Goal: Book appointment/travel/reservation

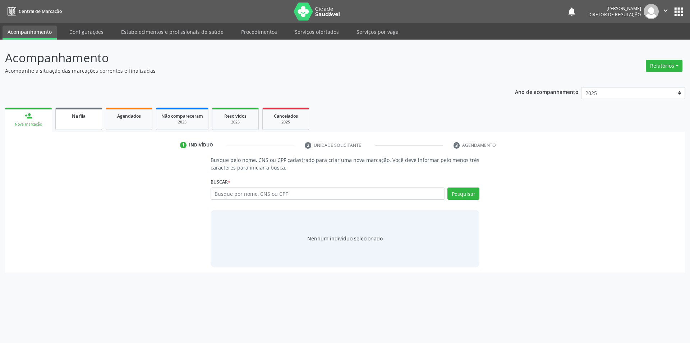
click at [84, 124] on link "Na fila" at bounding box center [78, 119] width 47 height 22
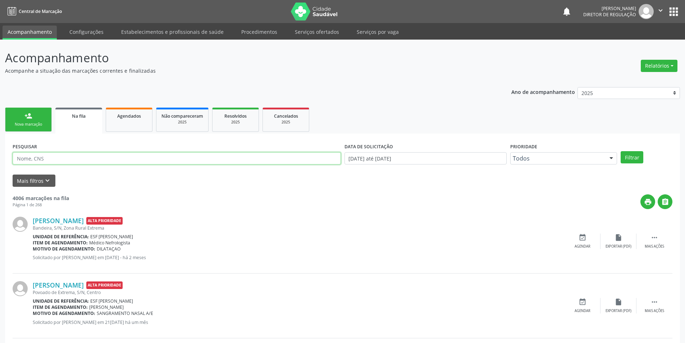
click at [164, 163] on input "text" at bounding box center [177, 158] width 328 height 12
click at [631, 155] on button "Filtrar" at bounding box center [632, 157] width 23 height 12
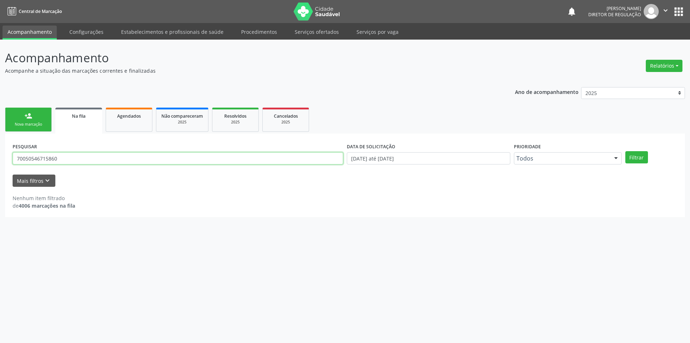
drag, startPoint x: 72, startPoint y: 156, endPoint x: 0, endPoint y: 150, distance: 71.9
click at [0, 150] on div "Acompanhamento Acompanhe a situação das marcações correntes e finalizadas Relat…" at bounding box center [345, 191] width 690 height 303
type input "700505467159860"
click at [638, 155] on button "Filtrar" at bounding box center [637, 157] width 23 height 12
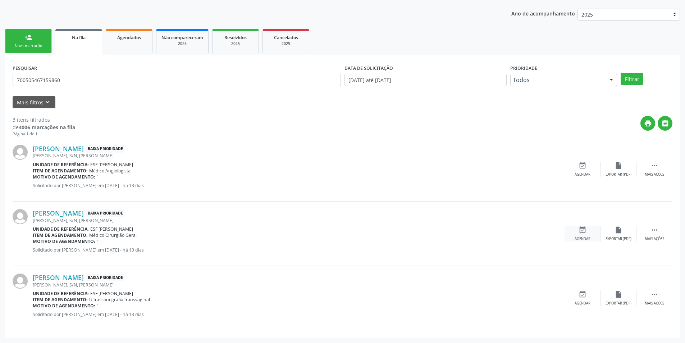
click at [591, 229] on div "event_available Agendar" at bounding box center [582, 233] width 36 height 15
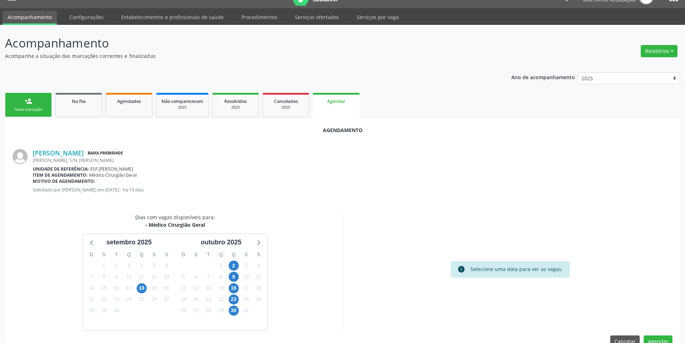
scroll to position [32, 0]
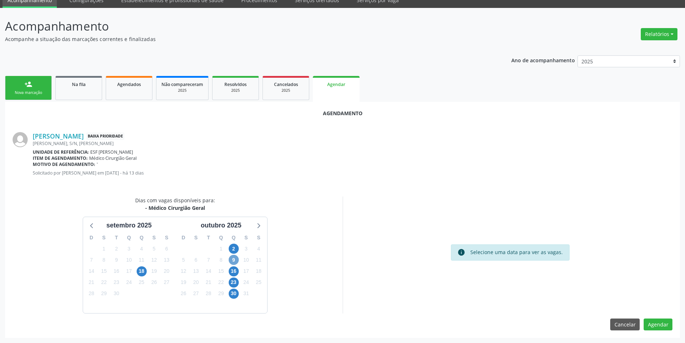
click at [231, 264] on span "9" at bounding box center [234, 260] width 10 height 10
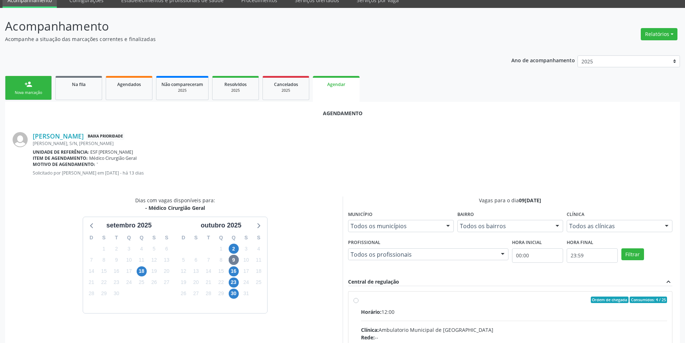
click at [371, 301] on div "Ordem de chegada Consumidos: 4 / 25" at bounding box center [514, 299] width 306 height 6
click at [358, 301] on input "Ordem de chegada Consumidos: 4 / 25 Horário: 12:00 Clínica: Ambulatorio Municip…" at bounding box center [355, 299] width 5 height 6
radio input "true"
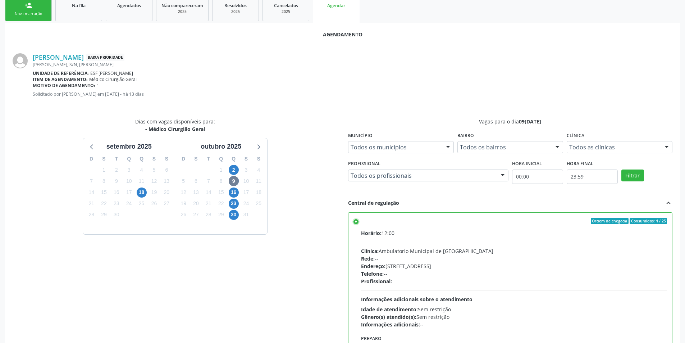
scroll to position [148, 0]
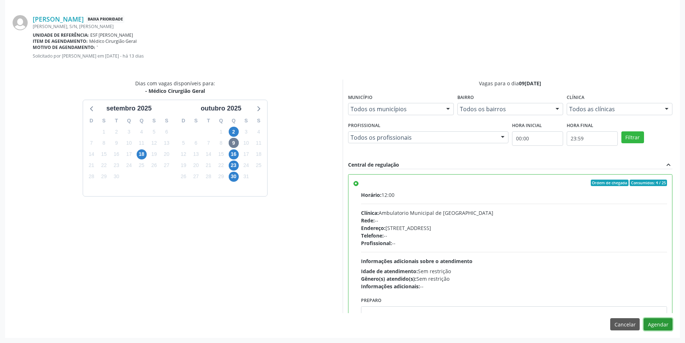
click at [666, 323] on button "Agendar" at bounding box center [658, 324] width 29 height 12
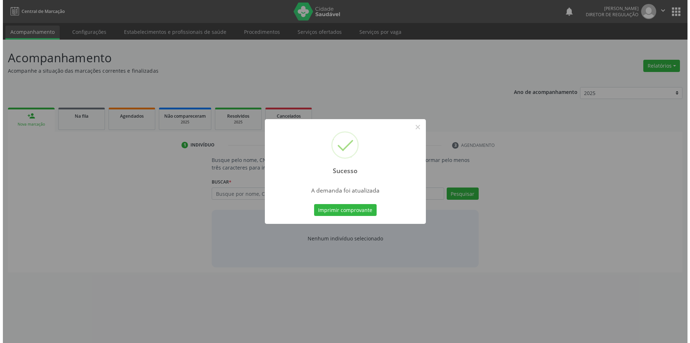
scroll to position [0, 0]
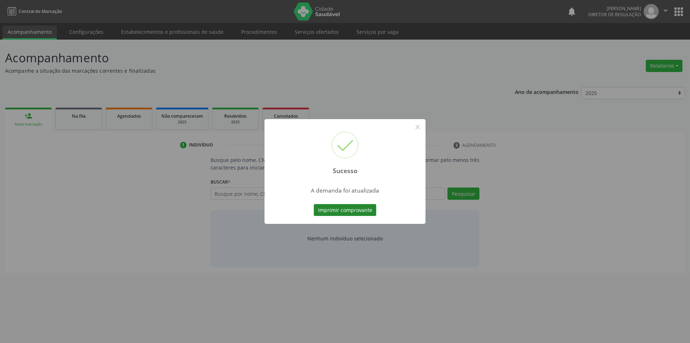
click at [360, 210] on button "Imprimir comprovante" at bounding box center [345, 210] width 63 height 12
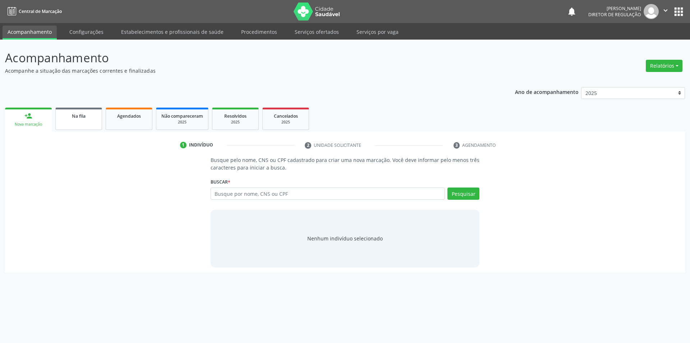
click at [87, 120] on link "Na fila" at bounding box center [78, 119] width 47 height 22
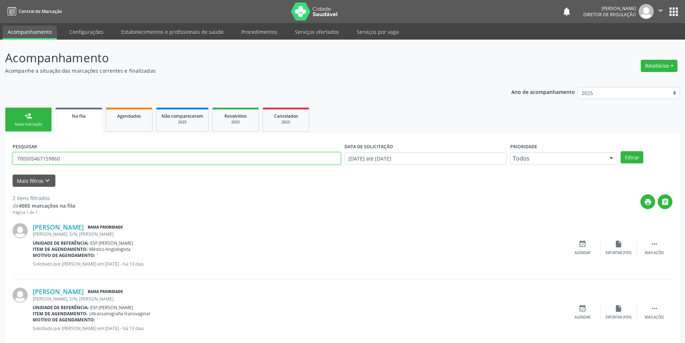
drag, startPoint x: 147, startPoint y: 159, endPoint x: 0, endPoint y: 141, distance: 148.2
click at [0, 141] on div "Acompanhamento Acompanhe a situação das marcações correntes e finalizadas Relat…" at bounding box center [342, 198] width 685 height 317
type input "7"
click at [637, 154] on button "Filtrar" at bounding box center [632, 157] width 23 height 12
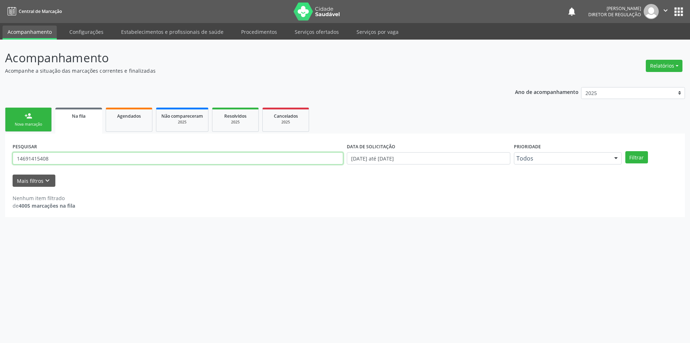
drag, startPoint x: 69, startPoint y: 159, endPoint x: 7, endPoint y: 147, distance: 63.2
click at [0, 154] on div "Acompanhamento Acompanhe a situação das marcações correntes e finalizadas Relat…" at bounding box center [345, 191] width 690 height 303
click at [643, 155] on button "Filtrar" at bounding box center [637, 157] width 23 height 12
drag, startPoint x: 100, startPoint y: 154, endPoint x: 0, endPoint y: 155, distance: 100.3
click at [0, 155] on div "Acompanhamento Acompanhe a situação das marcações correntes e finalizadas Relat…" at bounding box center [345, 191] width 690 height 303
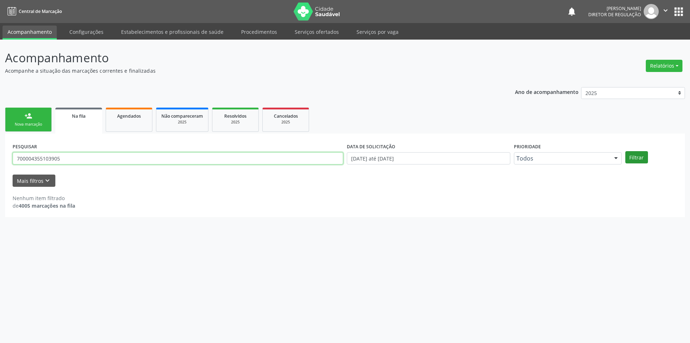
type input "700004355103905"
click at [641, 154] on button "Filtrar" at bounding box center [637, 157] width 23 height 12
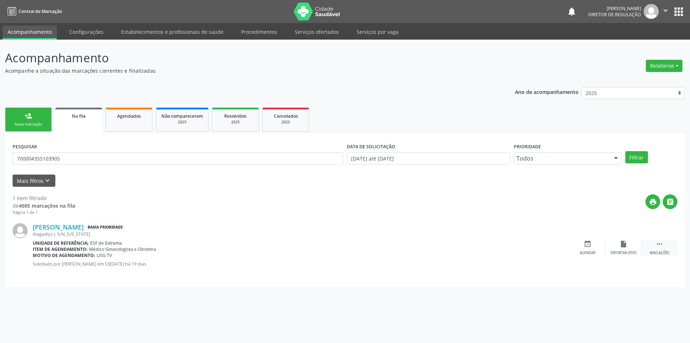
click at [668, 250] on div " Mais ações" at bounding box center [660, 247] width 36 height 15
click at [620, 248] on div "edit Editar" at bounding box center [624, 247] width 36 height 15
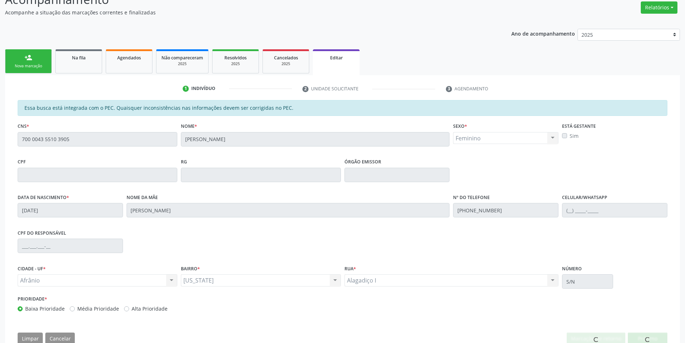
scroll to position [78, 0]
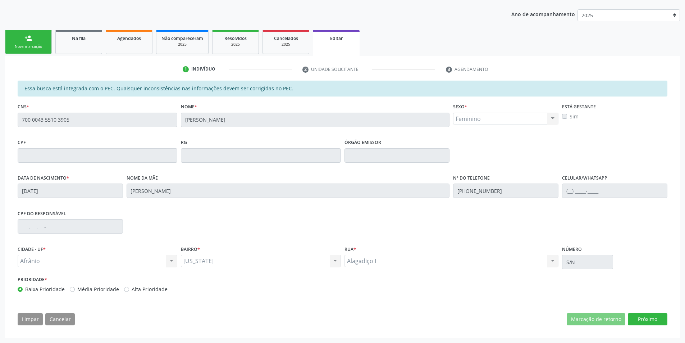
click at [634, 312] on div "Essa busca está integrada com o PEC. Quaisquer inconsistências nas informações …" at bounding box center [343, 206] width 660 height 250
click at [636, 318] on button "Próximo" at bounding box center [648, 319] width 40 height 12
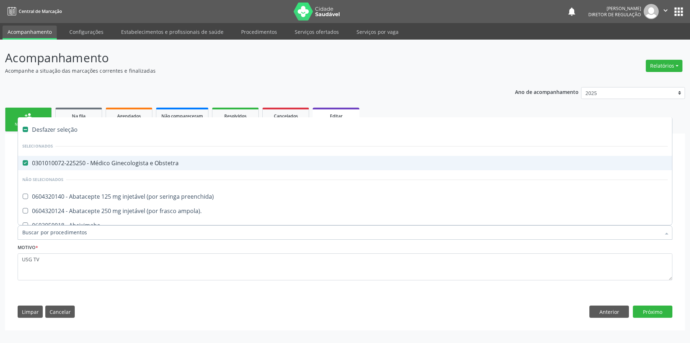
click at [97, 164] on div "0301010072-225250 - Médico Ginecologista e Obstetra" at bounding box center [345, 163] width 646 height 6
checkbox Obstetra "false"
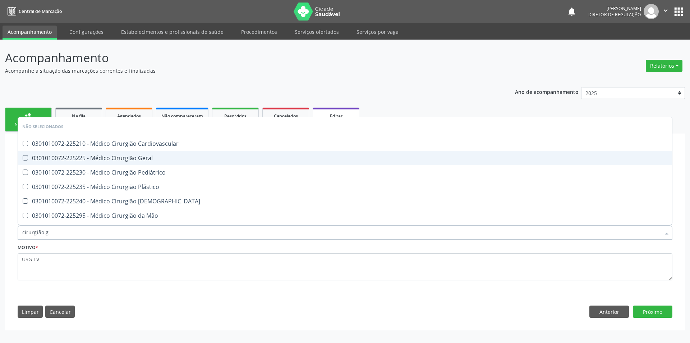
type input "cirurgião ge"
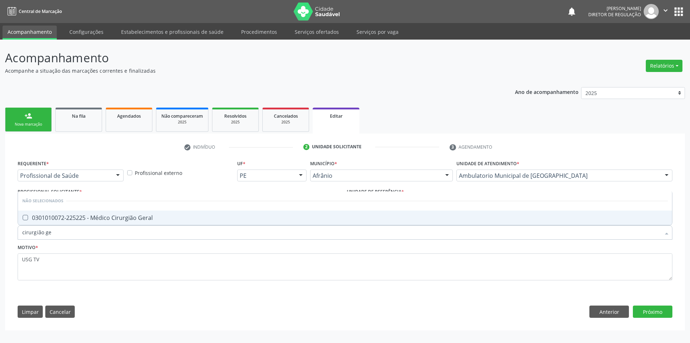
click at [101, 220] on div "0301010072-225225 - Médico Cirurgião Geral" at bounding box center [345, 218] width 646 height 6
checkbox Geral "true"
click at [100, 282] on fieldset "Motivo * USG TV" at bounding box center [345, 263] width 655 height 43
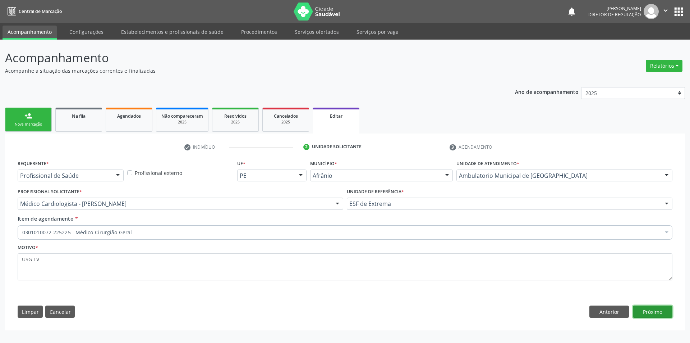
click at [663, 313] on button "Próximo" at bounding box center [653, 311] width 40 height 12
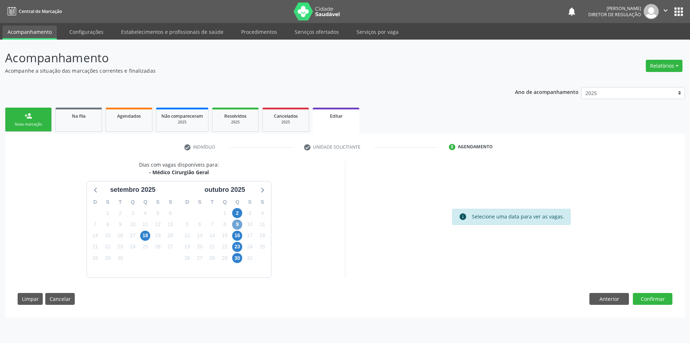
click at [237, 226] on span "9" at bounding box center [237, 224] width 10 height 10
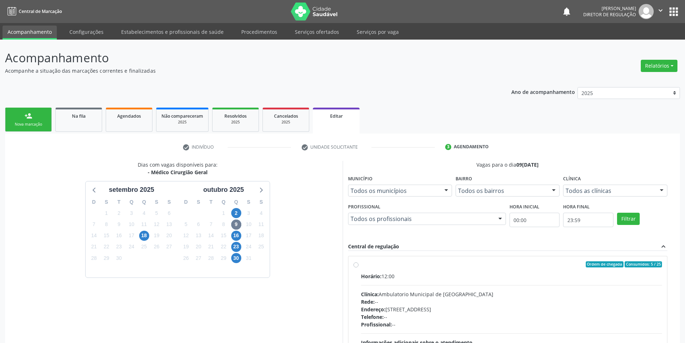
click at [383, 274] on div "Horário: 12:00" at bounding box center [511, 276] width 301 height 8
click at [358, 268] on input "Ordem de chegada Consumidos: 5 / 25 Horário: 12:00 Clínica: Ambulatorio Municip…" at bounding box center [355, 264] width 5 height 6
radio input "true"
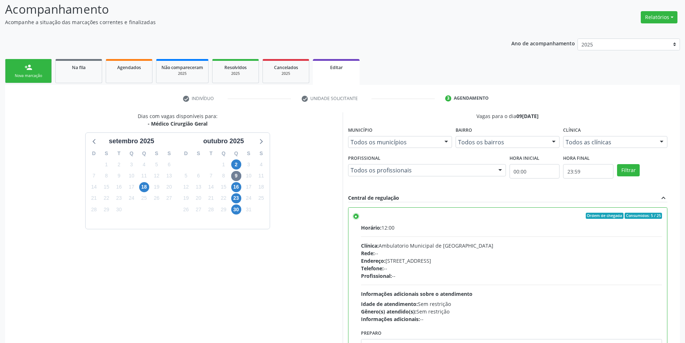
scroll to position [96, 0]
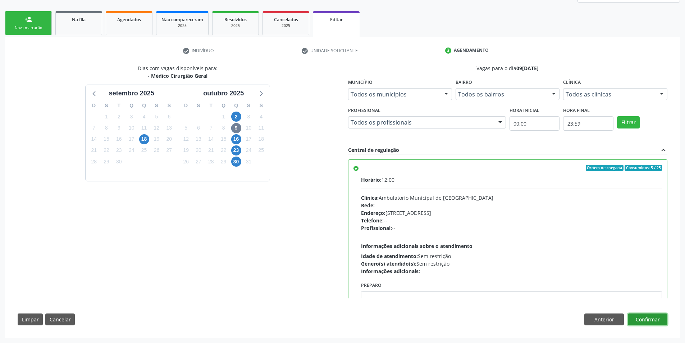
click at [657, 323] on button "Confirmar" at bounding box center [648, 319] width 40 height 12
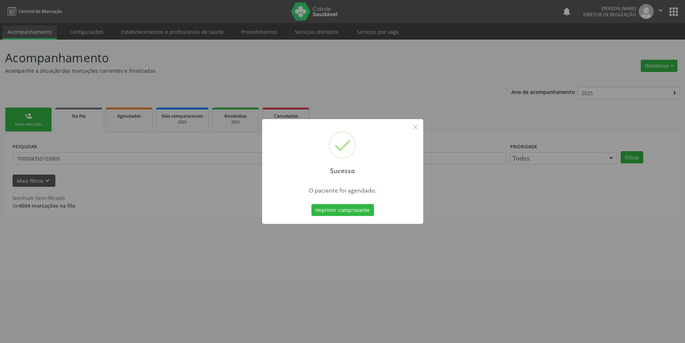
scroll to position [0, 0]
click at [366, 216] on button "Imprimir comprovante" at bounding box center [345, 210] width 63 height 12
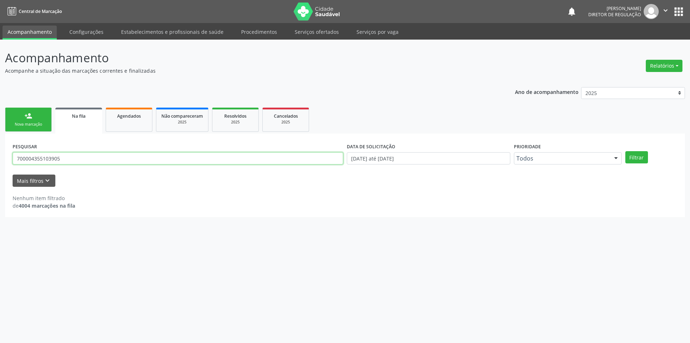
drag, startPoint x: 72, startPoint y: 154, endPoint x: 0, endPoint y: 145, distance: 72.6
click at [0, 145] on div "Acompanhamento Acompanhe a situação das marcações correntes e finalizadas Relat…" at bounding box center [345, 191] width 690 height 303
type input "700001127763908"
click at [636, 148] on div "PESQUISAR 700001127763908 DATA DE SOLICITAÇÃO 01[DATE]té 22[DATE] Prioridade To…" at bounding box center [345, 155] width 669 height 28
click at [637, 154] on button "Filtrar" at bounding box center [637, 157] width 23 height 12
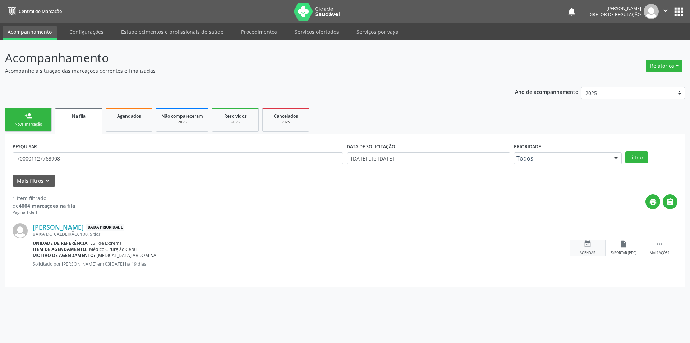
click at [594, 242] on div "event_available Agendar" at bounding box center [588, 247] width 36 height 15
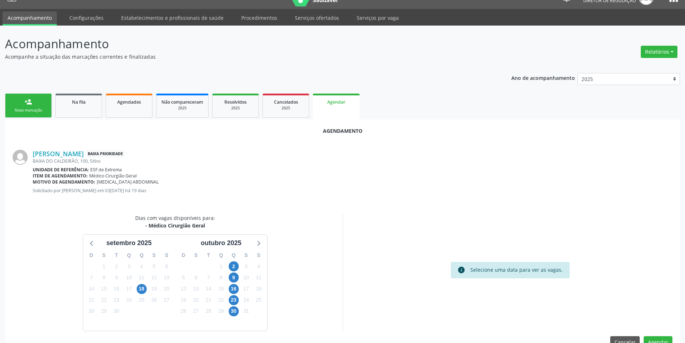
scroll to position [15, 0]
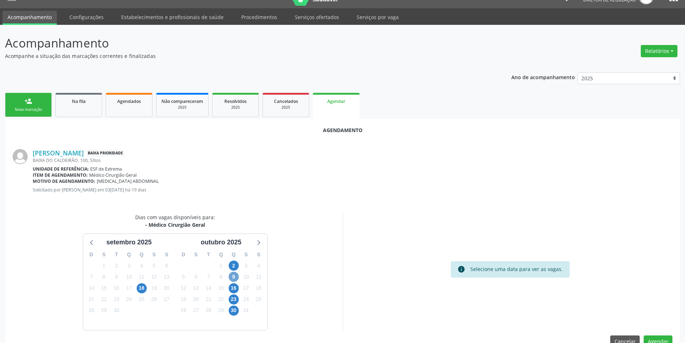
click at [235, 274] on span "9" at bounding box center [234, 276] width 10 height 10
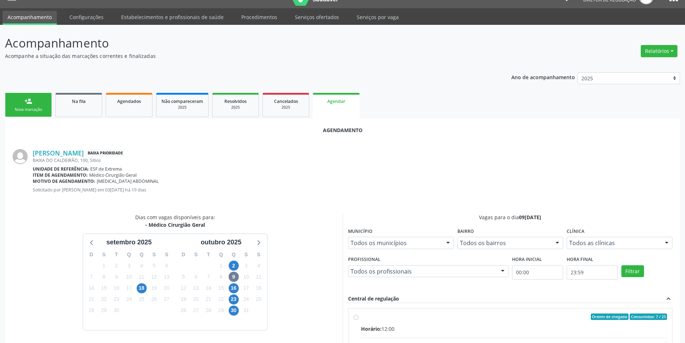
radio input "true"
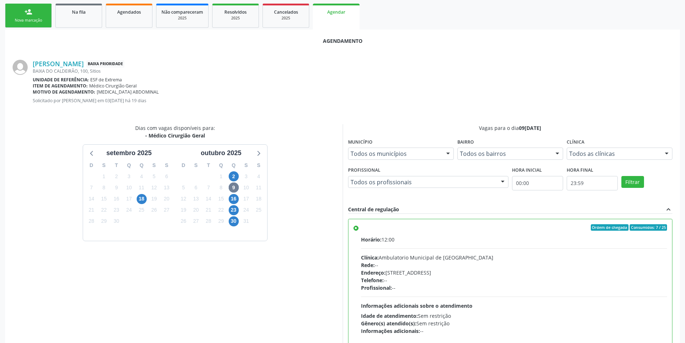
scroll to position [148, 0]
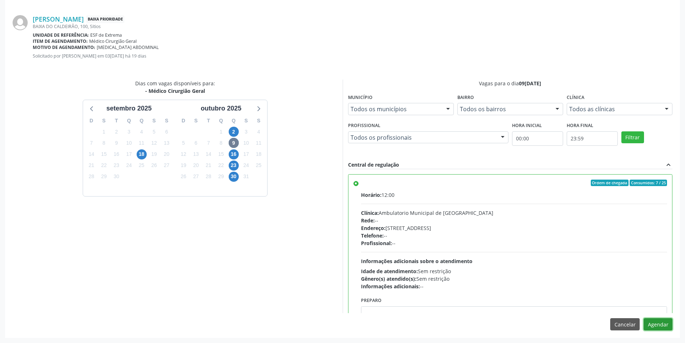
click at [661, 326] on button "Agendar" at bounding box center [658, 324] width 29 height 12
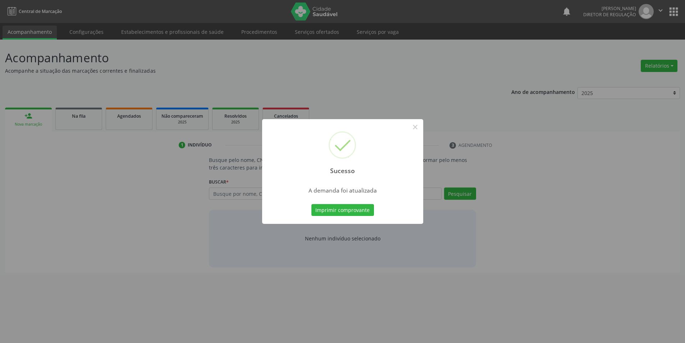
scroll to position [0, 0]
click at [347, 211] on button "Imprimir comprovante" at bounding box center [345, 210] width 63 height 12
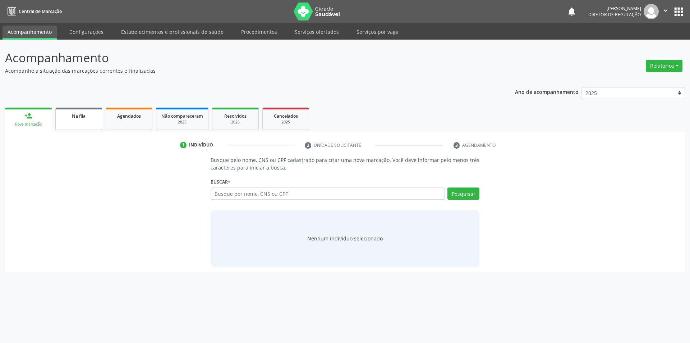
click at [80, 121] on link "Na fila" at bounding box center [78, 119] width 47 height 22
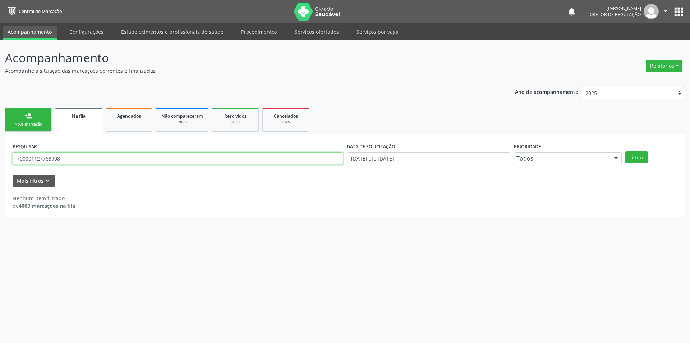
drag, startPoint x: 72, startPoint y: 159, endPoint x: 0, endPoint y: 137, distance: 75.0
click at [0, 139] on div "Acompanhamento Acompanhe a situação das marcações correntes e finalizadas Relat…" at bounding box center [345, 191] width 690 height 303
type input "7"
type input "04163179445"
click at [635, 160] on button "Filtrar" at bounding box center [637, 157] width 23 height 12
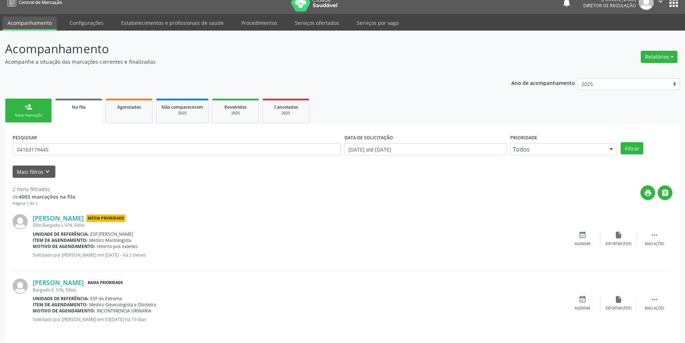
scroll to position [14, 0]
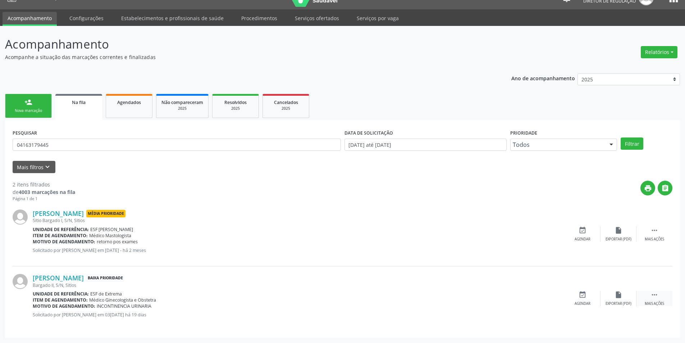
click at [643, 293] on div " Mais ações" at bounding box center [654, 298] width 36 height 15
click at [620, 298] on icon "edit" at bounding box center [618, 295] width 8 height 8
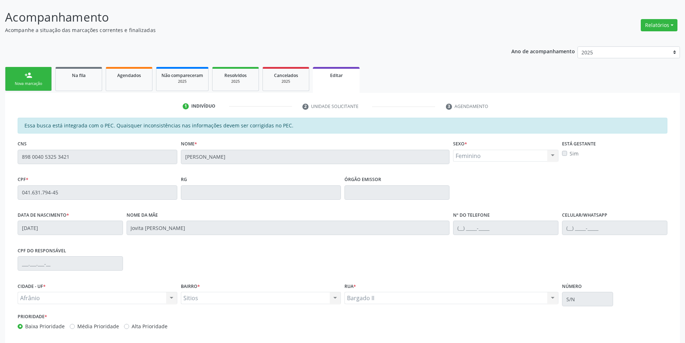
scroll to position [78, 0]
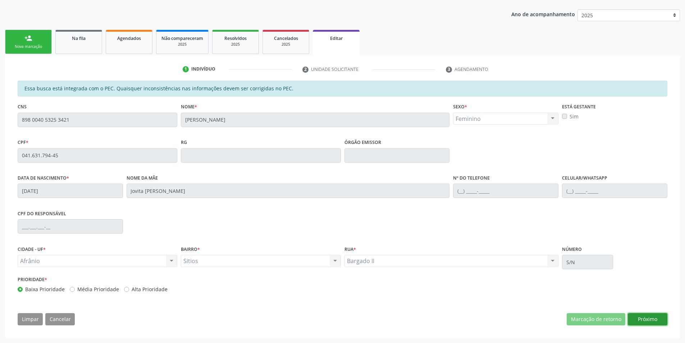
click at [653, 319] on button "Próximo" at bounding box center [648, 319] width 40 height 12
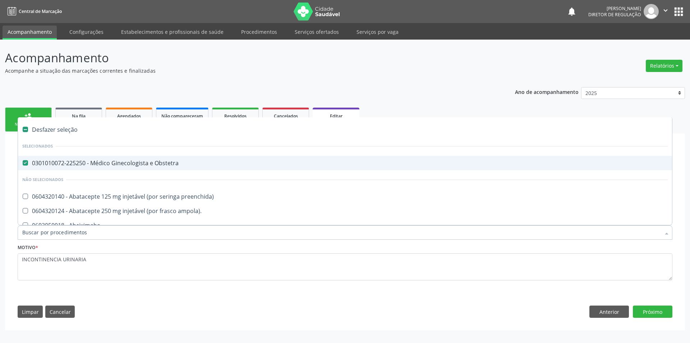
click at [153, 161] on div "0301010072-225250 - Médico Ginecologista e Obstetra" at bounding box center [345, 163] width 646 height 6
checkbox Obstetra "false"
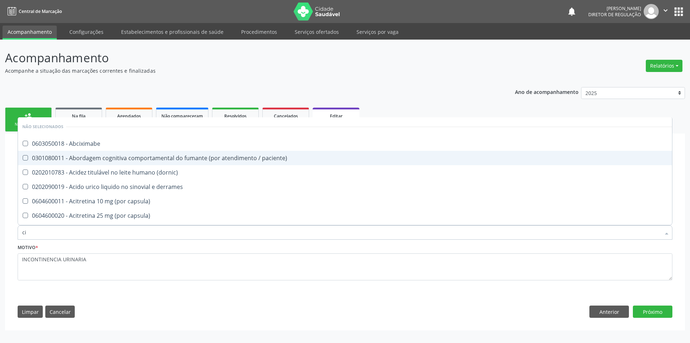
type input "c"
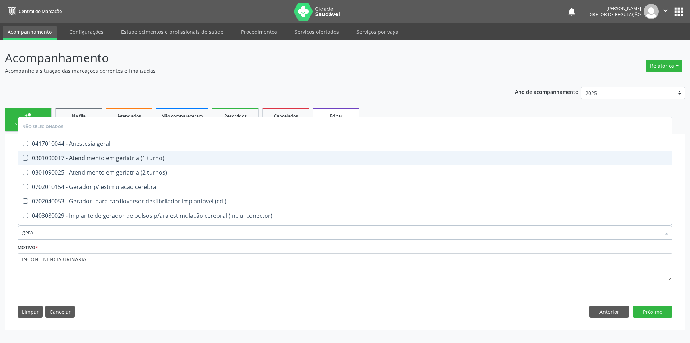
type input "geral"
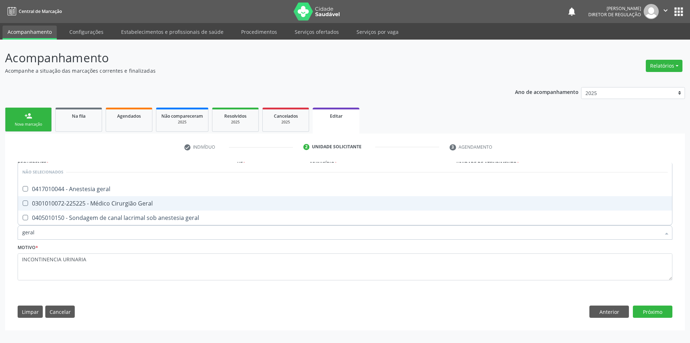
click at [151, 202] on div "0301010072-225225 - Médico Cirurgião Geral" at bounding box center [345, 203] width 646 height 6
checkbox Geral "true"
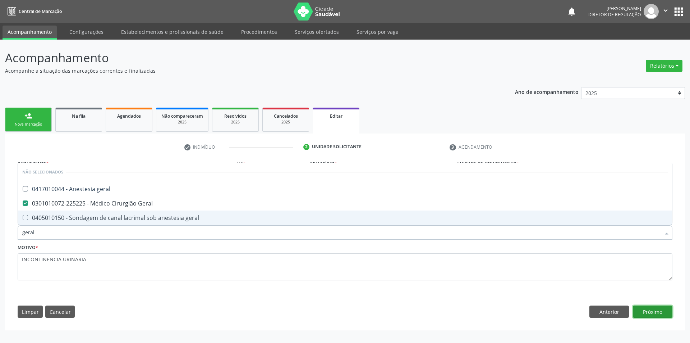
click at [646, 315] on button "Próximo" at bounding box center [653, 311] width 40 height 12
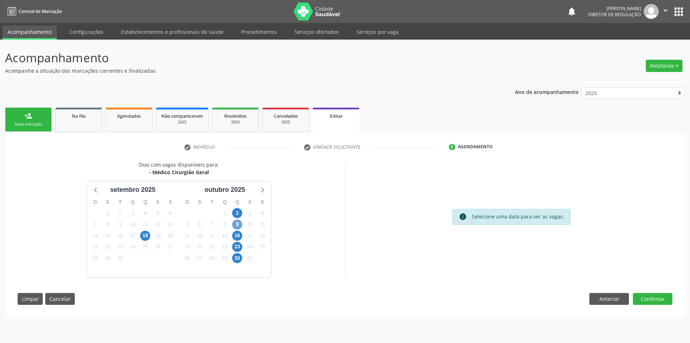
click at [238, 225] on span "9" at bounding box center [237, 224] width 10 height 10
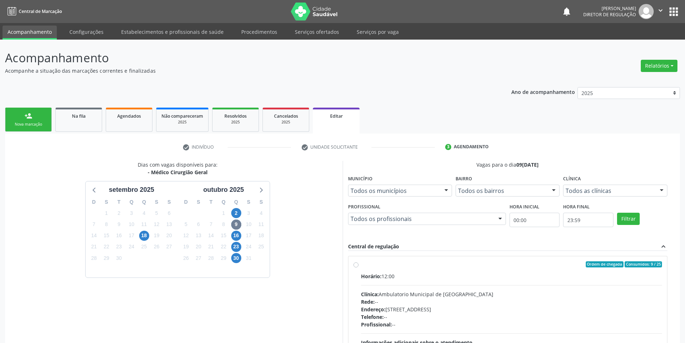
click at [394, 274] on div "Horário: 12:00" at bounding box center [511, 276] width 301 height 8
click at [358, 268] on input "Ordem de chegada Consumidos: 9 / 25 Horário: 12:00 Clínica: Ambulatorio Municip…" at bounding box center [355, 264] width 5 height 6
radio input "true"
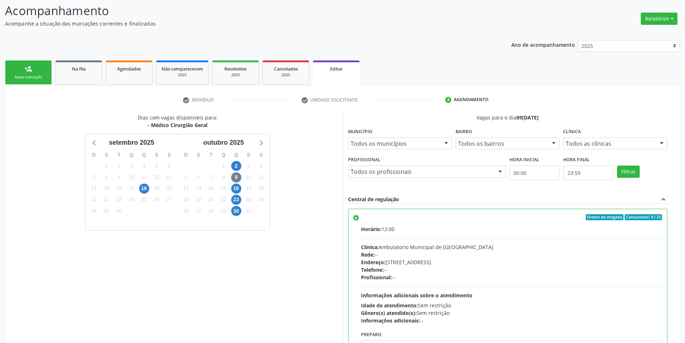
scroll to position [96, 0]
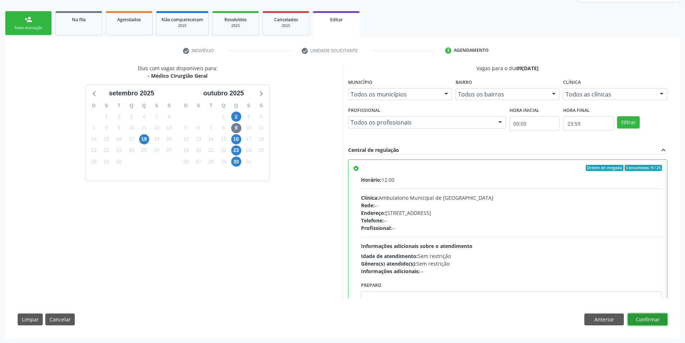
click at [645, 320] on button "Confirmar" at bounding box center [648, 319] width 40 height 12
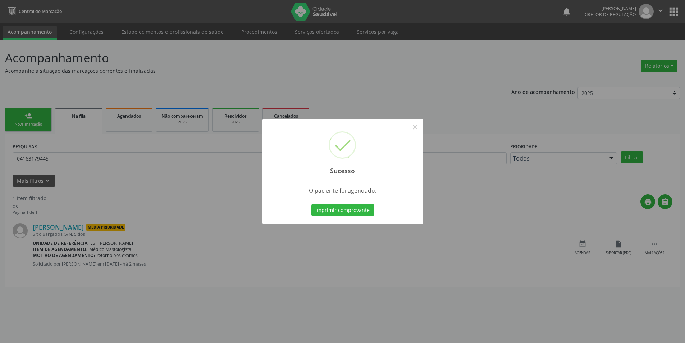
scroll to position [0, 0]
click at [350, 212] on button "Imprimir comprovante" at bounding box center [345, 210] width 63 height 12
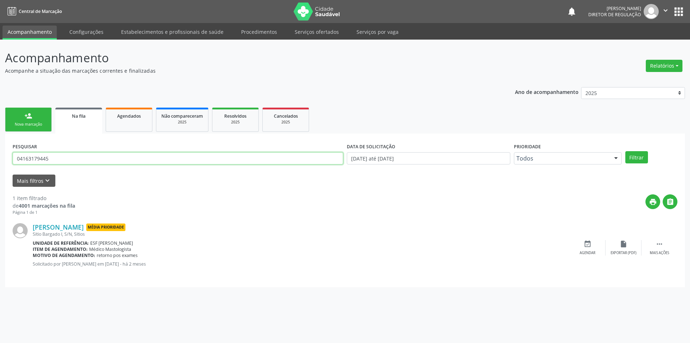
drag, startPoint x: 65, startPoint y: 160, endPoint x: 0, endPoint y: 151, distance: 65.7
click at [0, 151] on div "Acompanhamento Acompanhe a situação das marcações correntes e finalizadas Relat…" at bounding box center [345, 191] width 690 height 303
type input "708001811929826"
click at [639, 163] on button "Filtrar" at bounding box center [637, 157] width 23 height 12
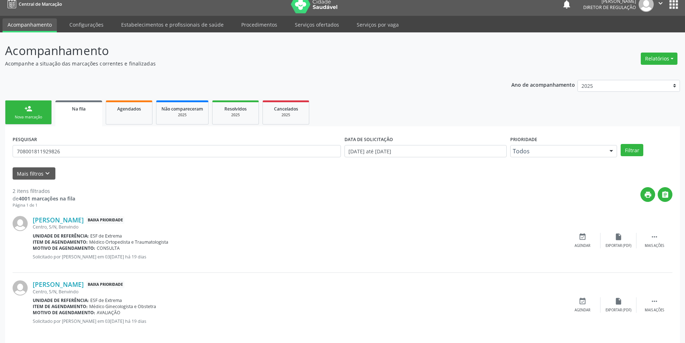
scroll to position [14, 0]
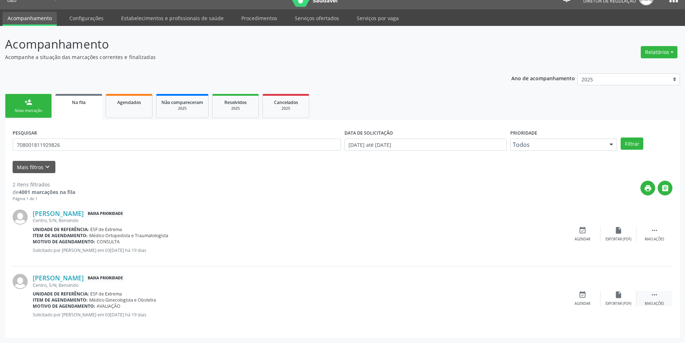
click at [667, 297] on div " Mais ações" at bounding box center [654, 298] width 36 height 15
click at [620, 296] on icon "edit" at bounding box center [618, 295] width 8 height 8
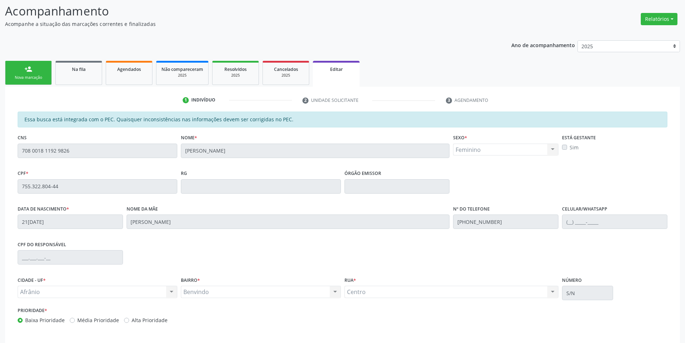
scroll to position [78, 0]
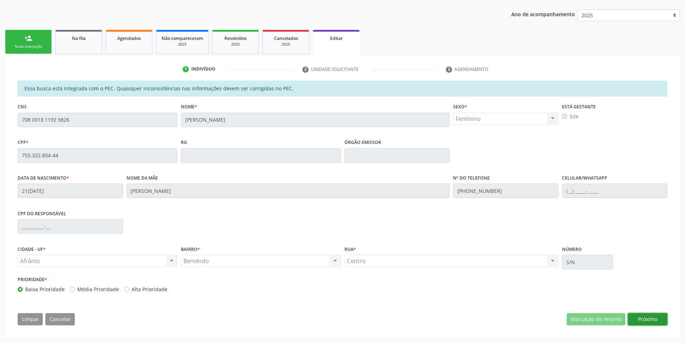
click at [639, 317] on button "Próximo" at bounding box center [648, 319] width 40 height 12
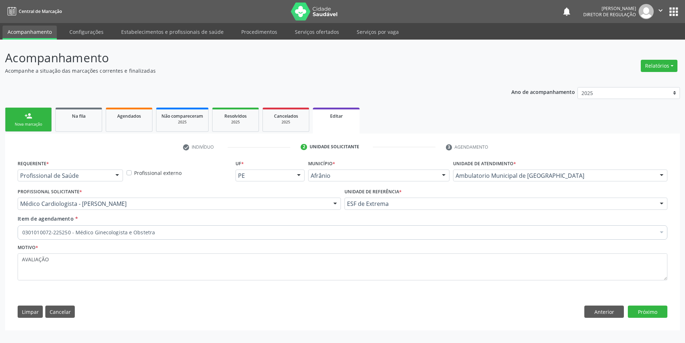
scroll to position [0, 0]
click at [167, 223] on div "Item de agendamento * 0301010072-225250 - Médico Ginecologista e Obstetra Desfa…" at bounding box center [345, 226] width 655 height 23
click at [166, 225] on div "0301010072-225250 - Médico Ginecologista e Obstetra" at bounding box center [345, 232] width 655 height 14
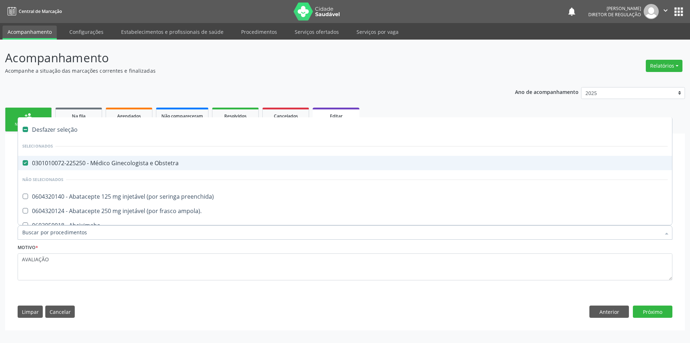
click at [131, 158] on span "0301010072-225250 - Médico Ginecologista e Obstetra" at bounding box center [345, 163] width 654 height 14
checkbox Obstetra "false"
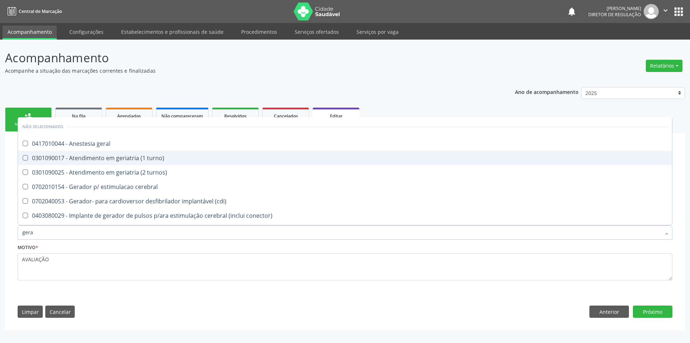
type input "geral"
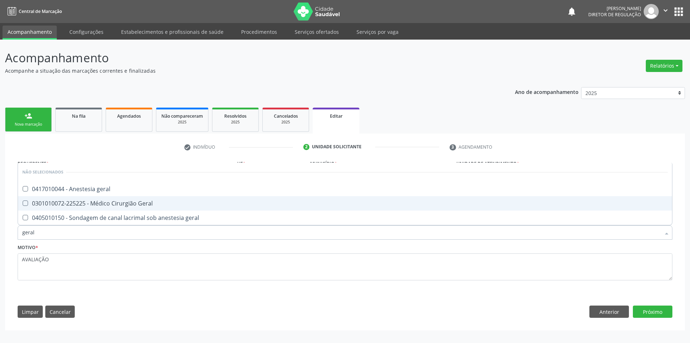
click at [149, 207] on span "0301010072-225225 - Médico Cirurgião Geral" at bounding box center [345, 203] width 654 height 14
checkbox Geral "true"
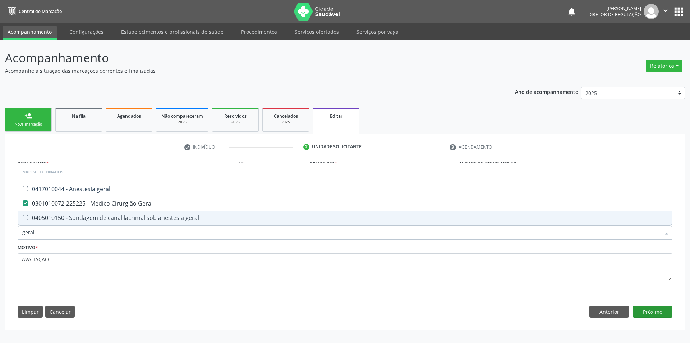
click at [643, 308] on div "Requerente * Profissional de Saúde Profissional de Saúde Paciente Nenhum result…" at bounding box center [345, 240] width 665 height 164
click at [644, 308] on button "Próximo" at bounding box center [653, 311] width 40 height 12
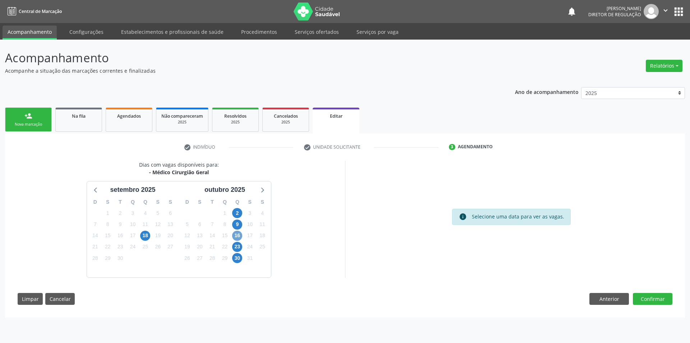
click at [232, 235] on span "16" at bounding box center [237, 235] width 10 height 10
click at [236, 226] on span "9" at bounding box center [237, 224] width 10 height 10
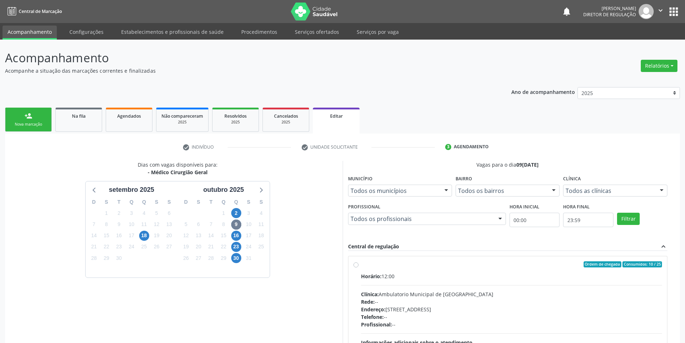
click at [358, 273] on div "Ordem de chegada Consumidos: 10 / 25 Horário: 12:00 Clínica: Ambulatorio Munici…" at bounding box center [507, 316] width 309 height 110
radio input "true"
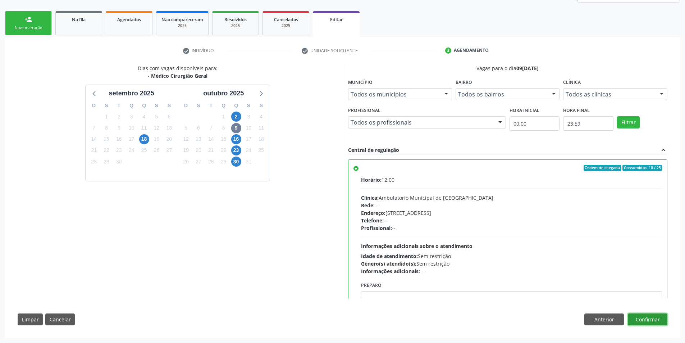
click at [659, 324] on button "Confirmar" at bounding box center [648, 319] width 40 height 12
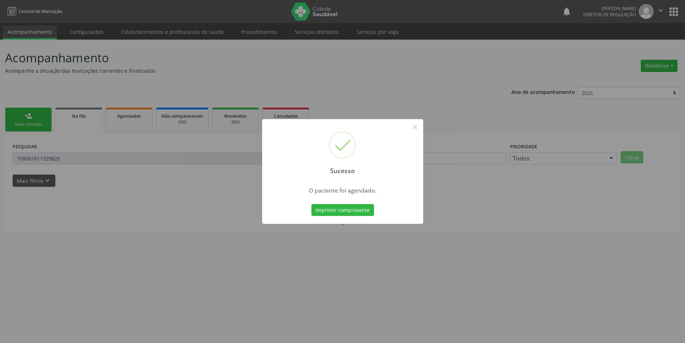
scroll to position [0, 0]
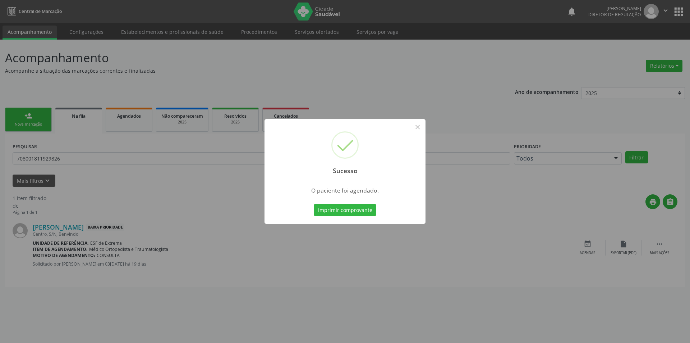
click at [351, 218] on div "Sucesso × O paciente foi agendado. Imprimir comprovante Cancel" at bounding box center [345, 171] width 161 height 105
click at [352, 213] on button "Imprimir comprovante" at bounding box center [345, 210] width 63 height 12
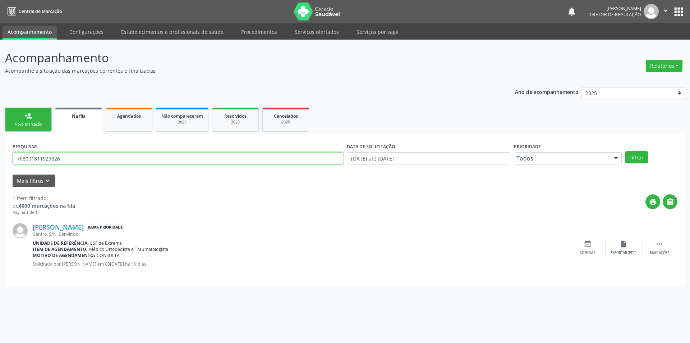
drag, startPoint x: 81, startPoint y: 159, endPoint x: 0, endPoint y: 148, distance: 81.6
click at [0, 152] on div "Acompanhamento Acompanhe a situação das marcações correntes e finalizadas Relat…" at bounding box center [345, 191] width 690 height 303
type input "708700166540998"
click at [635, 150] on div "PESQUISAR 708700166540998 DATA DE SOLICITAÇÃO [DATE] até [DATE] Prioridade Todo…" at bounding box center [345, 155] width 669 height 28
click at [636, 151] on button "Filtrar" at bounding box center [637, 157] width 23 height 12
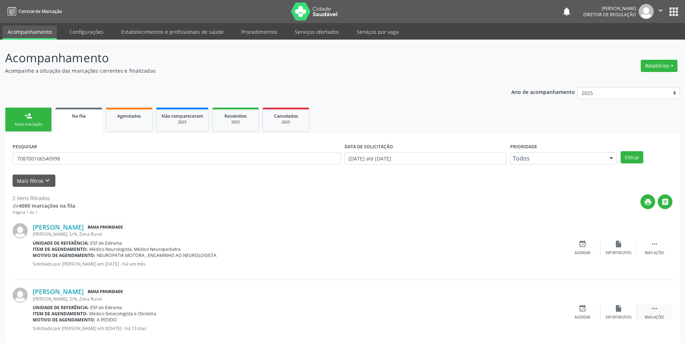
click at [648, 315] on div "Mais ações" at bounding box center [654, 317] width 19 height 5
click at [622, 306] on div "edit Editar" at bounding box center [618, 311] width 36 height 15
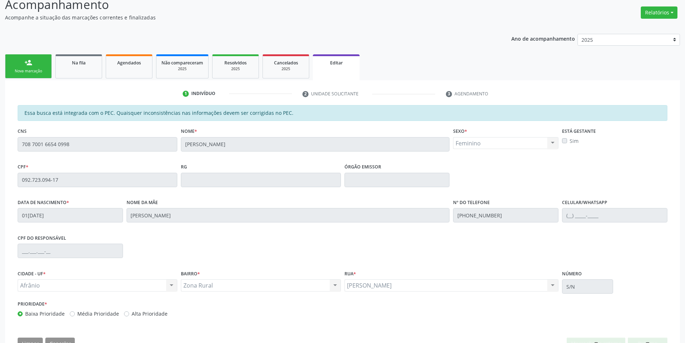
scroll to position [78, 0]
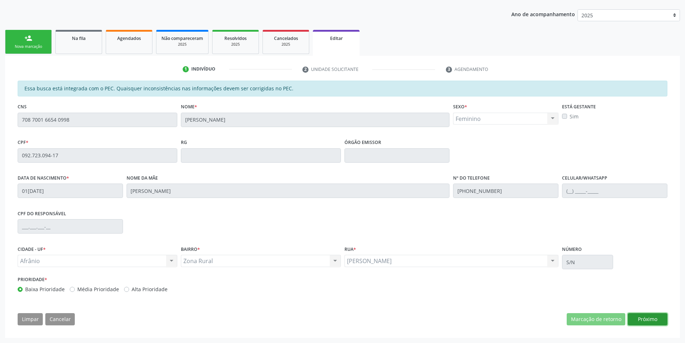
click at [646, 321] on button "Próximo" at bounding box center [648, 319] width 40 height 12
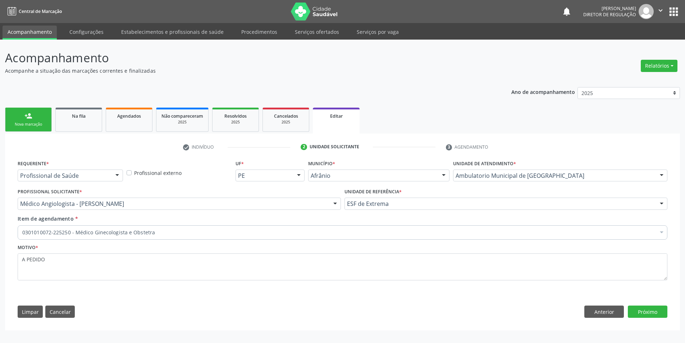
scroll to position [0, 0]
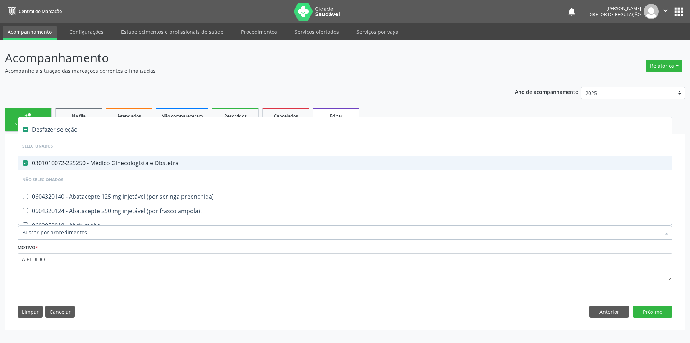
click at [125, 165] on div "0301010072-225250 - Médico Ginecologista e Obstetra" at bounding box center [345, 163] width 646 height 6
checkbox Obstetra "false"
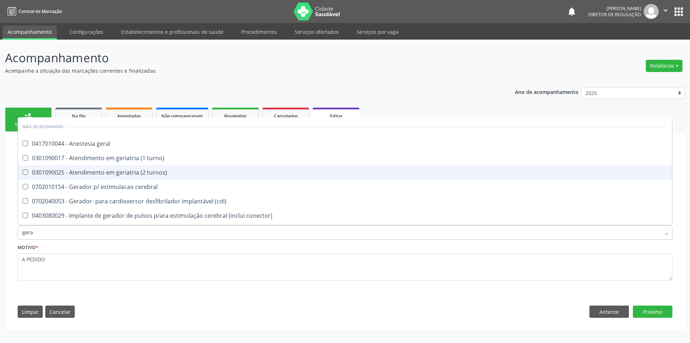
type input "geral"
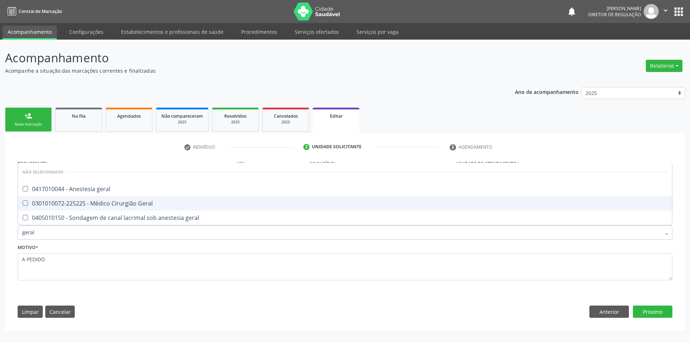
click at [129, 203] on div "0301010072-225225 - Médico Cirurgião Geral" at bounding box center [345, 203] width 646 height 6
checkbox Geral "true"
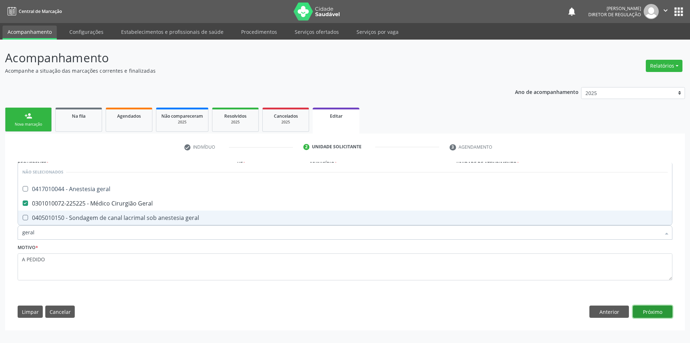
click at [655, 315] on button "Próximo" at bounding box center [653, 311] width 40 height 12
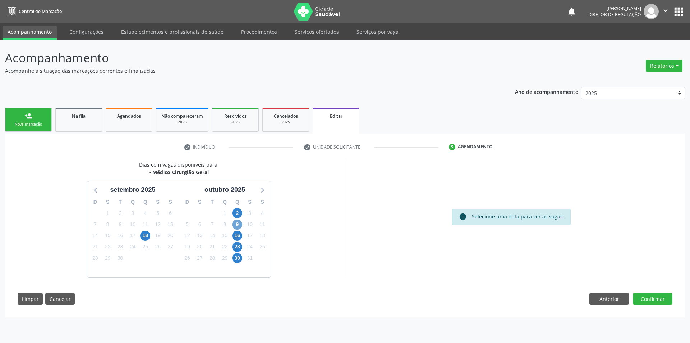
click at [237, 226] on span "9" at bounding box center [237, 224] width 10 height 10
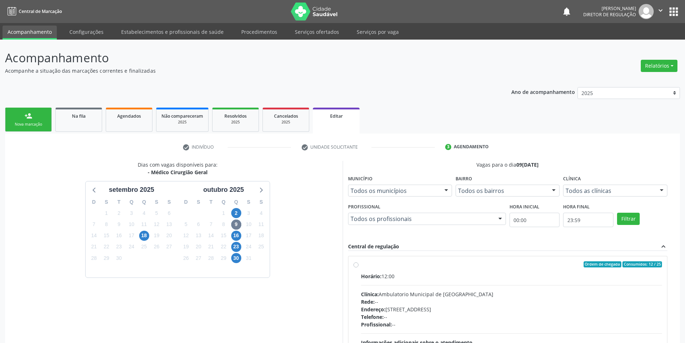
click at [366, 278] on span "Horário:" at bounding box center [371, 276] width 20 height 7
click at [358, 268] on input "Ordem de chegada Consumidos: 12 / 25 Horário: 12:00 Clínica: Ambulatorio Munici…" at bounding box center [355, 264] width 5 height 6
radio input "true"
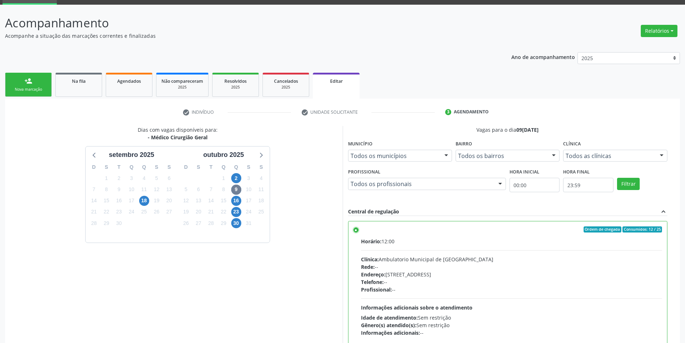
scroll to position [96, 0]
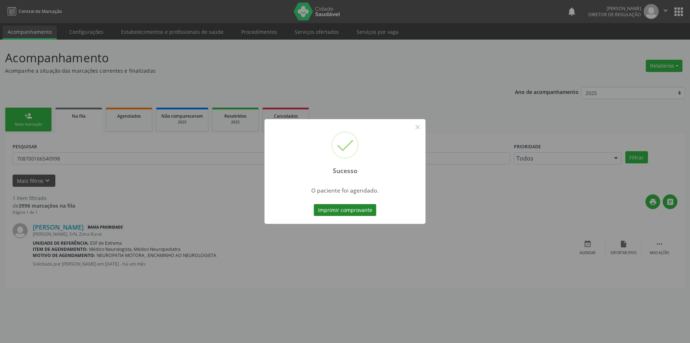
click at [327, 209] on button "Imprimir comprovante" at bounding box center [345, 210] width 63 height 12
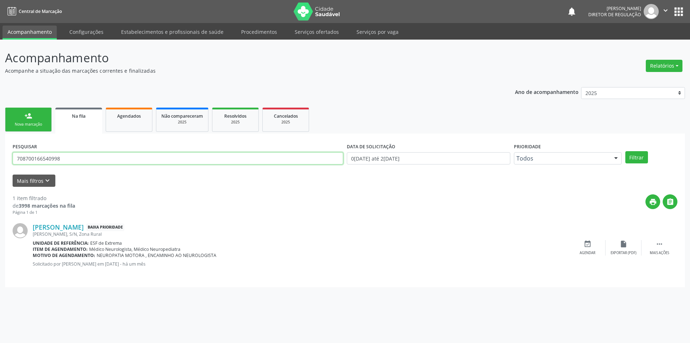
drag, startPoint x: 83, startPoint y: 159, endPoint x: 0, endPoint y: 152, distance: 83.0
click at [0, 152] on div "Acompanhamento Acompanhe a situação das marcações correntes e finalizadas Relat…" at bounding box center [345, 191] width 690 height 303
type input "705004457451253"
click at [632, 157] on button "Filtrar" at bounding box center [637, 157] width 23 height 12
click at [657, 247] on icon "" at bounding box center [660, 244] width 8 height 8
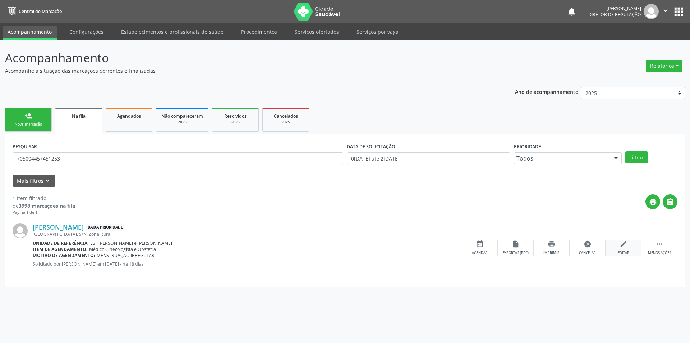
click at [618, 251] on div "Editar" at bounding box center [624, 252] width 12 height 5
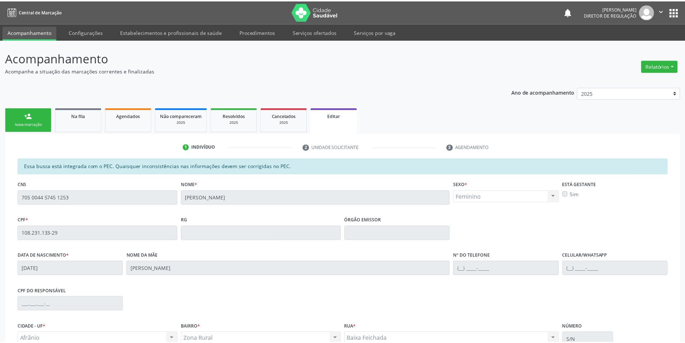
scroll to position [78, 0]
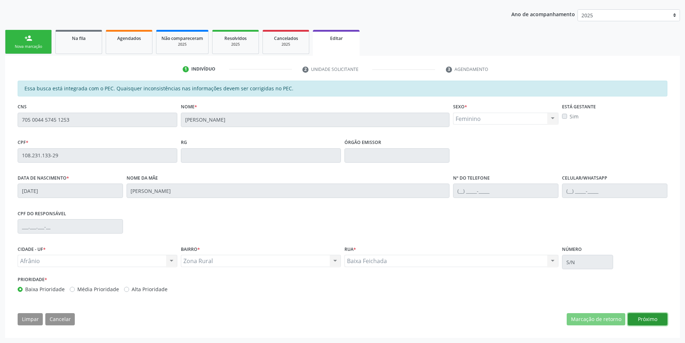
click at [644, 317] on button "Próximo" at bounding box center [648, 319] width 40 height 12
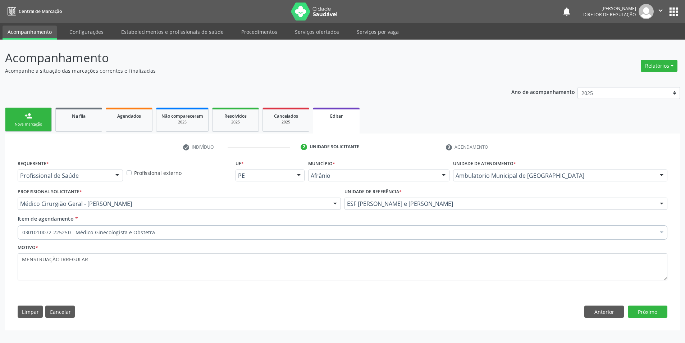
scroll to position [0, 0]
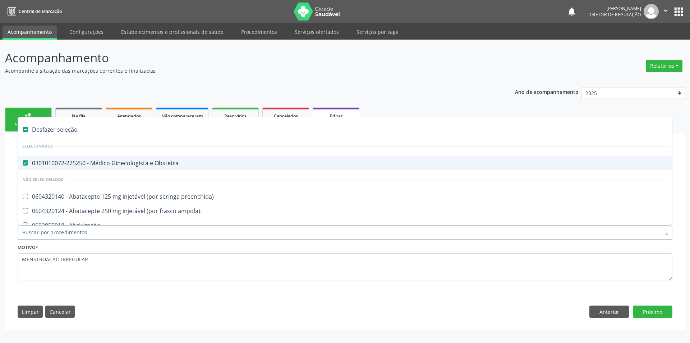
click at [130, 169] on span "0301010072-225250 - Médico Ginecologista e Obstetra" at bounding box center [345, 163] width 654 height 14
checkbox Obstetra "false"
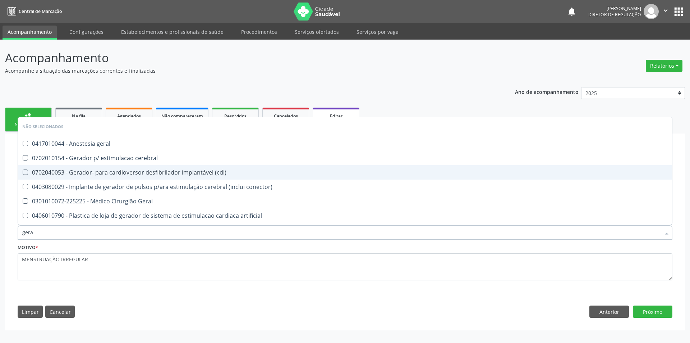
type input "geral"
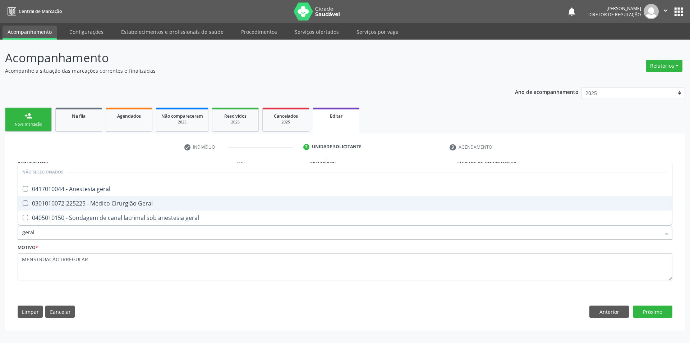
click at [141, 201] on div "0301010072-225225 - Médico Cirurgião Geral" at bounding box center [345, 203] width 646 height 6
checkbox Geral "true"
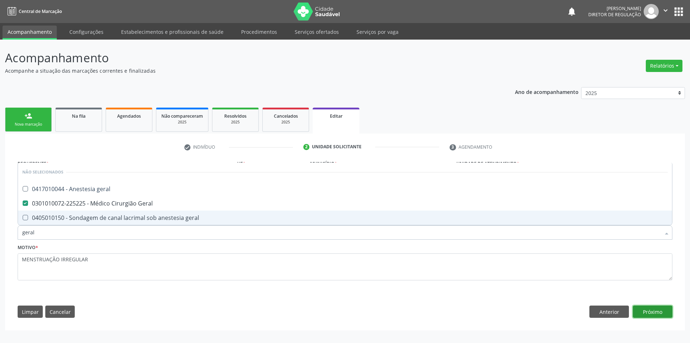
click at [653, 306] on button "Próximo" at bounding box center [653, 311] width 40 height 12
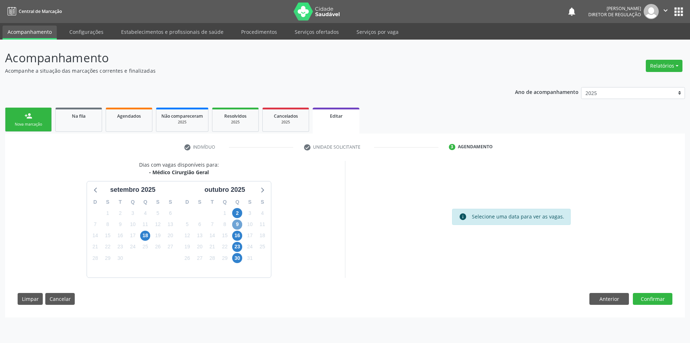
click at [236, 224] on span "9" at bounding box center [237, 224] width 10 height 10
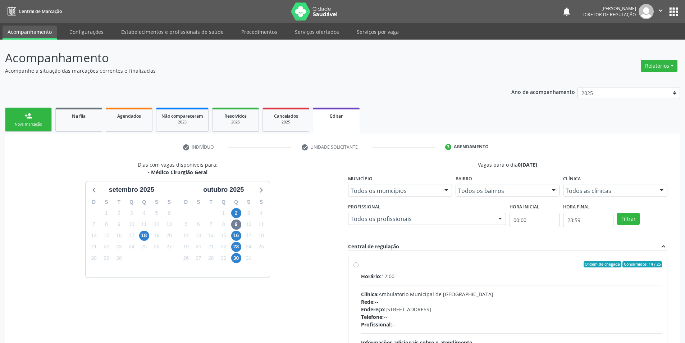
click at [364, 271] on label "Ordem de chegada Consumidos: 14 / 25 Horário: 12:00 Clínica: Ambulatorio Munici…" at bounding box center [511, 316] width 301 height 110
click at [358, 268] on input "Ordem de chegada Consumidos: 14 / 25 Horário: 12:00 Clínica: Ambulatorio Munici…" at bounding box center [355, 264] width 5 height 6
radio input "true"
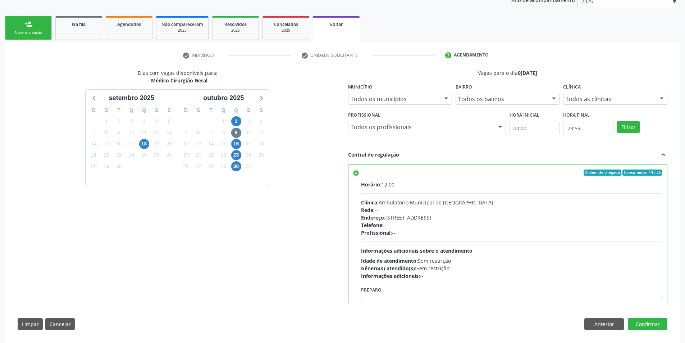
scroll to position [96, 0]
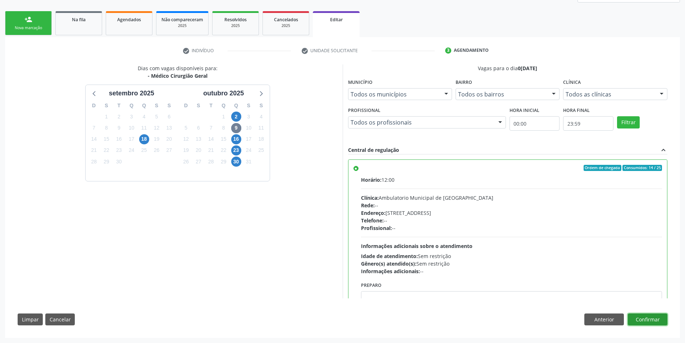
click at [654, 319] on button "Confirmar" at bounding box center [648, 319] width 40 height 12
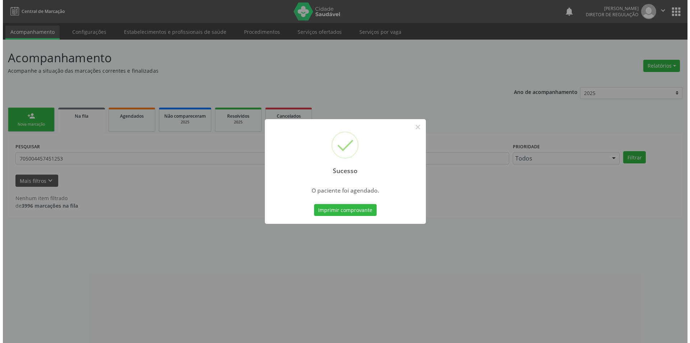
scroll to position [0, 0]
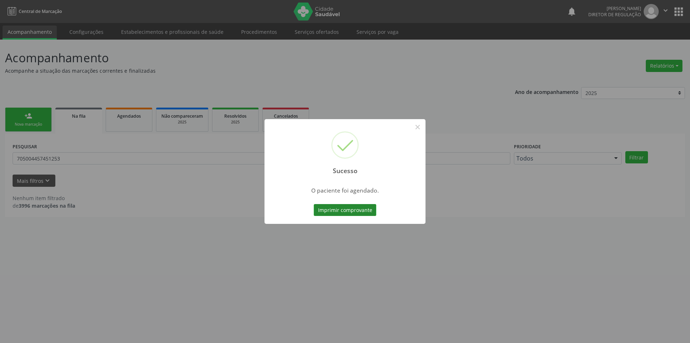
click at [363, 207] on button "Imprimir comprovante" at bounding box center [345, 210] width 63 height 12
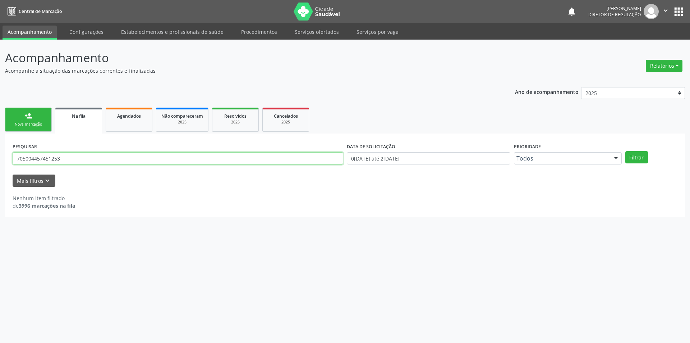
drag, startPoint x: 78, startPoint y: 154, endPoint x: 0, endPoint y: 150, distance: 78.1
click at [0, 150] on div "Acompanhamento Acompanhe a situação das marcações correntes e finalizadas Relat…" at bounding box center [345, 191] width 690 height 303
type input "708000809189925"
click at [634, 156] on button "Filtrar" at bounding box center [637, 157] width 23 height 12
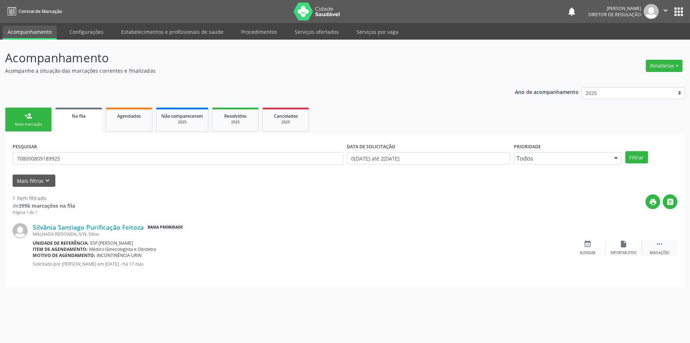
drag, startPoint x: 656, startPoint y: 238, endPoint x: 658, endPoint y: 242, distance: 4.2
click at [658, 242] on div "Silvânia Santiago Purificação Feitoza Baixa Prioridade MALHADA REDONDA, S/N, Si…" at bounding box center [345, 247] width 665 height 64
click at [658, 242] on icon "" at bounding box center [660, 244] width 8 height 8
click at [618, 249] on div "edit Editar" at bounding box center [624, 247] width 36 height 15
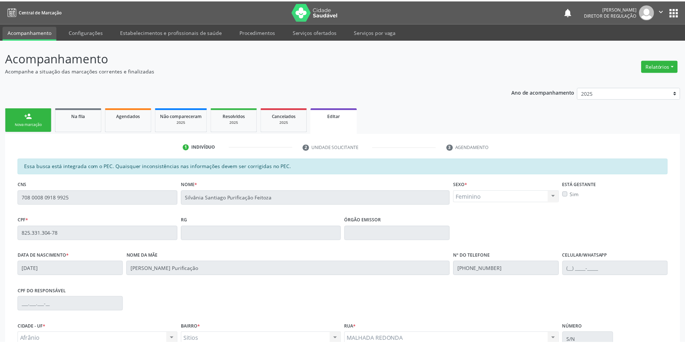
scroll to position [78, 0]
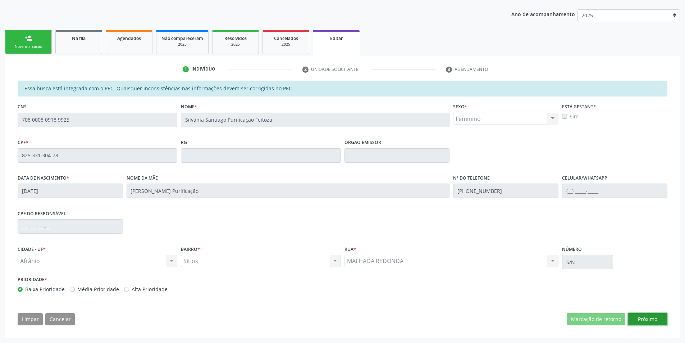
click at [652, 321] on button "Próximo" at bounding box center [648, 319] width 40 height 12
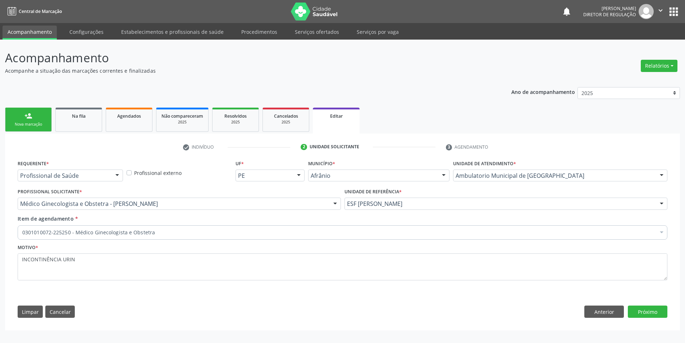
scroll to position [0, 0]
click at [209, 227] on div "0301010072-225250 - Médico Ginecologista e Obstetra" at bounding box center [345, 232] width 655 height 14
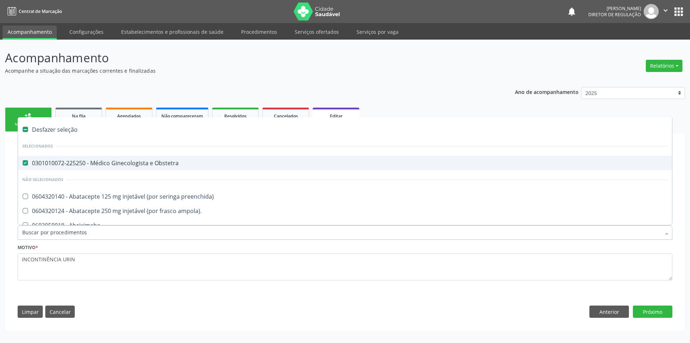
click at [161, 169] on span "0301010072-225250 - Médico Ginecologista e Obstetra" at bounding box center [345, 163] width 654 height 14
checkbox Obstetra "false"
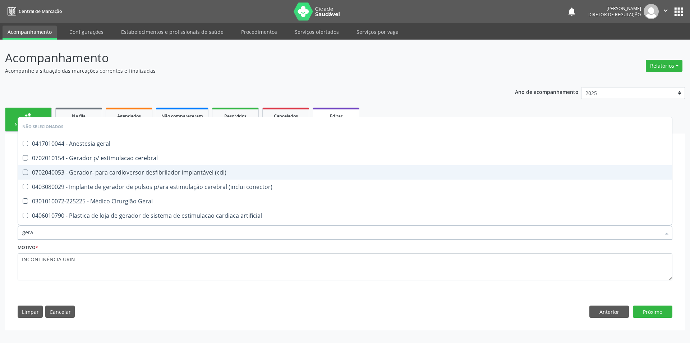
type input "geral"
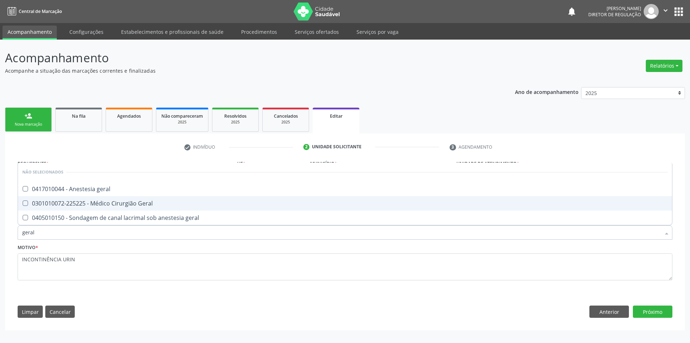
click at [143, 204] on div "0301010072-225225 - Médico Cirurgião Geral" at bounding box center [345, 203] width 646 height 6
checkbox Geral "true"
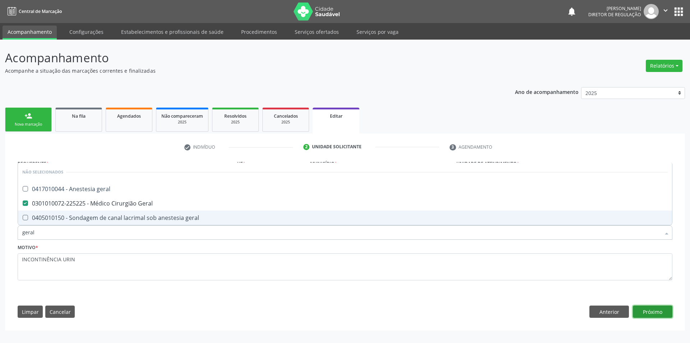
click at [639, 310] on button "Próximo" at bounding box center [653, 311] width 40 height 12
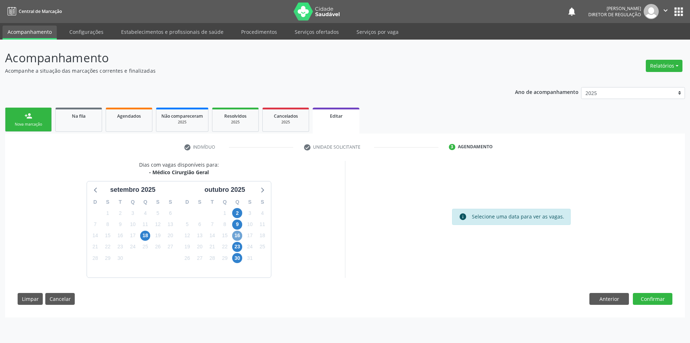
click at [239, 236] on span "16" at bounding box center [237, 235] width 10 height 10
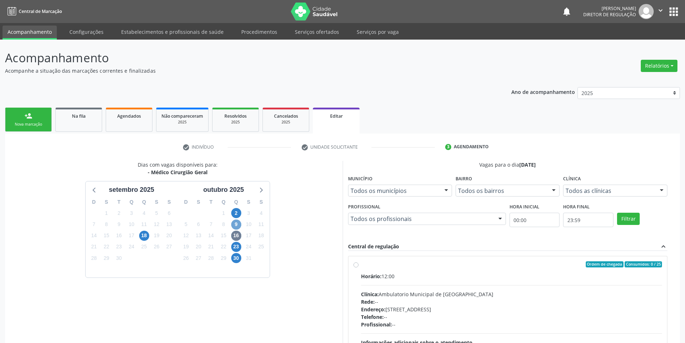
click at [235, 223] on span "9" at bounding box center [236, 224] width 10 height 10
click at [367, 282] on div "Horário: 12:00 Clínica: Ambulatorio Municipal de Saude Rede: -- Endereço: A, nº…" at bounding box center [511, 321] width 301 height 99
click at [358, 268] on input "Ordem de chegada Consumidos: 16 / 25 Horário: 12:00 Clínica: Ambulatorio Munici…" at bounding box center [355, 264] width 5 height 6
radio input "true"
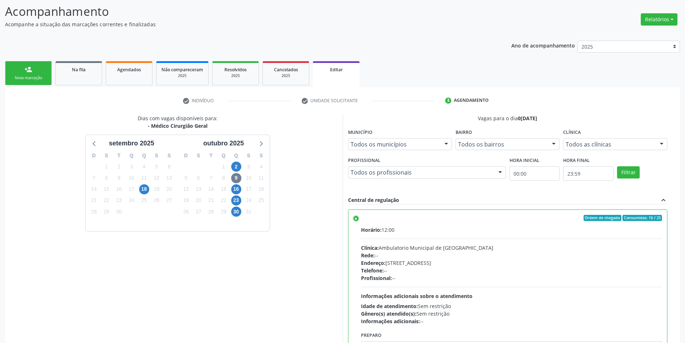
scroll to position [96, 0]
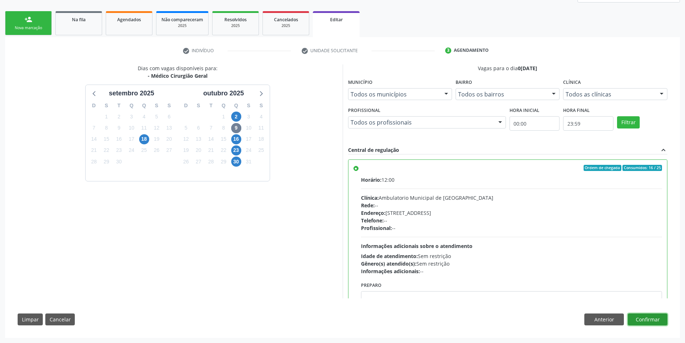
click at [642, 317] on button "Confirmar" at bounding box center [648, 319] width 40 height 12
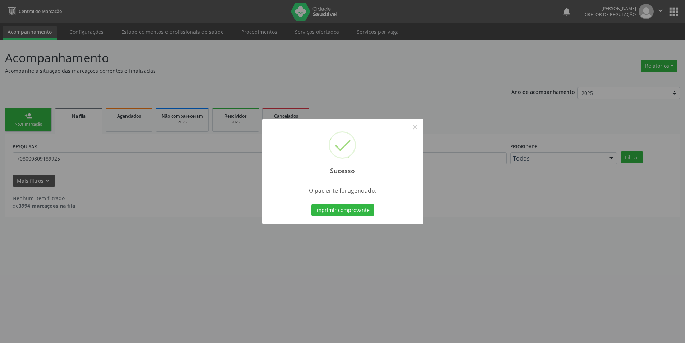
scroll to position [0, 0]
click at [355, 209] on button "Imprimir comprovante" at bounding box center [345, 210] width 63 height 12
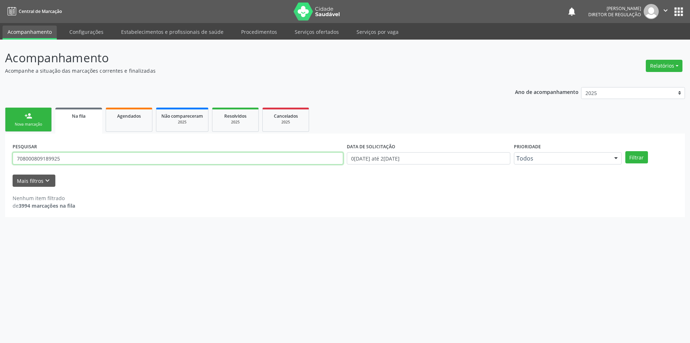
drag, startPoint x: 81, startPoint y: 163, endPoint x: 3, endPoint y: 144, distance: 80.2
click at [0, 151] on div "Acompanhamento Acompanhe a situação das marcações correntes e finalizadas Relat…" at bounding box center [345, 191] width 690 height 303
type input "705007096256658"
click at [647, 156] on button "Filtrar" at bounding box center [637, 157] width 23 height 12
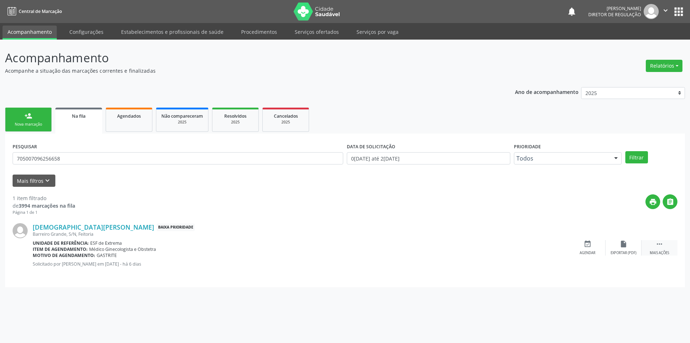
click at [672, 244] on div " Mais ações" at bounding box center [660, 247] width 36 height 15
click at [632, 245] on div "edit Editar" at bounding box center [624, 247] width 36 height 15
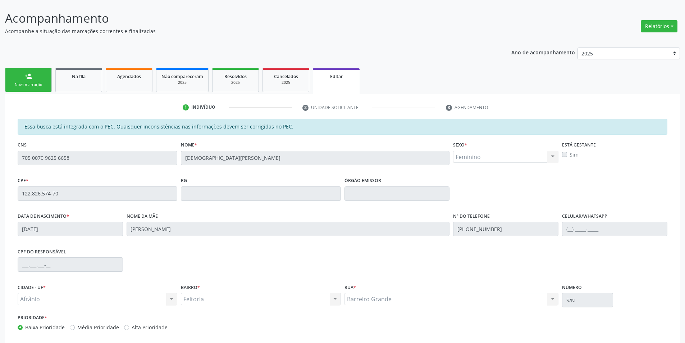
scroll to position [78, 0]
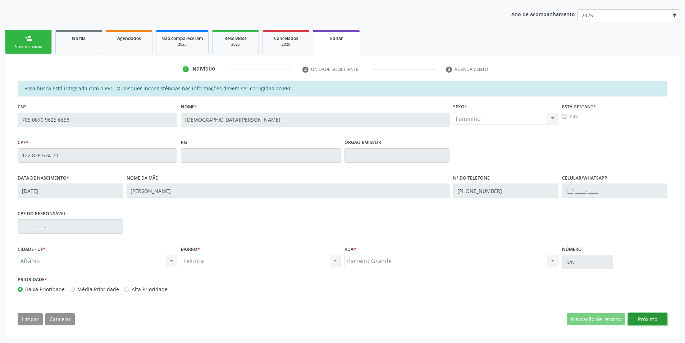
click at [666, 320] on button "Próximo" at bounding box center [648, 319] width 40 height 12
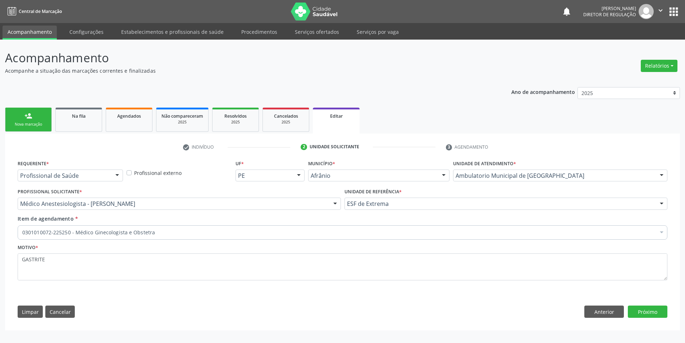
scroll to position [0, 0]
click at [205, 228] on div "0301010072-225250 - Médico Ginecologista e Obstetra" at bounding box center [345, 232] width 655 height 14
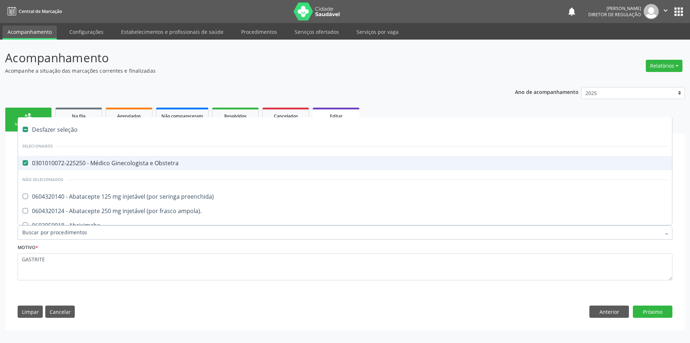
click at [144, 166] on div "0301010072-225250 - Médico Ginecologista e Obstetra" at bounding box center [345, 163] width 646 height 6
checkbox Obstetra "false"
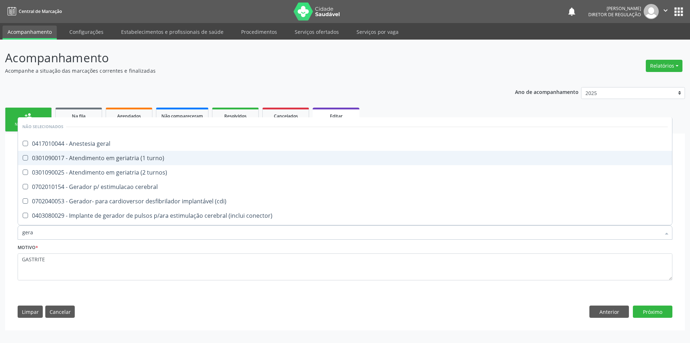
type input "geral"
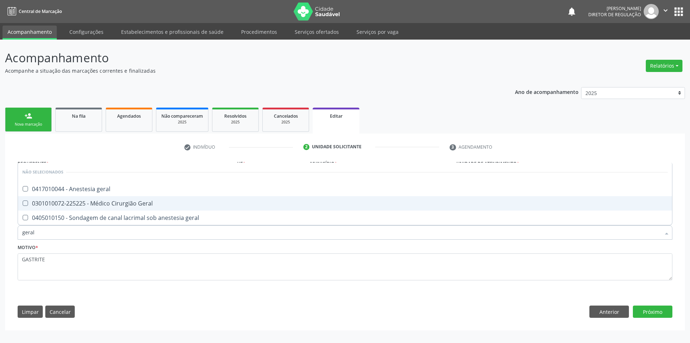
click at [122, 198] on span "0301010072-225225 - Médico Cirurgião Geral" at bounding box center [345, 203] width 654 height 14
checkbox Geral "true"
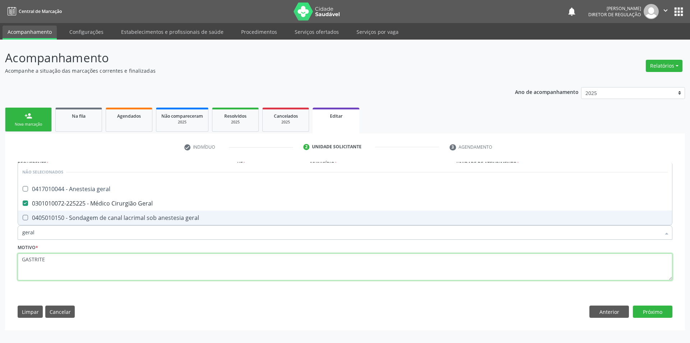
click at [81, 264] on textarea "GASTRITE" at bounding box center [345, 266] width 655 height 27
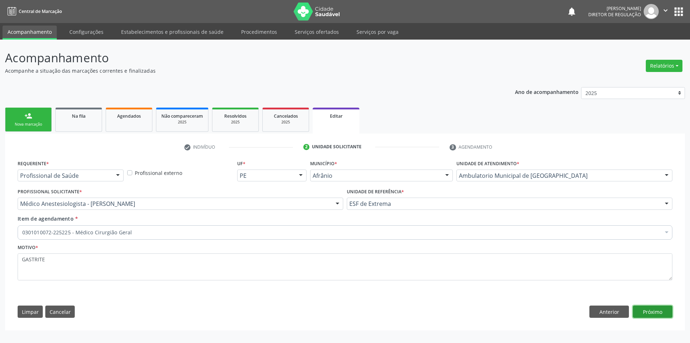
click at [648, 314] on button "Próximo" at bounding box center [653, 311] width 40 height 12
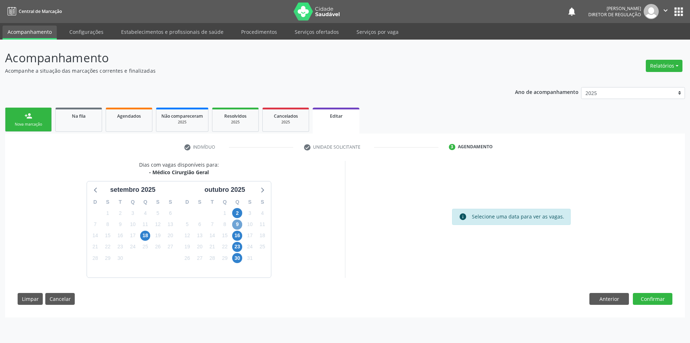
click at [236, 224] on span "9" at bounding box center [237, 224] width 10 height 10
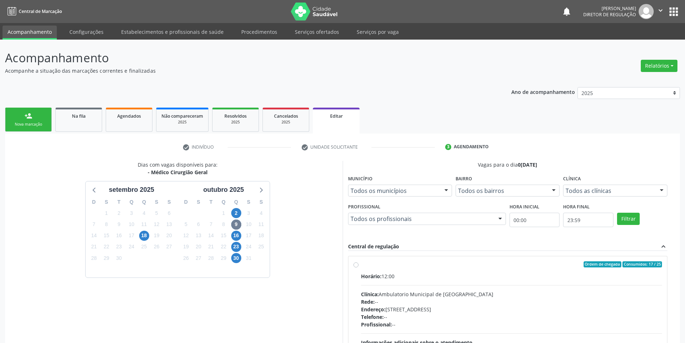
click at [375, 268] on label "Ordem de chegada Consumidos: 17 / 25 Horário: 12:00 Clínica: Ambulatorio Munici…" at bounding box center [511, 316] width 301 height 110
click at [358, 268] on input "Ordem de chegada Consumidos: 17 / 25 Horário: 12:00 Clínica: Ambulatorio Munici…" at bounding box center [355, 264] width 5 height 6
radio input "true"
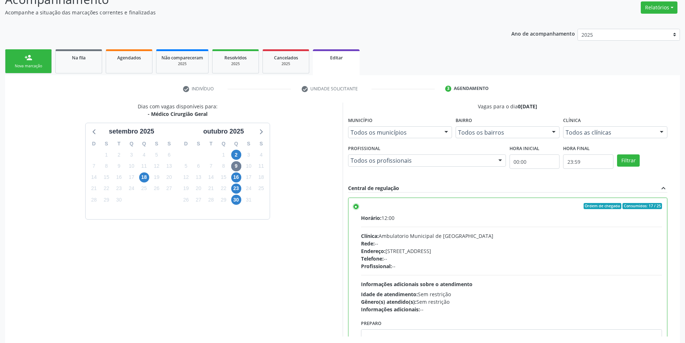
scroll to position [96, 0]
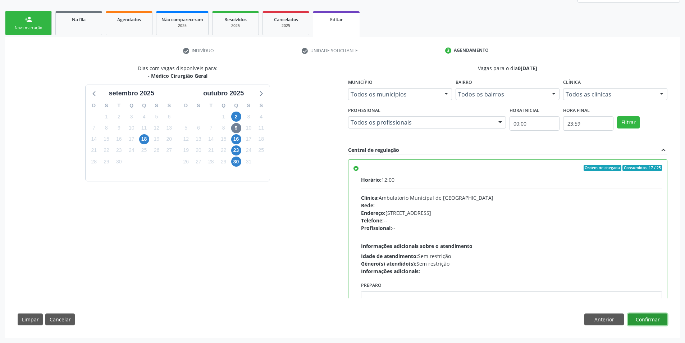
click at [653, 319] on button "Confirmar" at bounding box center [648, 319] width 40 height 12
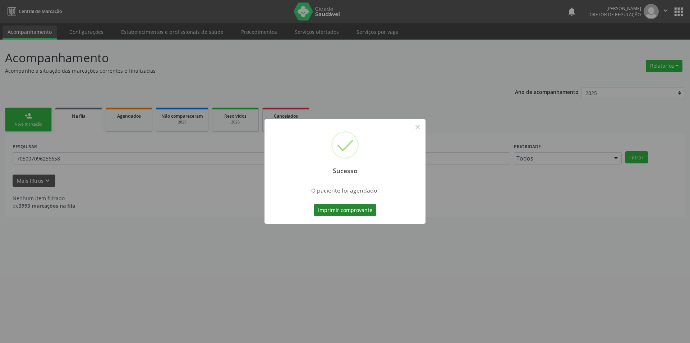
click at [353, 210] on button "Imprimir comprovante" at bounding box center [345, 210] width 63 height 12
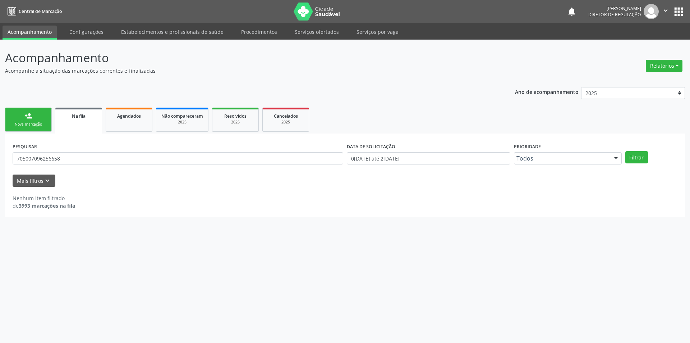
click at [79, 128] on link "Na fila" at bounding box center [78, 121] width 47 height 26
drag, startPoint x: 78, startPoint y: 156, endPoint x: 0, endPoint y: 124, distance: 84.0
click at [0, 135] on div "Acompanhamento Acompanhe a situação das marcações correntes e finalizadas Relat…" at bounding box center [345, 191] width 690 height 303
type input "700907937239693"
click at [643, 157] on button "Filtrar" at bounding box center [637, 157] width 23 height 12
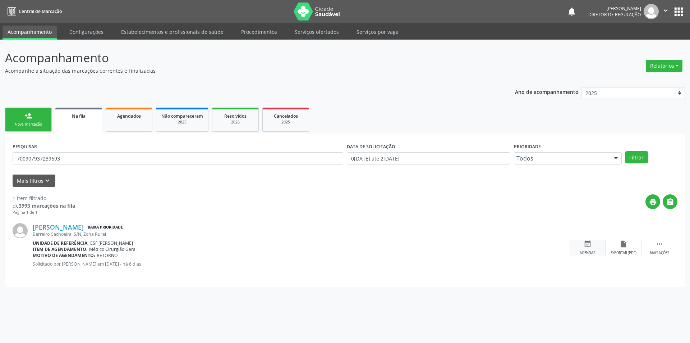
click at [595, 244] on div "event_available Agendar" at bounding box center [588, 247] width 36 height 15
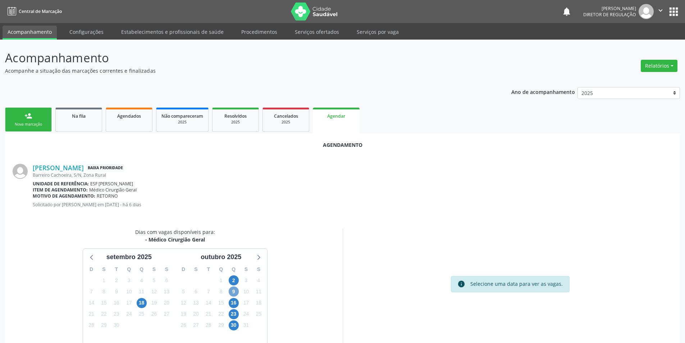
click at [234, 291] on span "9" at bounding box center [234, 291] width 10 height 10
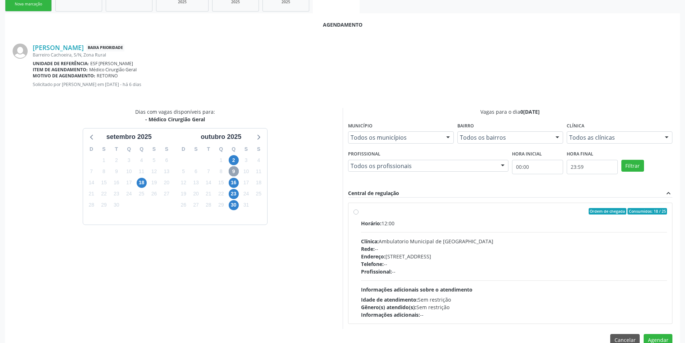
scroll to position [136, 0]
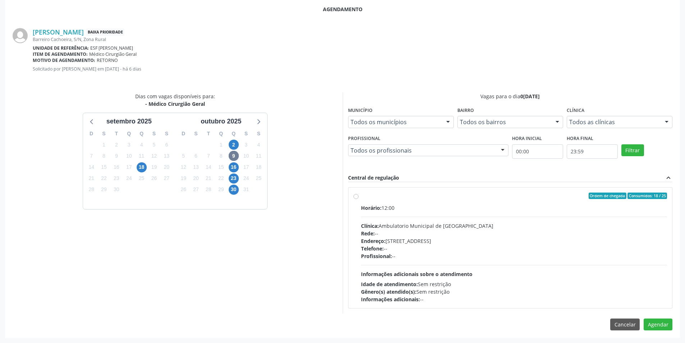
click at [359, 197] on div "Ordem de chegada Consumidos: 18 / 25 Horário: 12:00 Clínica: Ambulatorio Munici…" at bounding box center [510, 247] width 314 height 110
radio input "true"
click at [660, 338] on button "Agendar" at bounding box center [658, 337] width 29 height 12
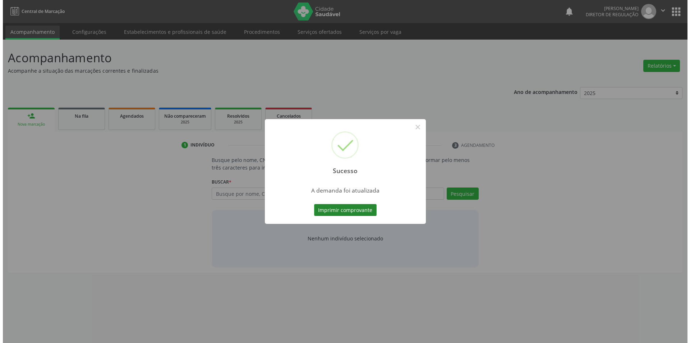
scroll to position [0, 0]
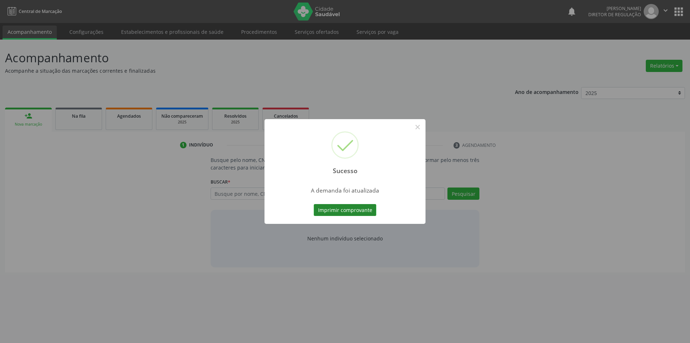
click at [355, 205] on button "Imprimir comprovante" at bounding box center [345, 210] width 63 height 12
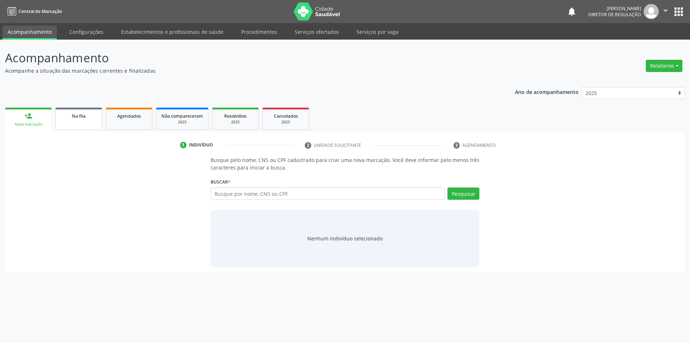
click at [79, 120] on link "Na fila" at bounding box center [78, 119] width 47 height 22
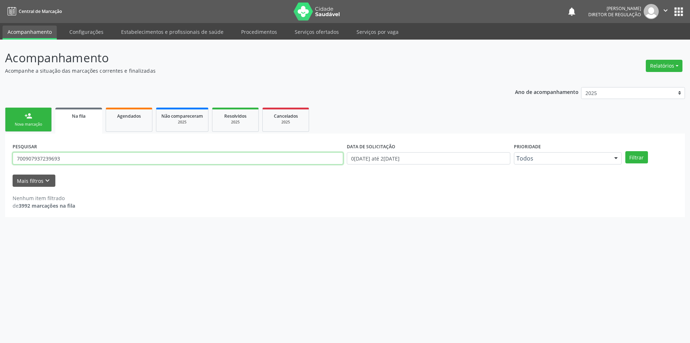
drag, startPoint x: 142, startPoint y: 157, endPoint x: 0, endPoint y: 152, distance: 142.1
click at [0, 154] on div "Acompanhamento Acompanhe a situação das marcações correntes e finalizadas Relat…" at bounding box center [345, 191] width 690 height 303
type input "702405550790421"
click at [633, 158] on button "Filtrar" at bounding box center [637, 157] width 23 height 12
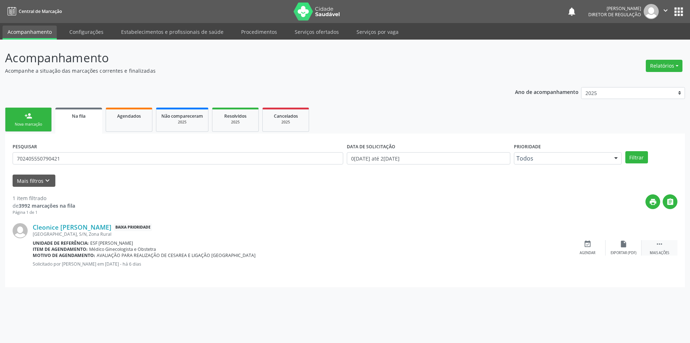
click at [661, 248] on div " Mais ações" at bounding box center [660, 247] width 36 height 15
click at [635, 247] on div "edit Editar" at bounding box center [624, 247] width 36 height 15
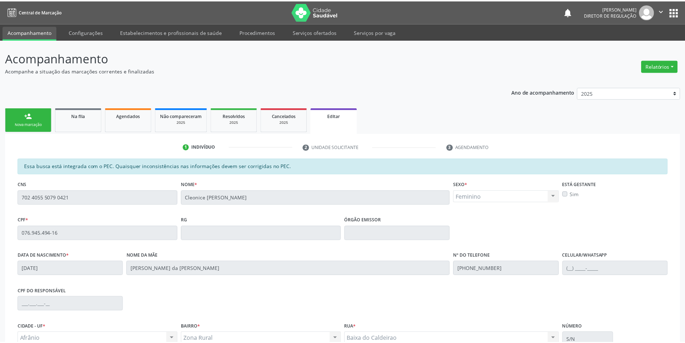
scroll to position [78, 0]
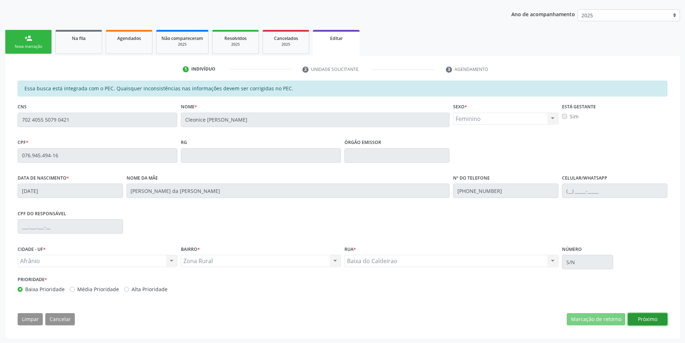
click at [634, 319] on button "Próximo" at bounding box center [648, 319] width 40 height 12
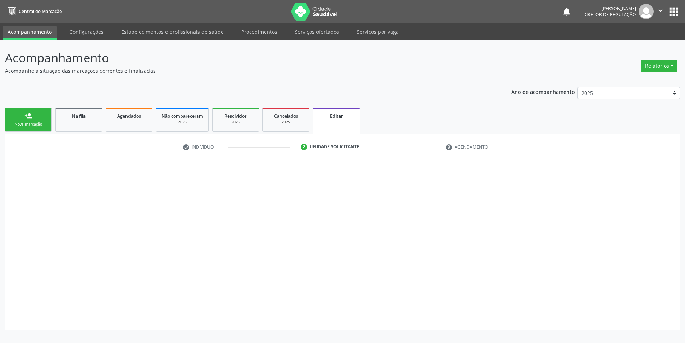
scroll to position [0, 0]
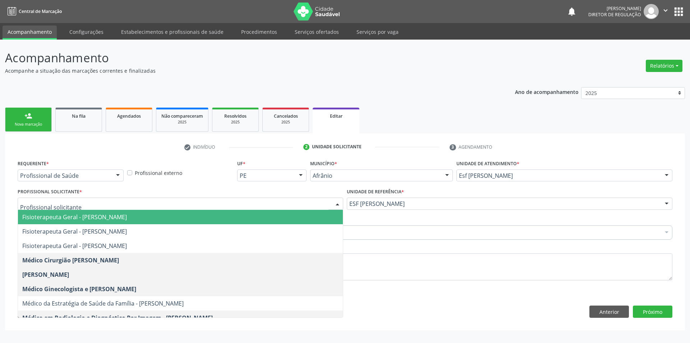
click at [203, 202] on input "text" at bounding box center [174, 207] width 308 height 14
click at [202, 197] on div "Profissional Solicitante * Fisioterapeuta Geral - Ana Flavia Rodrigues Cavalcan…" at bounding box center [181, 197] width 326 height 23
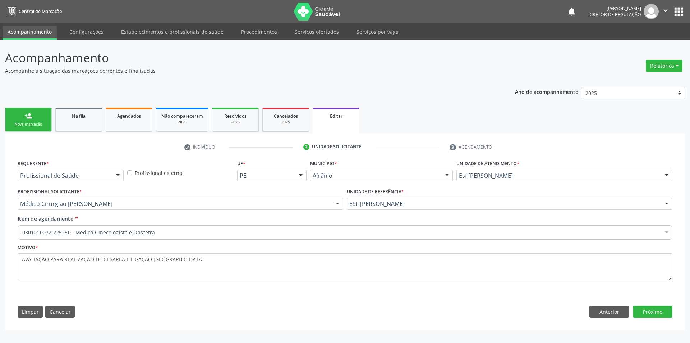
click at [159, 227] on div "0301010072-225250 - Médico Ginecologista e Obstetra" at bounding box center [345, 232] width 655 height 14
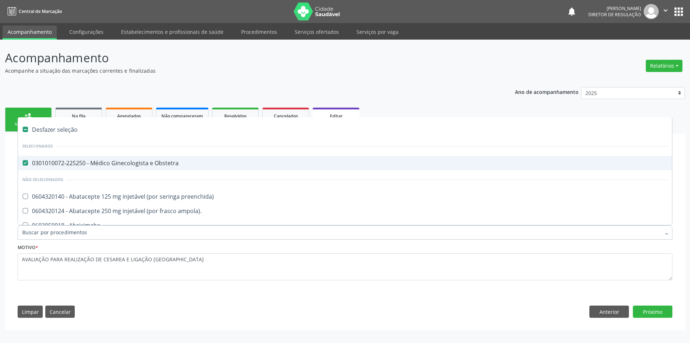
click at [142, 158] on span "0301010072-225250 - Médico Ginecologista e Obstetra" at bounding box center [345, 163] width 654 height 14
checkbox Obstetra "false"
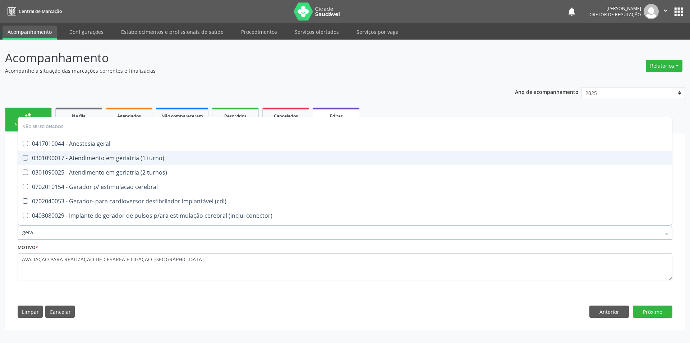
type input "geral"
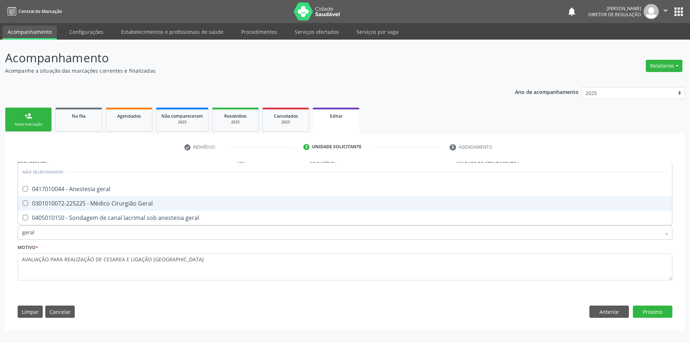
click at [119, 209] on span "0301010072-225225 - Médico Cirurgião Geral" at bounding box center [345, 203] width 654 height 14
checkbox Geral "true"
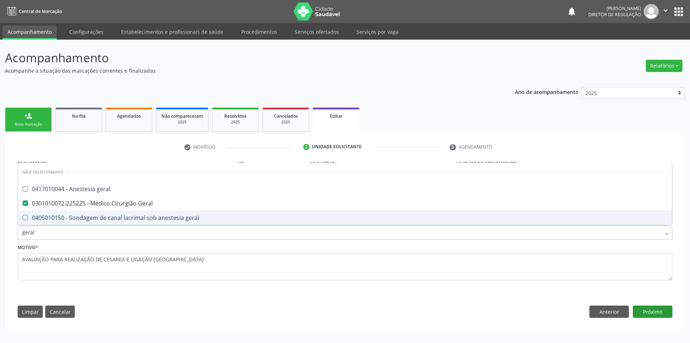
click at [654, 304] on div "Requerente * Profissional de Saúde Profissional de Saúde Paciente Nenhum result…" at bounding box center [345, 240] width 665 height 164
click at [653, 306] on button "Próximo" at bounding box center [653, 311] width 40 height 12
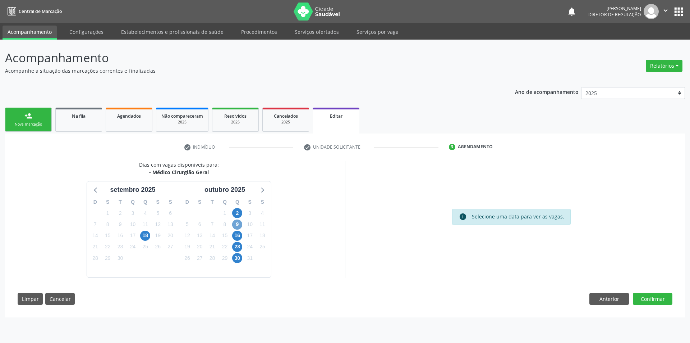
click at [239, 226] on span "9" at bounding box center [237, 224] width 10 height 10
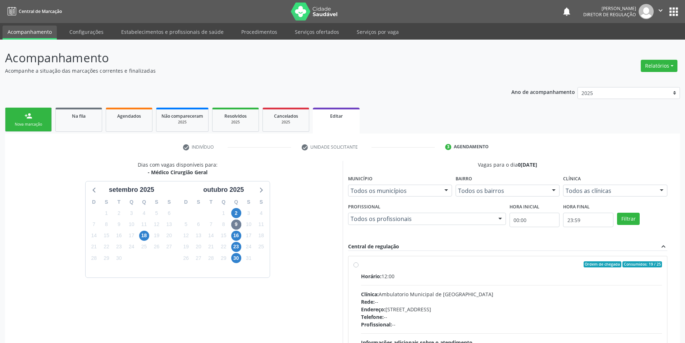
click at [400, 270] on label "Ordem de chegada Consumidos: 19 / 25 Horário: 12:00 Clínica: Ambulatorio Munici…" at bounding box center [511, 316] width 301 height 110
click at [358, 268] on input "Ordem de chegada Consumidos: 19 / 25 Horário: 12:00 Clínica: Ambulatorio Munici…" at bounding box center [355, 264] width 5 height 6
radio input "true"
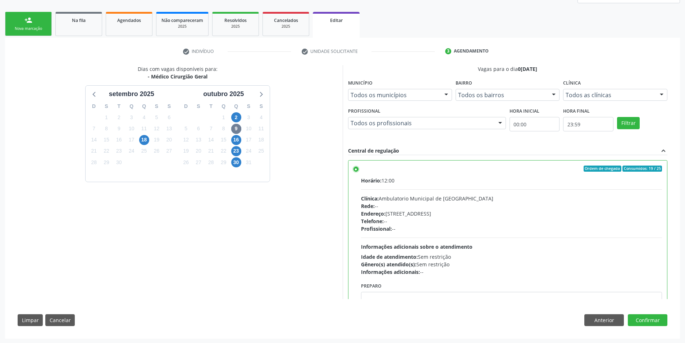
scroll to position [96, 0]
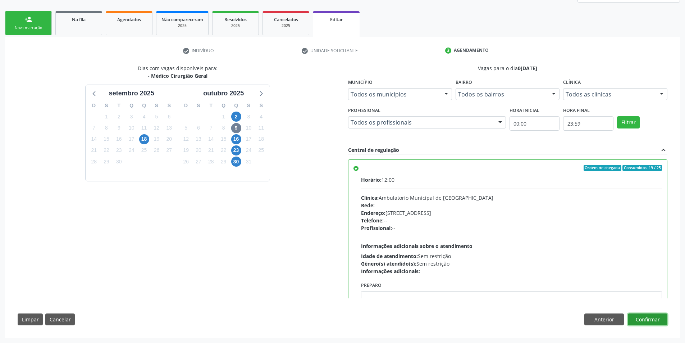
click at [652, 325] on button "Confirmar" at bounding box center [648, 319] width 40 height 12
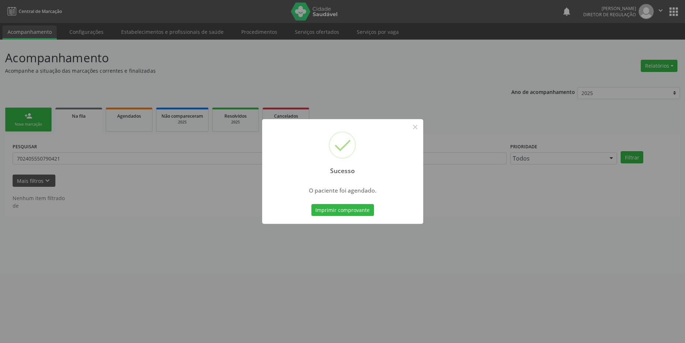
scroll to position [0, 0]
click at [356, 230] on div "Sucesso × O paciente foi agendado. Imprimir comprovante Cancel" at bounding box center [345, 171] width 690 height 343
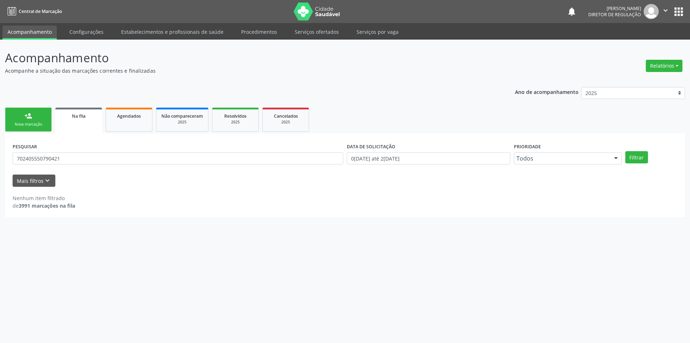
click at [358, 212] on div "PESQUISAR 702405550790421 DATA DE SOLICITAÇÃO 01/01/2018 até 22/09/2025 Priorid…" at bounding box center [345, 174] width 680 height 83
click at [132, 123] on link "Agendados" at bounding box center [129, 120] width 47 height 24
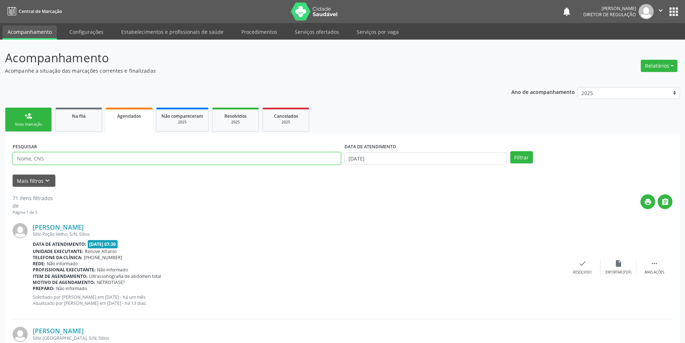
click at [104, 159] on input "text" at bounding box center [177, 158] width 328 height 12
type input "70240555079421"
click at [407, 156] on input "22/09/2025" at bounding box center [425, 158] width 162 height 12
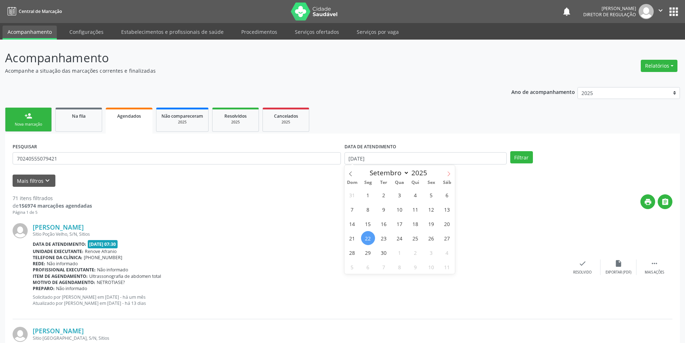
click at [448, 172] on icon at bounding box center [449, 173] width 3 height 5
select select "9"
click at [415, 209] on span "9" at bounding box center [415, 209] width 14 height 14
type input "09[DATE]"
click at [415, 209] on span "9" at bounding box center [415, 209] width 14 height 14
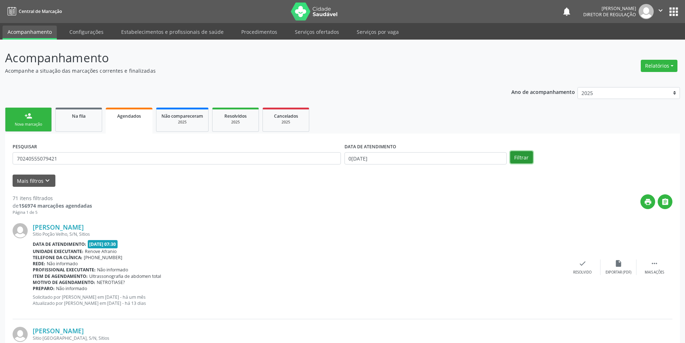
click at [525, 161] on button "Filtrar" at bounding box center [521, 157] width 23 height 12
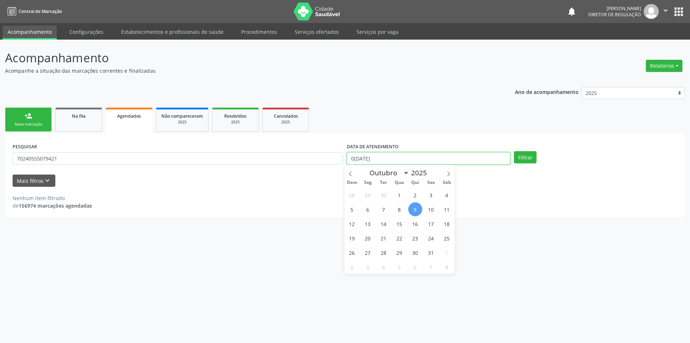
click at [384, 154] on input "09[DATE]" at bounding box center [429, 158] width 164 height 12
click at [412, 193] on span "2" at bounding box center [415, 195] width 14 height 14
type input "02/10/2025"
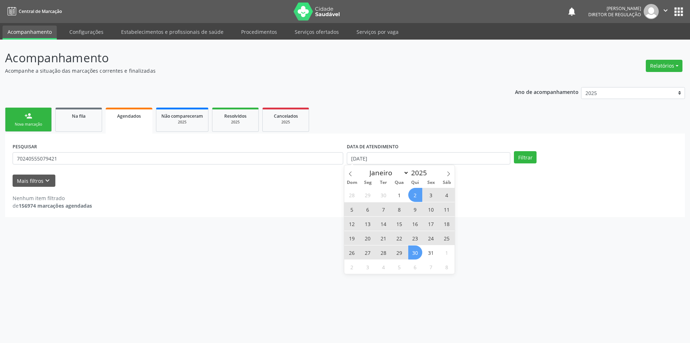
click at [419, 252] on span "30" at bounding box center [415, 252] width 14 height 14
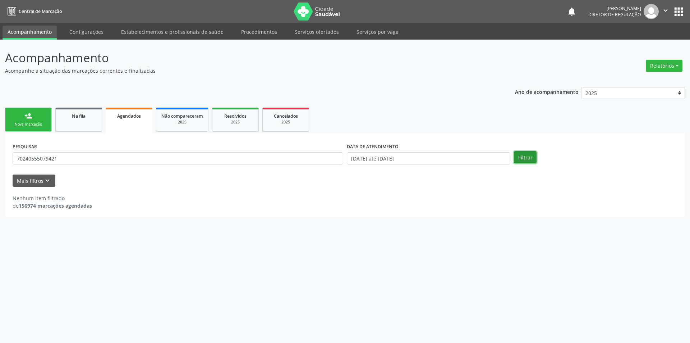
click at [516, 156] on button "Filtrar" at bounding box center [525, 157] width 23 height 12
drag, startPoint x: 99, startPoint y: 160, endPoint x: 0, endPoint y: 157, distance: 98.6
click at [0, 157] on div "Acompanhamento Acompanhe a situação das marcações correntes e finalizadas Relat…" at bounding box center [345, 191] width 690 height 303
click at [522, 154] on button "Filtrar" at bounding box center [525, 157] width 23 height 12
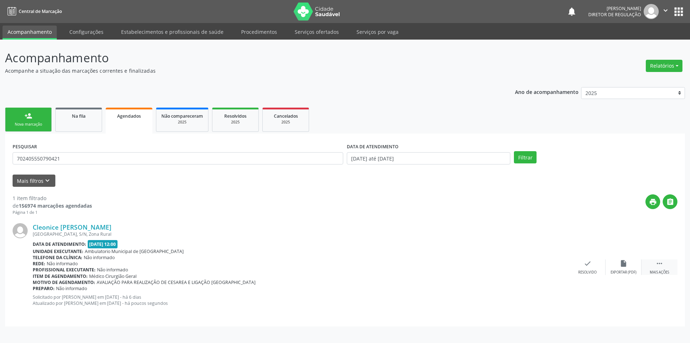
click at [669, 270] on div "Mais ações" at bounding box center [659, 272] width 19 height 5
click at [511, 261] on div "print Imprimir" at bounding box center [516, 266] width 36 height 15
drag, startPoint x: 82, startPoint y: 157, endPoint x: 0, endPoint y: 123, distance: 88.7
click at [0, 123] on div "Acompanhamento Acompanhe a situação das marcações correntes e finalizadas Relat…" at bounding box center [345, 191] width 690 height 303
click at [521, 159] on button "Filtrar" at bounding box center [525, 157] width 23 height 12
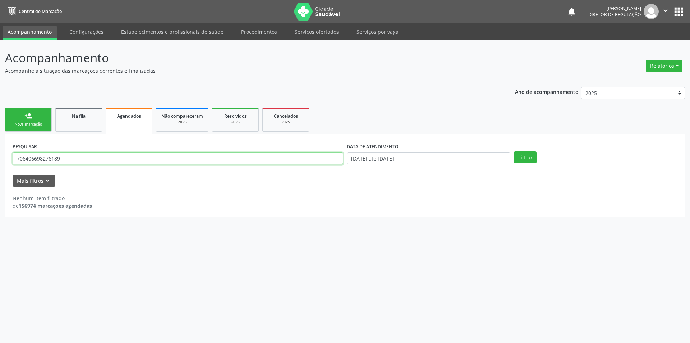
drag, startPoint x: 42, startPoint y: 160, endPoint x: 0, endPoint y: 162, distance: 41.8
click at [0, 162] on div "Acompanhamento Acompanhe a situação das marcações correntes e finalizadas Relat…" at bounding box center [345, 191] width 690 height 303
click at [518, 157] on button "Filtrar" at bounding box center [525, 157] width 23 height 12
drag, startPoint x: 96, startPoint y: 159, endPoint x: 0, endPoint y: 145, distance: 97.0
click at [0, 145] on div "Acompanhamento Acompanhe a situação das marcações correntes e finalizadas Relat…" at bounding box center [345, 191] width 690 height 303
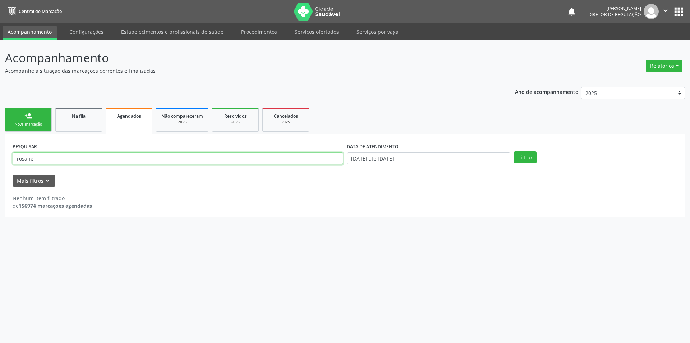
type input "rosane"
click at [529, 155] on button "Filtrar" at bounding box center [525, 157] width 23 height 12
click at [41, 126] on div "Nova marcação" at bounding box center [28, 124] width 36 height 5
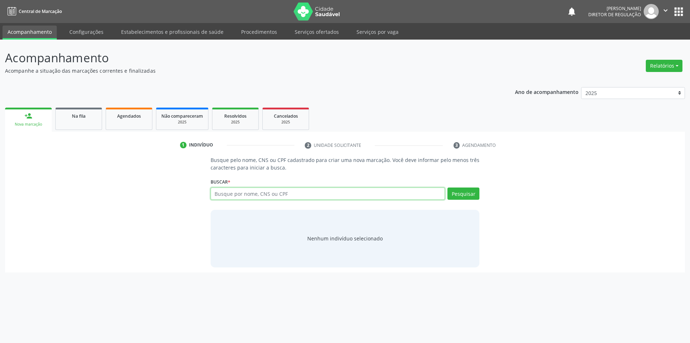
click at [225, 193] on input "text" at bounding box center [328, 193] width 235 height 12
type input "706406698276189"
click at [459, 198] on button "Pesquisar" at bounding box center [464, 193] width 32 height 12
type input "706406698276189"
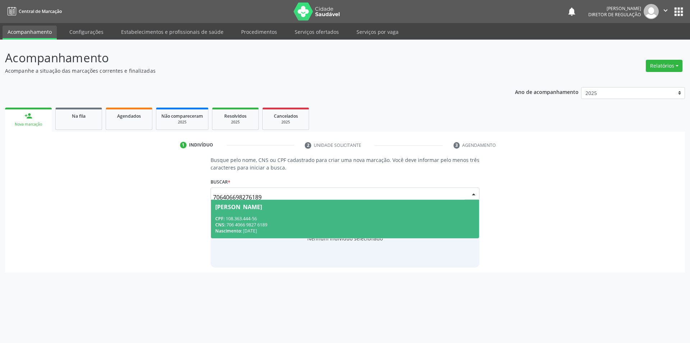
click at [287, 222] on div "CNS: 706 4066 9827 6189" at bounding box center [345, 224] width 260 height 6
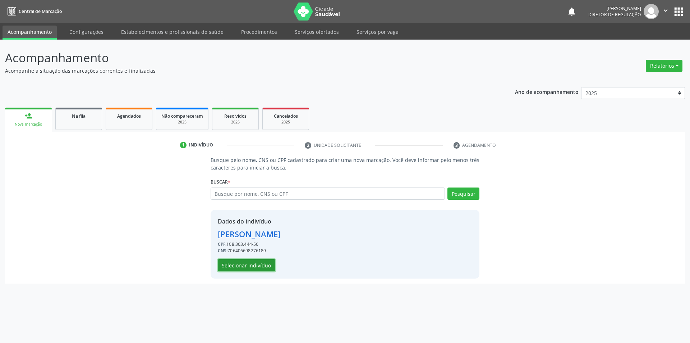
click at [255, 264] on button "Selecionar indivíduo" at bounding box center [247, 265] width 58 height 12
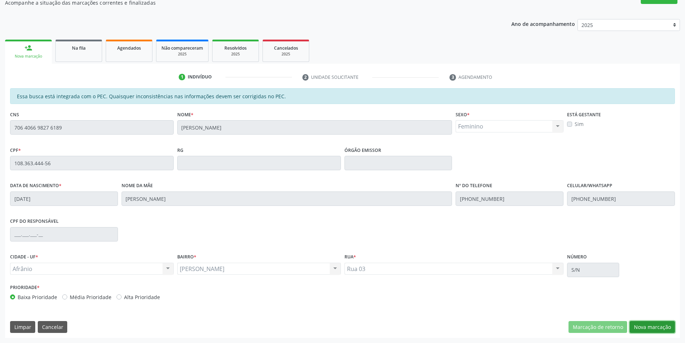
click at [637, 328] on button "Nova marcação" at bounding box center [652, 327] width 45 height 12
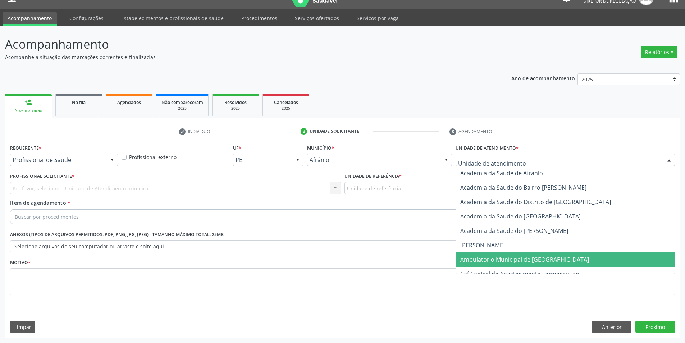
click at [490, 260] on span "Ambulatorio Municipal de [GEOGRAPHIC_DATA]" at bounding box center [524, 259] width 129 height 8
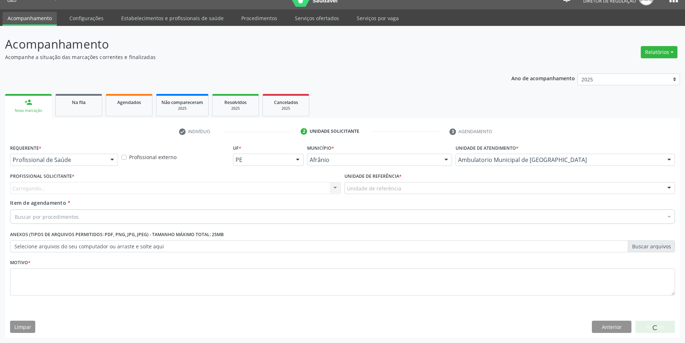
click at [410, 193] on div "Unidade de referência" at bounding box center [509, 188] width 331 height 12
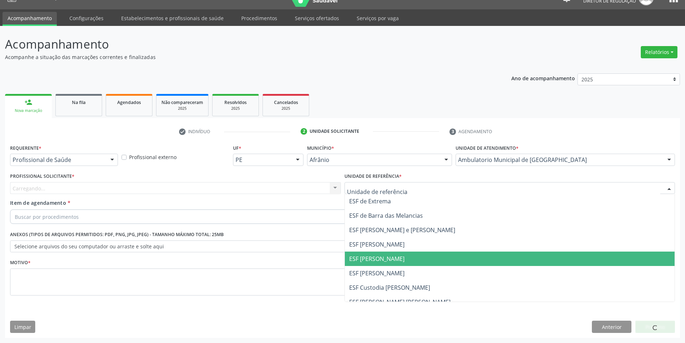
click at [389, 263] on span "ESF [PERSON_NAME]" at bounding box center [510, 258] width 330 height 14
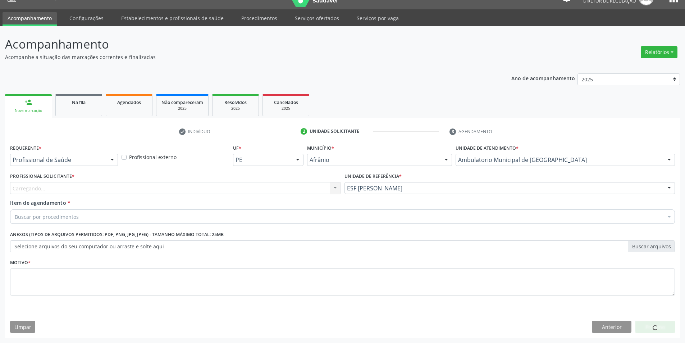
click at [253, 196] on div "Profissional Solicitante * Carregando... Nenhum resultado encontrado para: " " …" at bounding box center [175, 185] width 334 height 28
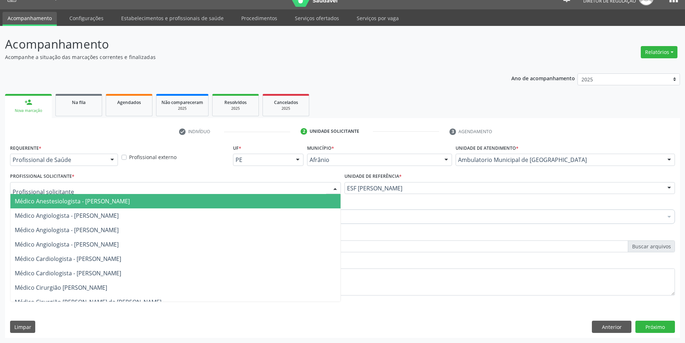
click at [243, 191] on div at bounding box center [175, 188] width 331 height 12
type input "g"
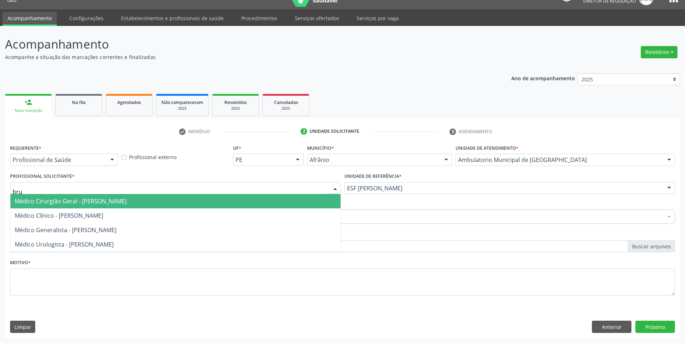
type input "brun"
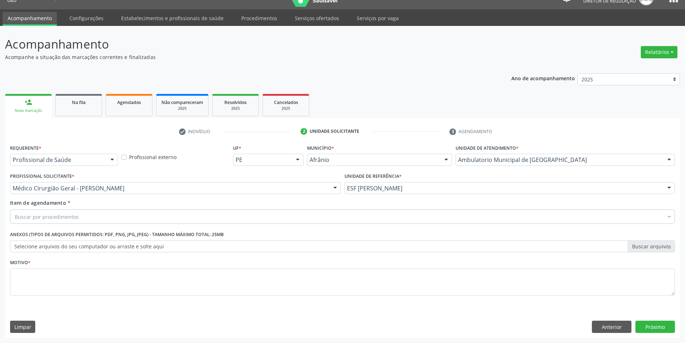
click at [188, 214] on div "Buscar por procedimentos" at bounding box center [342, 216] width 665 height 14
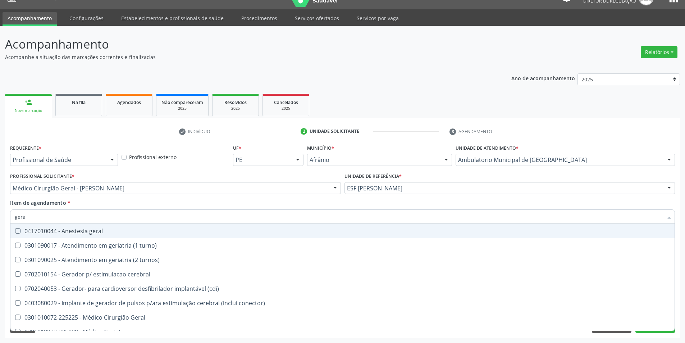
type input "geral"
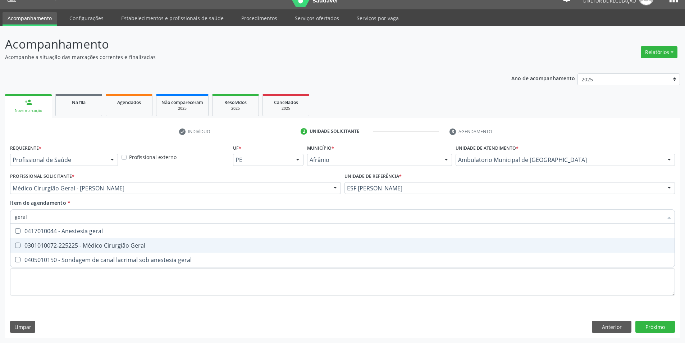
click at [145, 242] on div "0301010072-225225 - Médico Cirurgião Geral" at bounding box center [342, 245] width 655 height 6
checkbox Geral "true"
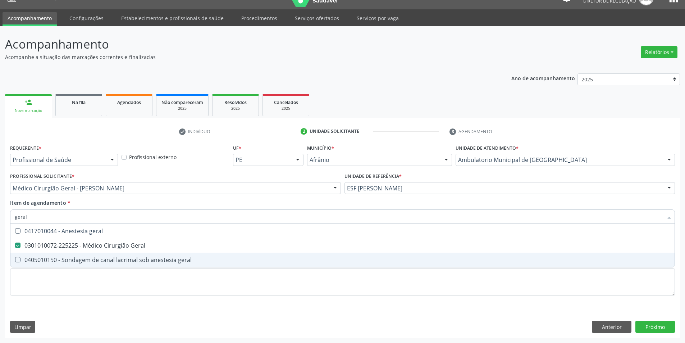
click at [115, 298] on div "Requerente * Profissional de Saúde Profissional de Saúde Paciente Nenhum result…" at bounding box center [342, 223] width 665 height 163
click at [116, 267] on li "0405010150 - Sondagem de canal lacrimal sob anestesia geral" at bounding box center [342, 259] width 664 height 14
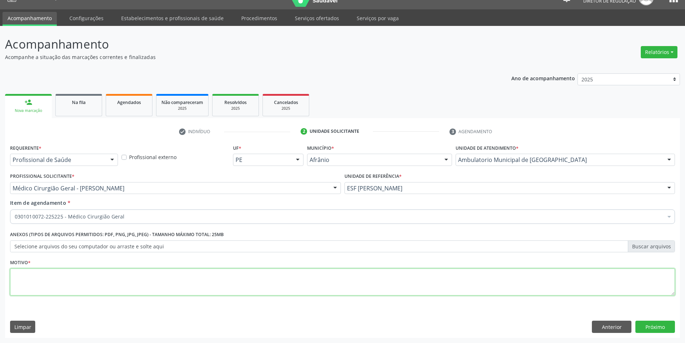
click at [116, 285] on textarea at bounding box center [342, 281] width 665 height 27
type textarea "'"
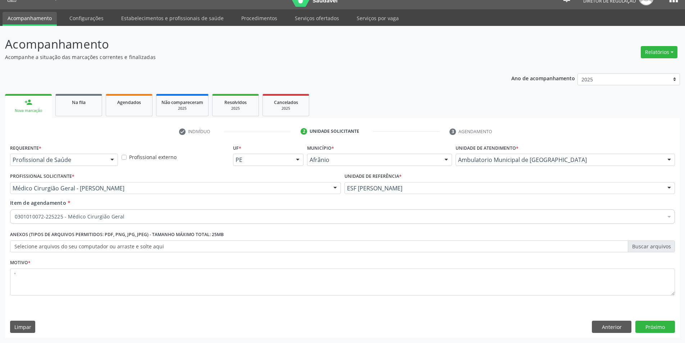
click at [645, 315] on div "Requerente * Profissional de Saúde Profissional de Saúde Paciente Nenhum result…" at bounding box center [342, 239] width 675 height 195
click at [646, 324] on button "Próximo" at bounding box center [655, 326] width 40 height 12
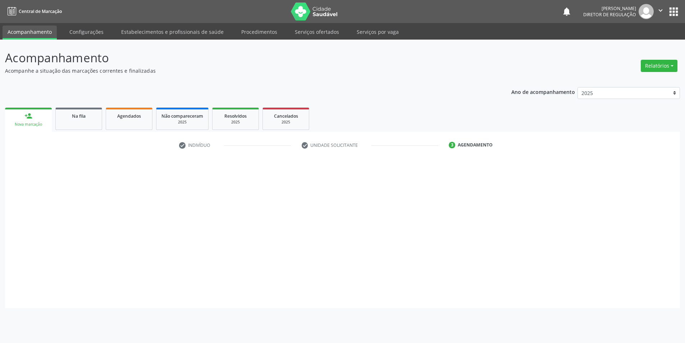
scroll to position [0, 0]
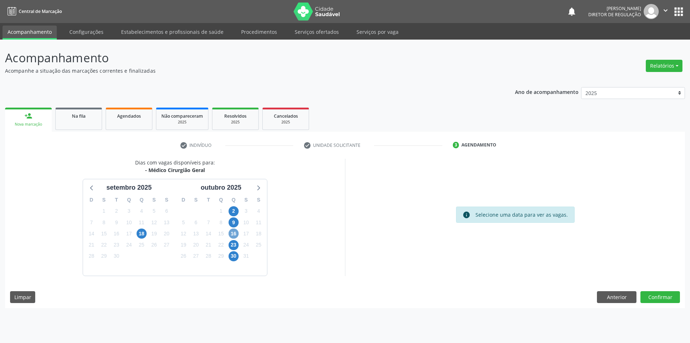
click at [229, 232] on span "16" at bounding box center [234, 233] width 10 height 10
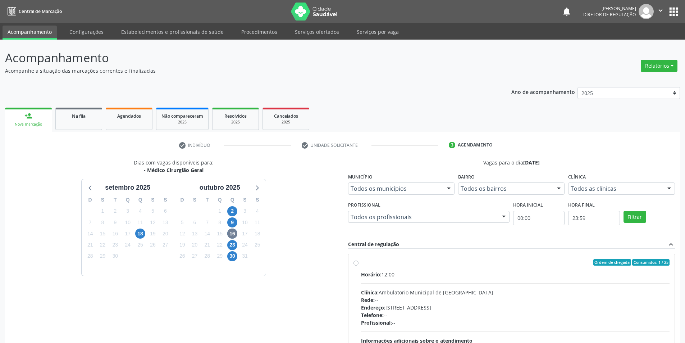
click at [380, 266] on label "Ordem de chegada Consumidos: 1 / 25 Horário: 12:00 Clínica: Ambulatorio Municip…" at bounding box center [515, 314] width 309 height 110
click at [358, 265] on input "Ordem de chegada Consumidos: 1 / 25 Horário: 12:00 Clínica: Ambulatorio Municip…" at bounding box center [355, 262] width 5 height 6
radio input "true"
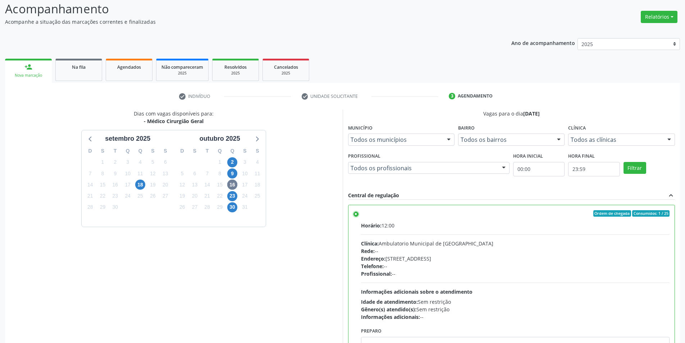
scroll to position [87, 0]
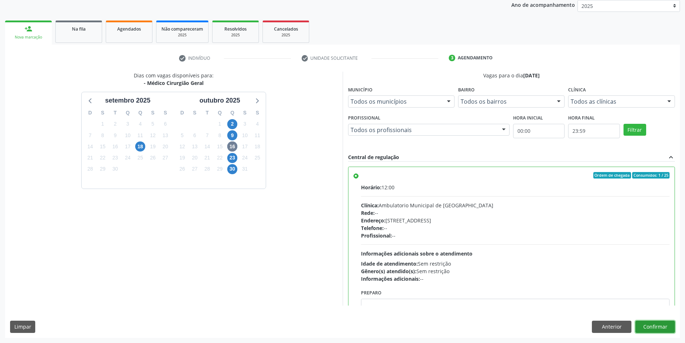
click at [651, 323] on button "Confirmar" at bounding box center [655, 326] width 40 height 12
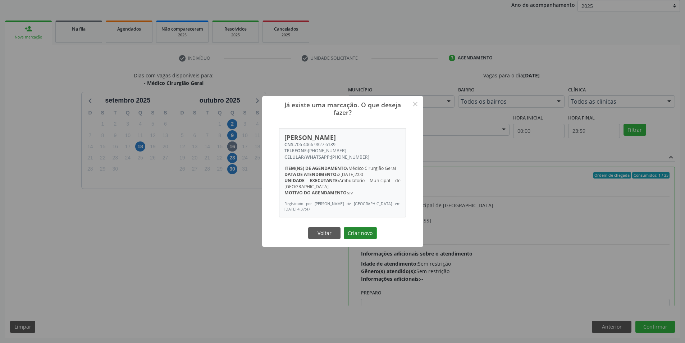
click at [351, 232] on button "Criar novo" at bounding box center [360, 233] width 33 height 12
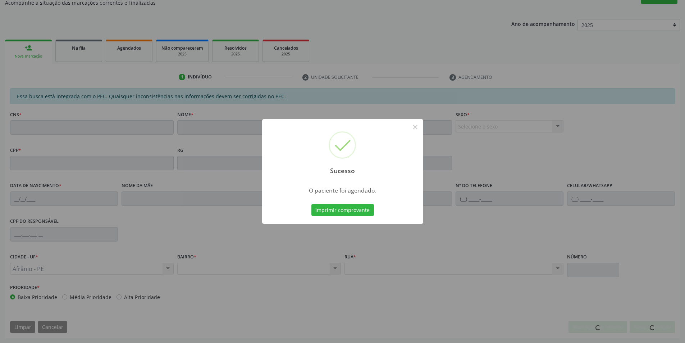
scroll to position [68, 0]
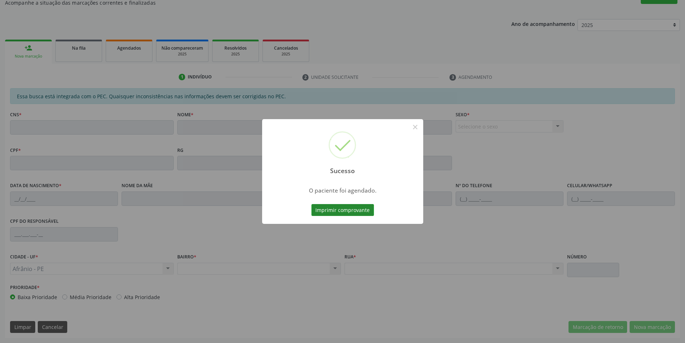
click at [344, 206] on button "Imprimir comprovante" at bounding box center [342, 210] width 63 height 12
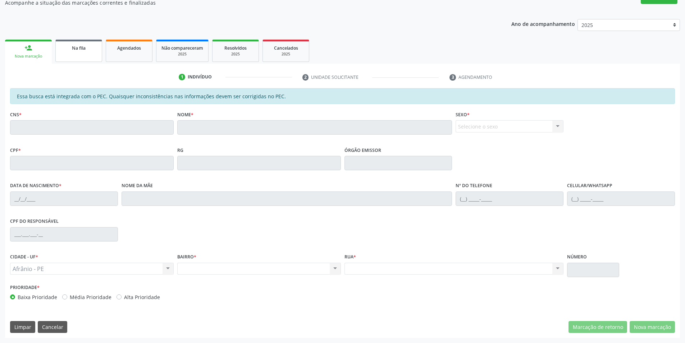
scroll to position [68, 0]
click at [79, 60] on link "Na fila" at bounding box center [78, 51] width 47 height 22
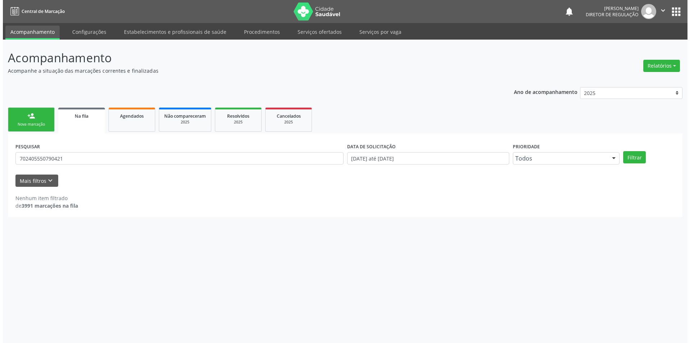
scroll to position [0, 0]
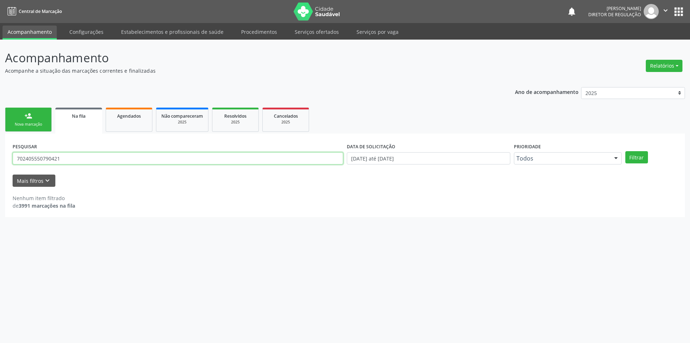
drag, startPoint x: 93, startPoint y: 160, endPoint x: 0, endPoint y: 136, distance: 96.4
click at [0, 136] on div "Acompanhamento Acompanhe a situação das marcações correntes e finalizadas Relat…" at bounding box center [345, 191] width 690 height 303
type input "705003269848450"
click at [643, 156] on button "Filtrar" at bounding box center [637, 157] width 23 height 12
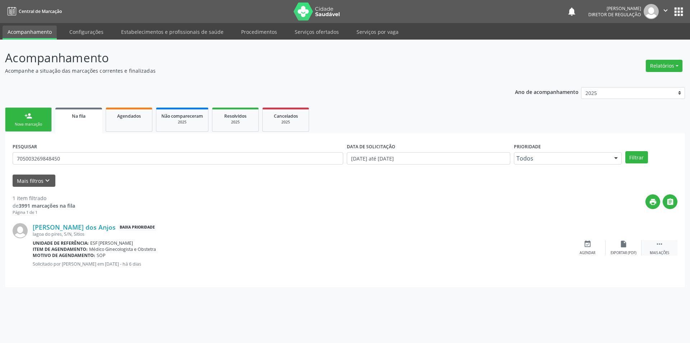
click at [657, 244] on icon "" at bounding box center [660, 244] width 8 height 8
click at [611, 250] on div "edit Editar" at bounding box center [624, 247] width 36 height 15
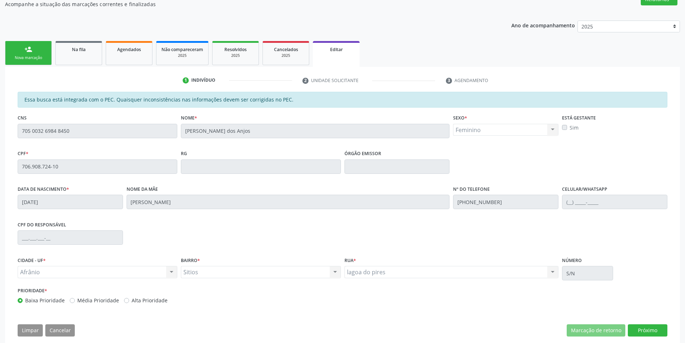
scroll to position [78, 0]
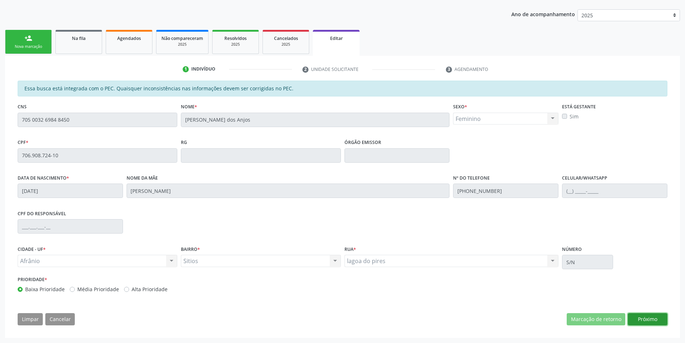
click at [661, 318] on button "Próximo" at bounding box center [648, 319] width 40 height 12
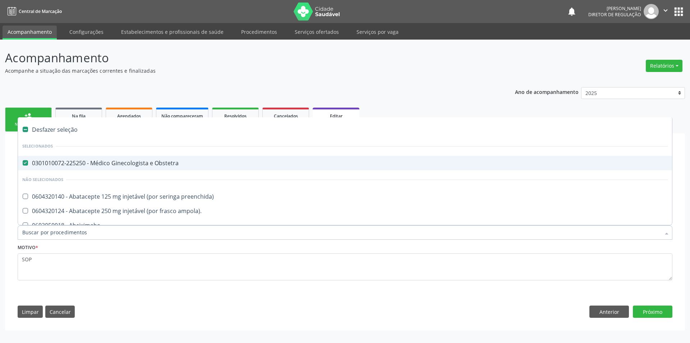
click at [89, 165] on div "0301010072-225250 - Médico Ginecologista e Obstetra" at bounding box center [345, 163] width 646 height 6
checkbox Obstetra "false"
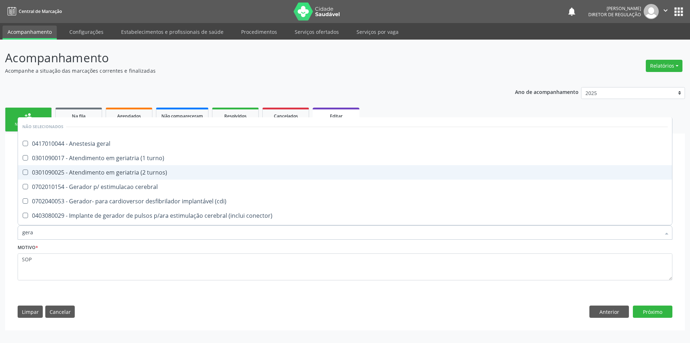
type input "geral"
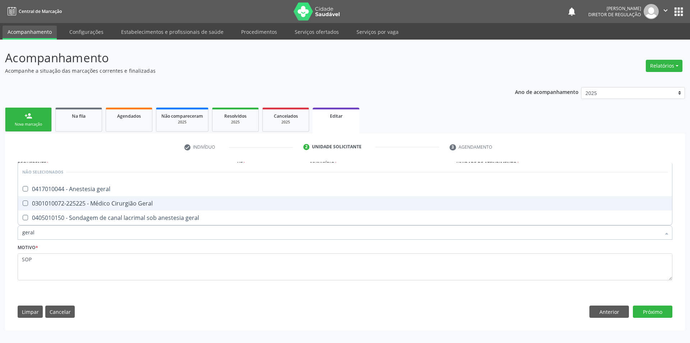
click at [100, 205] on div "0301010072-225225 - Médico Cirurgião Geral" at bounding box center [345, 203] width 646 height 6
checkbox Geral "true"
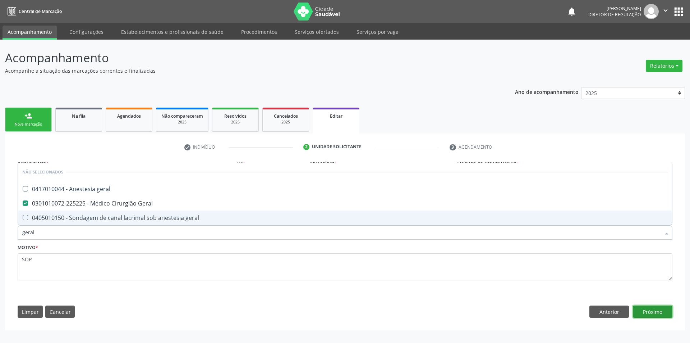
click at [658, 307] on button "Próximo" at bounding box center [653, 311] width 40 height 12
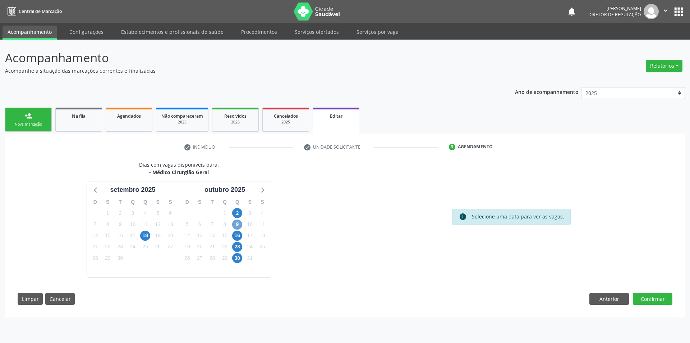
click at [237, 225] on span "9" at bounding box center [237, 224] width 10 height 10
click at [241, 236] on span "16" at bounding box center [237, 235] width 10 height 10
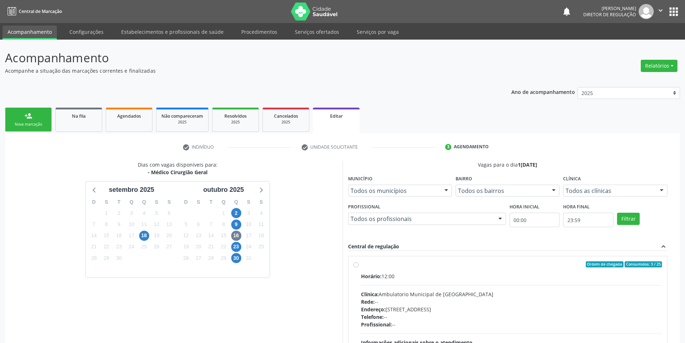
click at [360, 263] on div "Ordem de chegada Consumidos: 3 / 25 Horário: 12:00 Clínica: Ambulatorio Municip…" at bounding box center [507, 316] width 309 height 110
radio input "true"
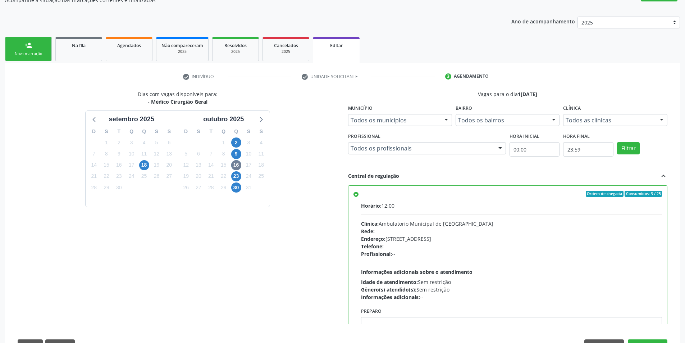
scroll to position [96, 0]
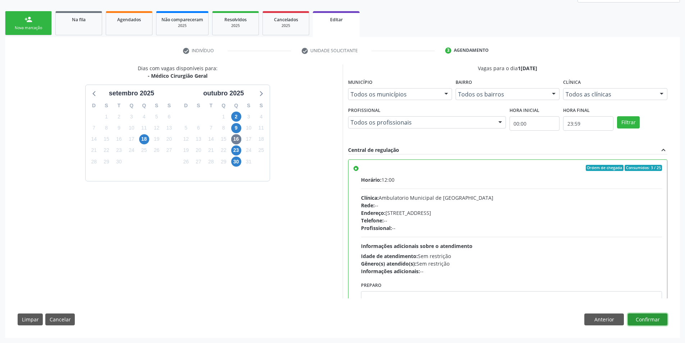
click at [647, 317] on button "Confirmar" at bounding box center [648, 319] width 40 height 12
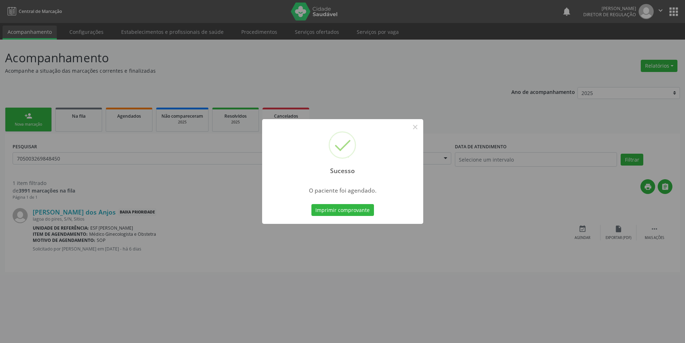
scroll to position [0, 0]
click at [344, 211] on button "Imprimir comprovante" at bounding box center [345, 210] width 63 height 12
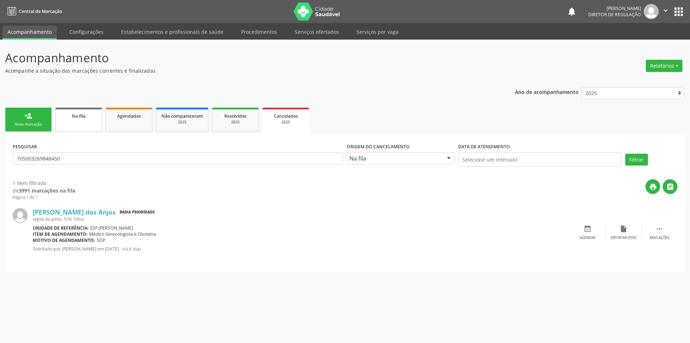
click at [78, 118] on span "Na fila" at bounding box center [79, 116] width 14 height 6
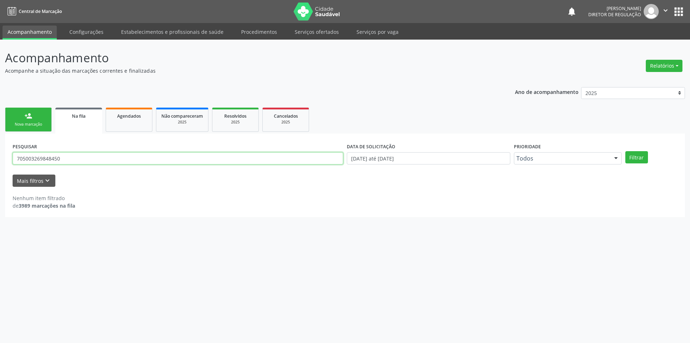
drag, startPoint x: 87, startPoint y: 157, endPoint x: 0, endPoint y: 148, distance: 87.5
click at [0, 148] on div "Acompanhamento Acompanhe a situação das marcações correntes e finalizadas Relat…" at bounding box center [345, 191] width 690 height 303
type input "7"
type input "898002300317585"
click at [641, 154] on button "Filtrar" at bounding box center [637, 157] width 23 height 12
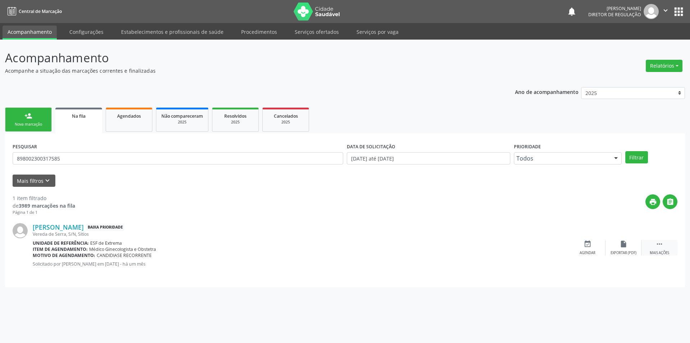
click at [662, 239] on div "Raiane Rodrigues dos Santos Silva Baixa Prioridade Vereda de Serra, S/N, Sitios…" at bounding box center [345, 247] width 665 height 64
click at [662, 240] on icon "" at bounding box center [660, 244] width 8 height 8
click at [625, 241] on icon "edit" at bounding box center [624, 244] width 8 height 8
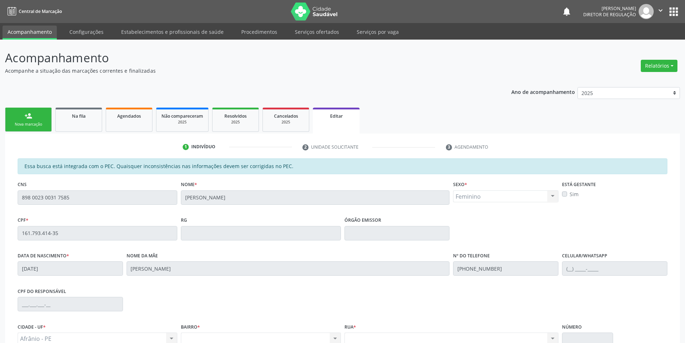
scroll to position [78, 0]
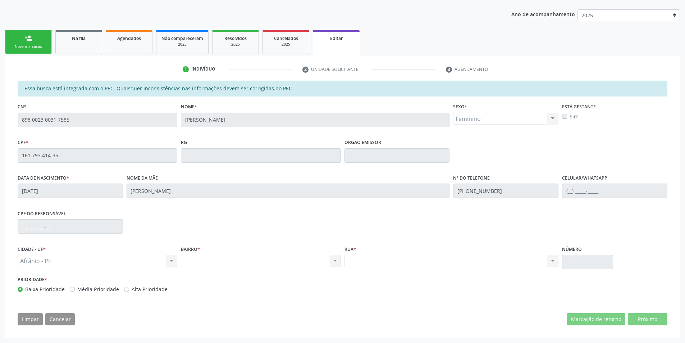
click at [41, 38] on link "person_add Nova marcação" at bounding box center [28, 42] width 47 height 24
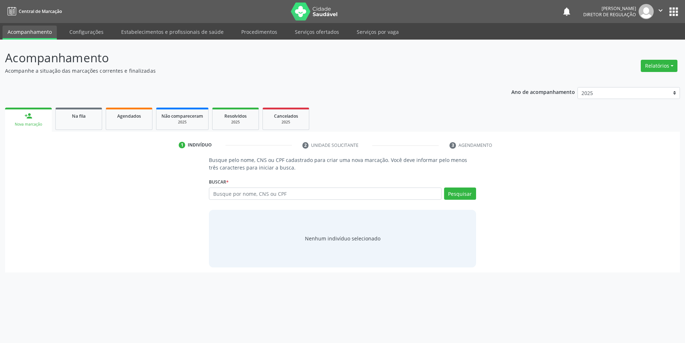
scroll to position [0, 0]
click at [76, 121] on link "Na fila" at bounding box center [78, 119] width 47 height 22
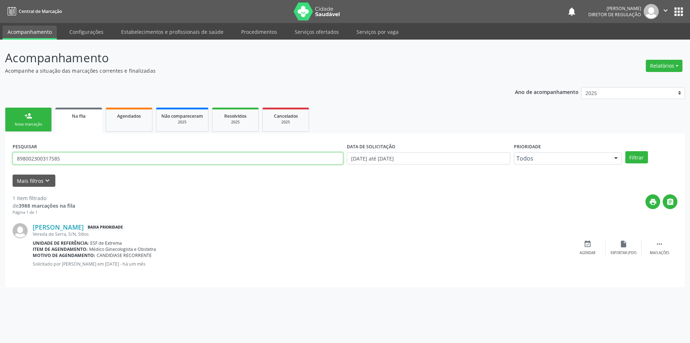
drag, startPoint x: 60, startPoint y: 159, endPoint x: 0, endPoint y: 138, distance: 63.1
click at [0, 154] on div "Acompanhamento Acompanhe a situação das marcações correntes e finalizadas Relat…" at bounding box center [345, 191] width 690 height 303
type input "700003007119108"
click at [640, 154] on button "Filtrar" at bounding box center [637, 157] width 23 height 12
click at [660, 249] on div " Mais ações" at bounding box center [660, 247] width 36 height 15
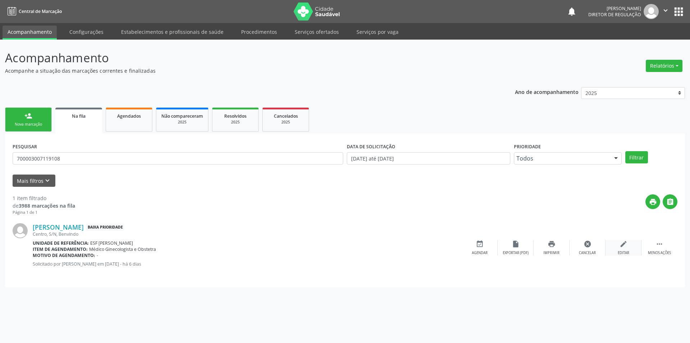
click at [620, 251] on div "Editar" at bounding box center [624, 252] width 12 height 5
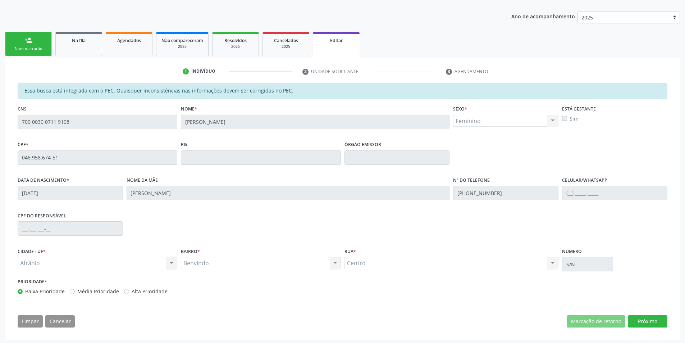
scroll to position [78, 0]
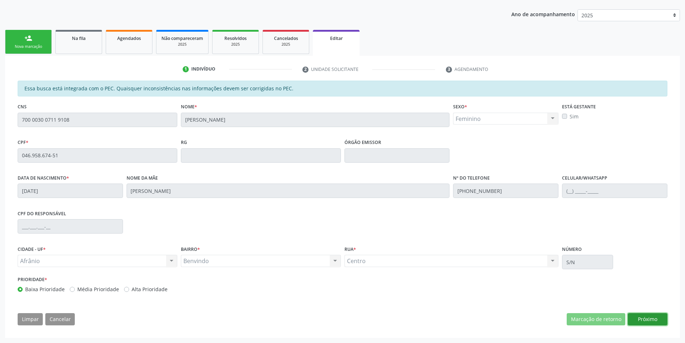
click at [643, 321] on button "Próximo" at bounding box center [648, 319] width 40 height 12
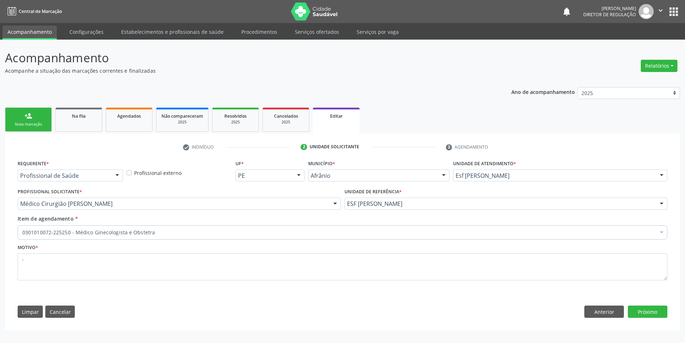
scroll to position [0, 0]
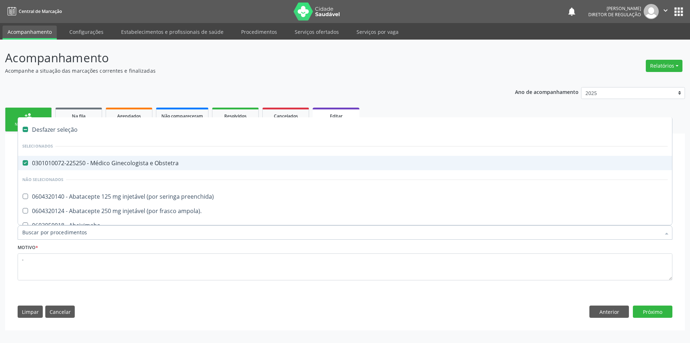
click at [93, 161] on div "0301010072-225250 - Médico Ginecologista e Obstetra" at bounding box center [345, 163] width 646 height 6
checkbox Obstetra "false"
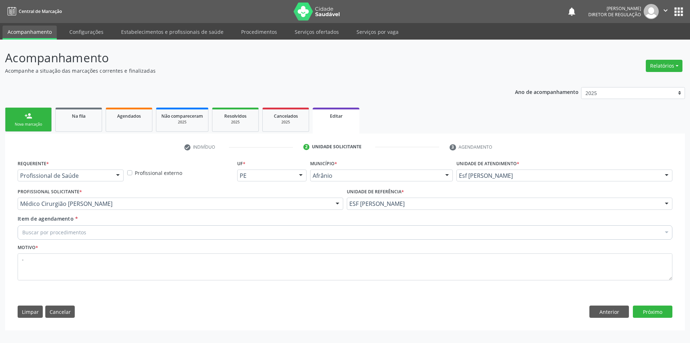
drag, startPoint x: 137, startPoint y: 200, endPoint x: 73, endPoint y: 219, distance: 67.0
click at [73, 219] on span "Item de agendamento" at bounding box center [46, 218] width 56 height 7
click at [22, 225] on input "Item de agendamento *" at bounding box center [22, 232] width 0 height 14
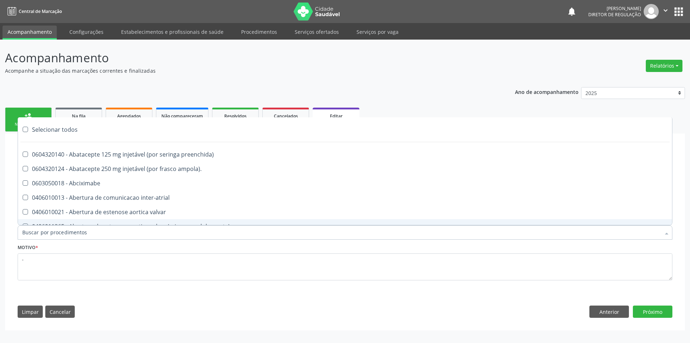
click at [72, 225] on div "Selecionar todos 0604320140 - Abatacepte 125 mg injetável (por seringa preenchi…" at bounding box center [345, 171] width 655 height 108
type input "geral"
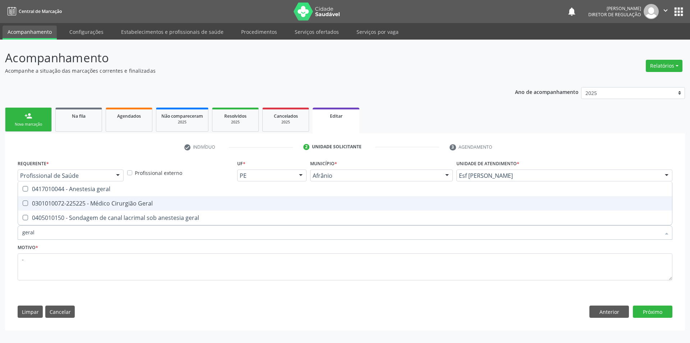
click at [90, 209] on span "0301010072-225225 - Médico Cirurgião Geral" at bounding box center [345, 203] width 654 height 14
checkbox Geral "true"
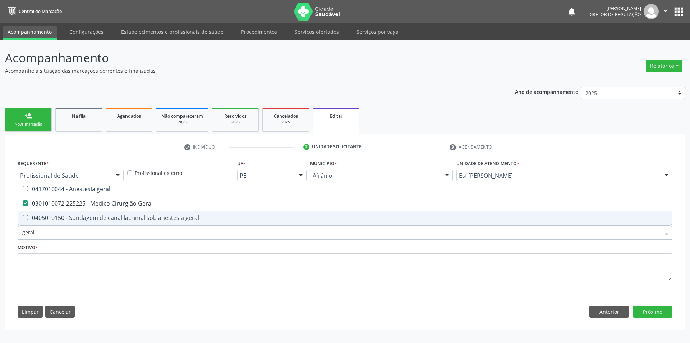
click at [72, 283] on fieldset "Motivo * -" at bounding box center [345, 263] width 655 height 43
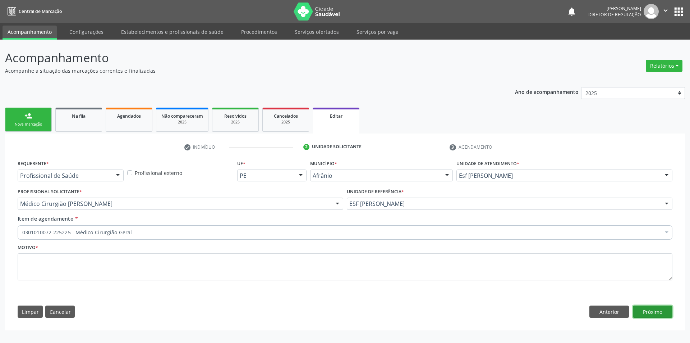
click at [650, 310] on button "Próximo" at bounding box center [653, 311] width 40 height 12
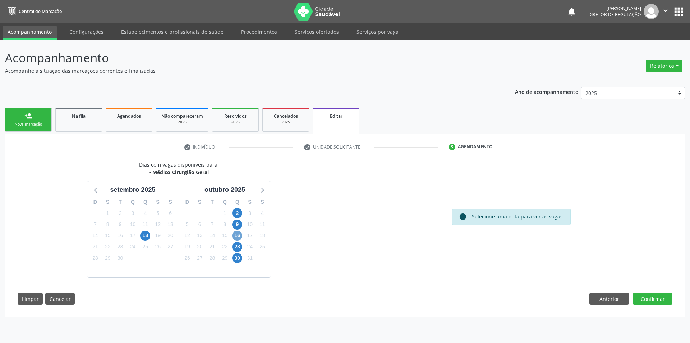
click at [236, 236] on span "16" at bounding box center [237, 235] width 10 height 10
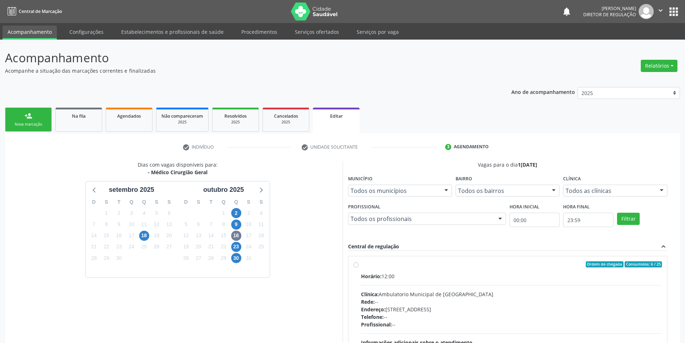
click at [381, 279] on span "Horário:" at bounding box center [371, 276] width 20 height 7
click at [358, 268] on input "Ordem de chegada Consumidos: 6 / 25 Horário: 12:00 Clínica: Ambulatorio Municip…" at bounding box center [355, 264] width 5 height 6
radio input "true"
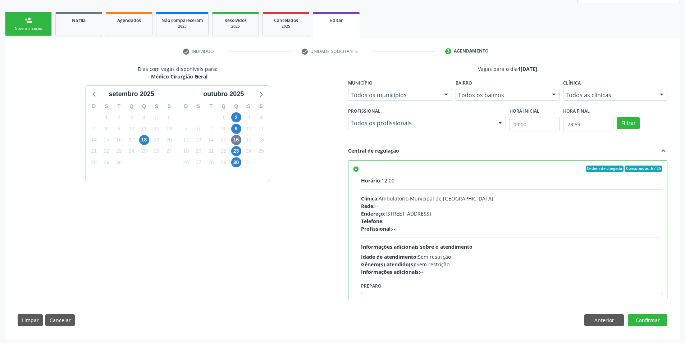
scroll to position [96, 0]
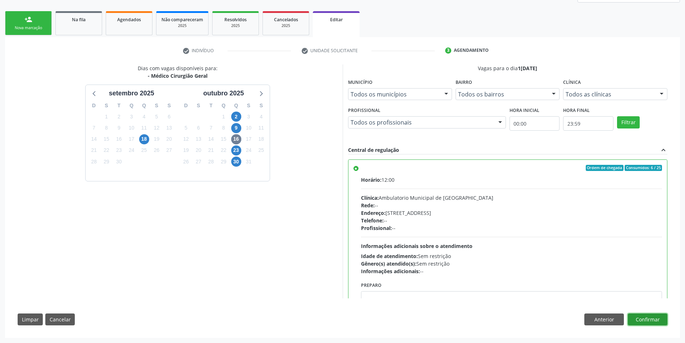
click at [645, 315] on button "Confirmar" at bounding box center [648, 319] width 40 height 12
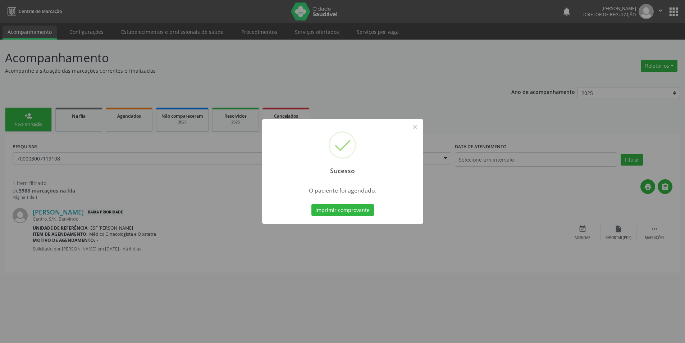
scroll to position [0, 0]
click at [353, 215] on button "Imprimir comprovante" at bounding box center [345, 210] width 63 height 12
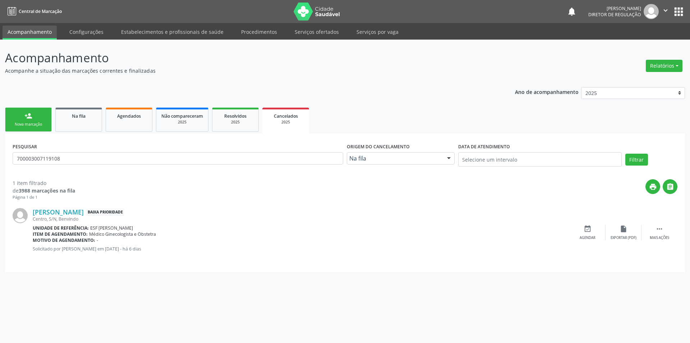
click at [45, 111] on link "person_add Nova marcação" at bounding box center [28, 120] width 47 height 24
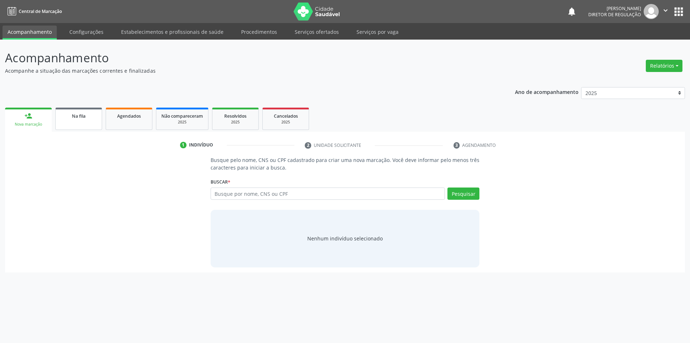
click at [72, 120] on link "Na fila" at bounding box center [78, 119] width 47 height 22
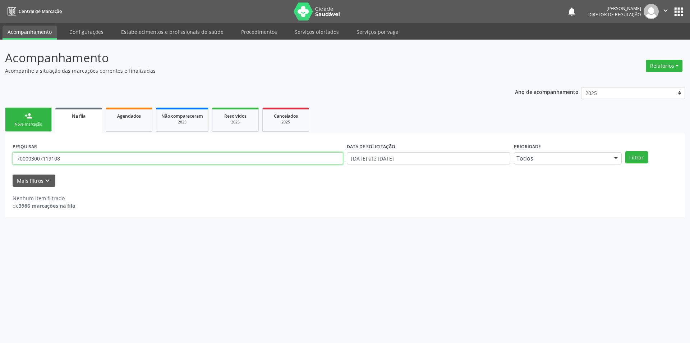
drag, startPoint x: 107, startPoint y: 159, endPoint x: 0, endPoint y: 157, distance: 107.2
click at [0, 157] on div "Acompanhamento Acompanhe a situação das marcações correntes e finalizadas Relat…" at bounding box center [345, 191] width 690 height 303
type input "706305734009270"
click at [643, 159] on button "Filtrar" at bounding box center [637, 157] width 23 height 12
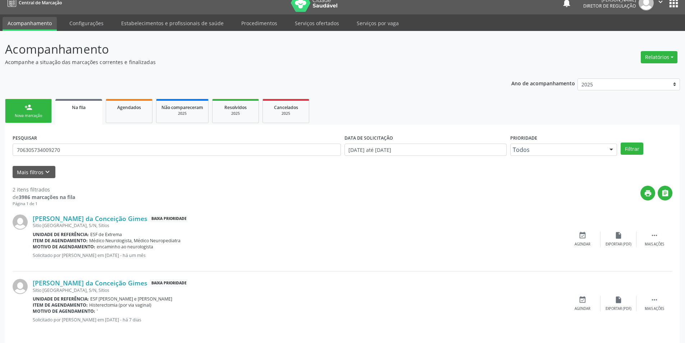
scroll to position [14, 0]
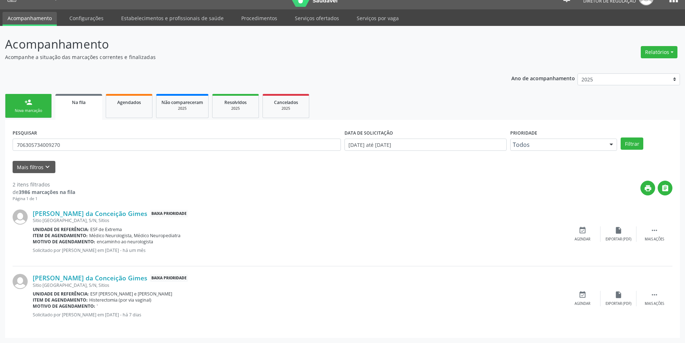
click at [70, 140] on div "PESQUISAR 706305734009270" at bounding box center [177, 141] width 332 height 28
drag, startPoint x: 72, startPoint y: 143, endPoint x: 0, endPoint y: 143, distance: 71.9
click at [0, 143] on div "Acompanhamento Acompanhe a situação das marcações correntes e finalizadas Relat…" at bounding box center [342, 184] width 685 height 317
click at [26, 105] on div "person_add" at bounding box center [28, 102] width 8 height 8
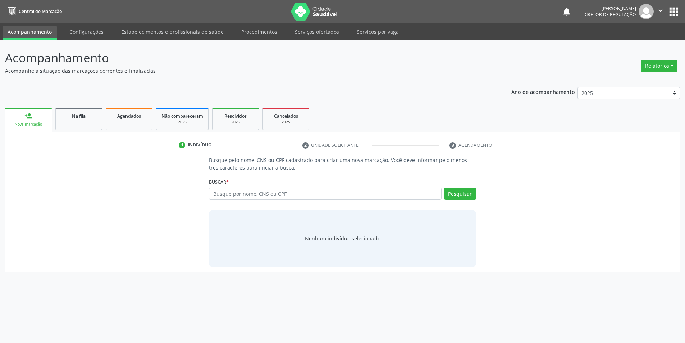
scroll to position [0, 0]
click at [271, 194] on input "text" at bounding box center [328, 193] width 235 height 12
paste input "706305734009270"
type input "706305734009270"
click at [457, 195] on button "Pesquisar" at bounding box center [464, 193] width 32 height 12
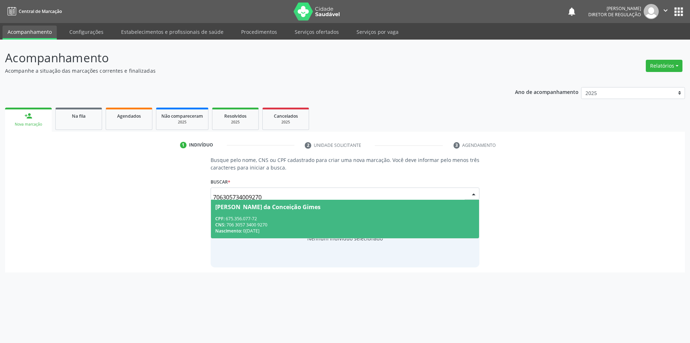
click at [267, 206] on div "Maria de Fátima da Conceição Gimes" at bounding box center [267, 207] width 105 height 6
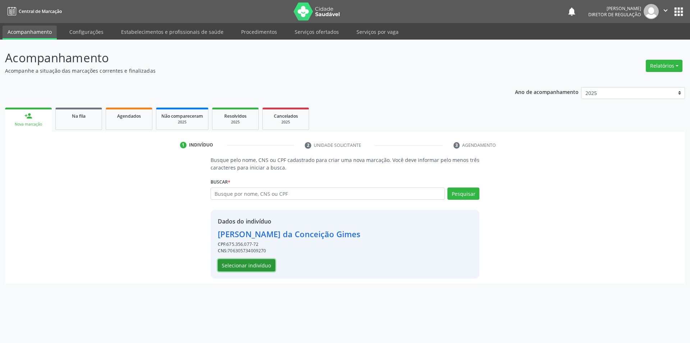
click at [252, 263] on button "Selecionar indivíduo" at bounding box center [247, 265] width 58 height 12
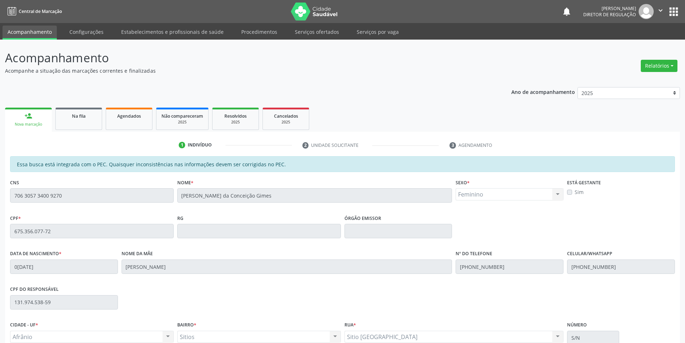
scroll to position [68, 0]
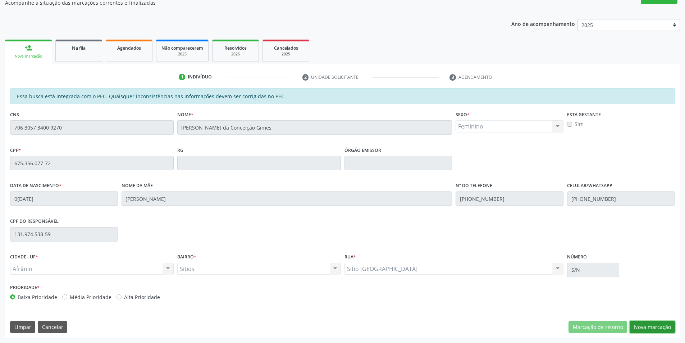
click at [650, 326] on button "Nova marcação" at bounding box center [652, 327] width 45 height 12
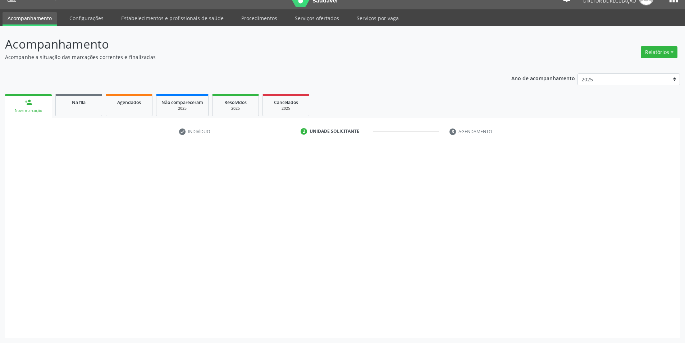
scroll to position [14, 0]
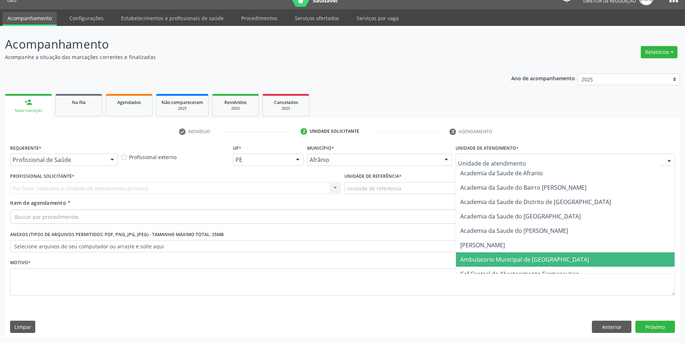
click at [484, 259] on span "Ambulatorio Municipal de [GEOGRAPHIC_DATA]" at bounding box center [524, 259] width 129 height 8
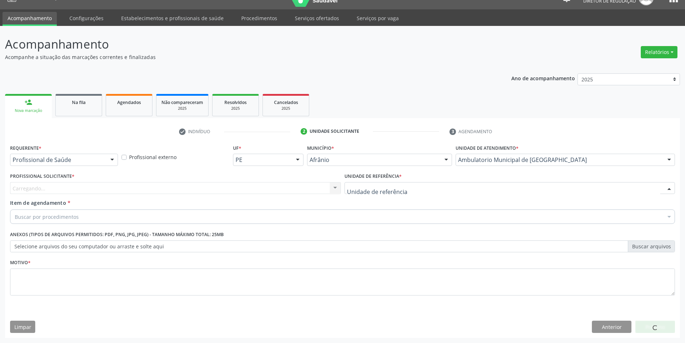
click at [396, 182] on div at bounding box center [509, 188] width 331 height 12
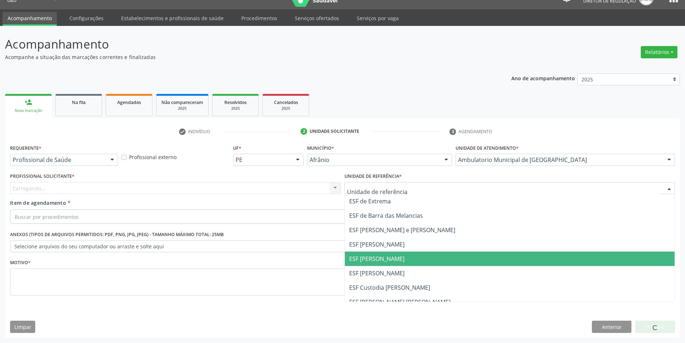
click at [375, 260] on span "ESF [PERSON_NAME]" at bounding box center [376, 259] width 55 height 8
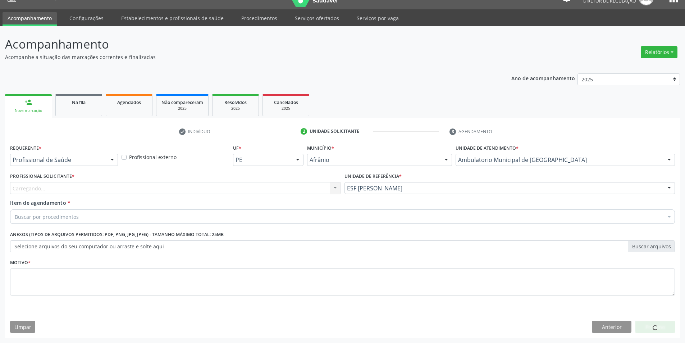
click at [244, 183] on div "Carregando... Nenhum resultado encontrado para: " " Não há nenhuma opção para s…" at bounding box center [175, 188] width 331 height 12
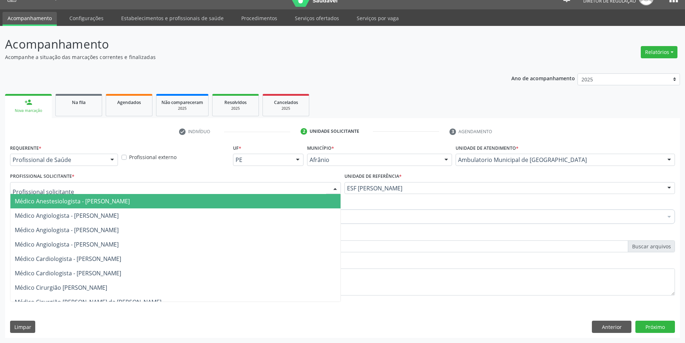
click at [244, 183] on div at bounding box center [175, 188] width 331 height 12
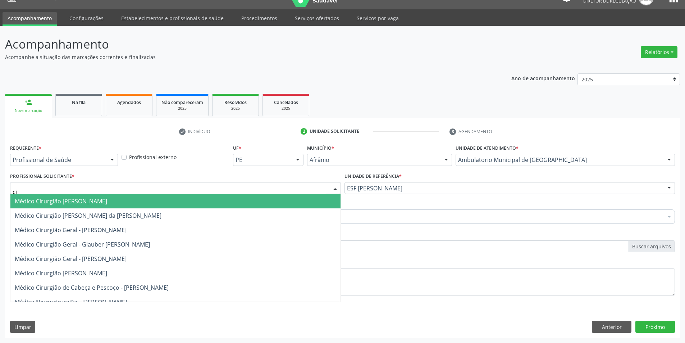
type input "c"
type input "geral"
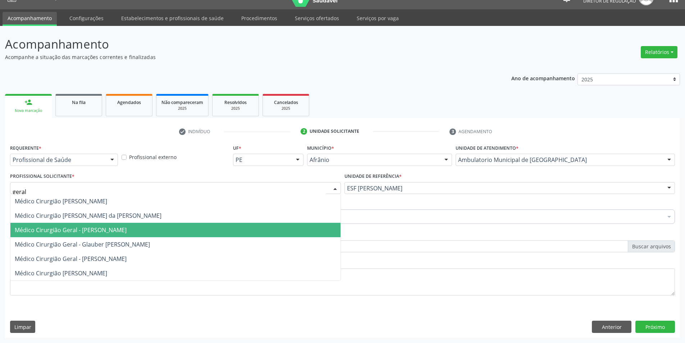
click at [119, 228] on span "Médico Cirurgião Geral - [PERSON_NAME]" at bounding box center [71, 230] width 112 height 8
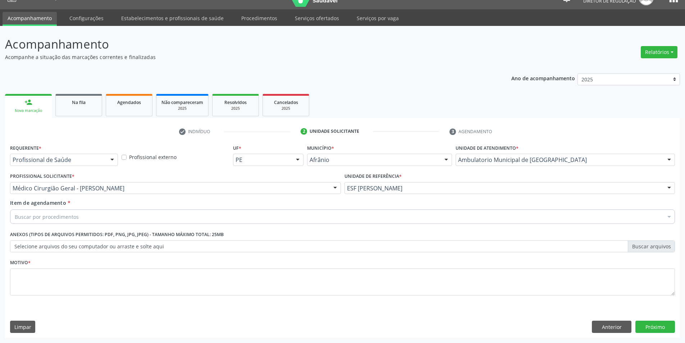
click at [95, 217] on div "Buscar por procedimentos" at bounding box center [342, 216] width 665 height 14
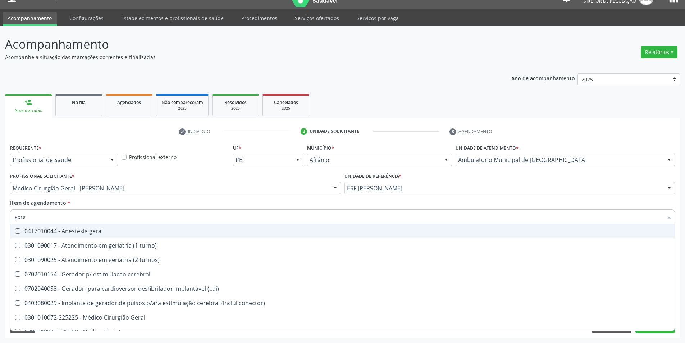
type input "geral"
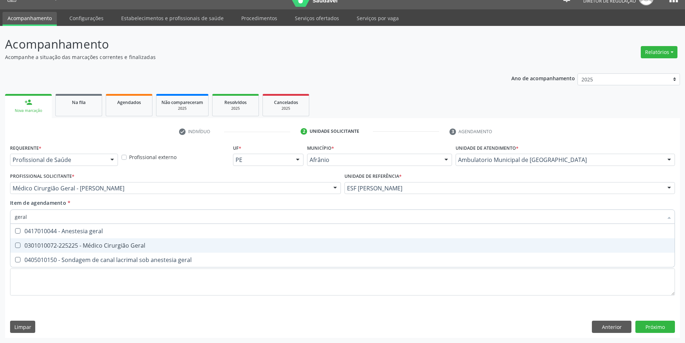
click at [126, 240] on span "0301010072-225225 - Médico Cirurgião Geral" at bounding box center [342, 245] width 664 height 14
checkbox Geral "true"
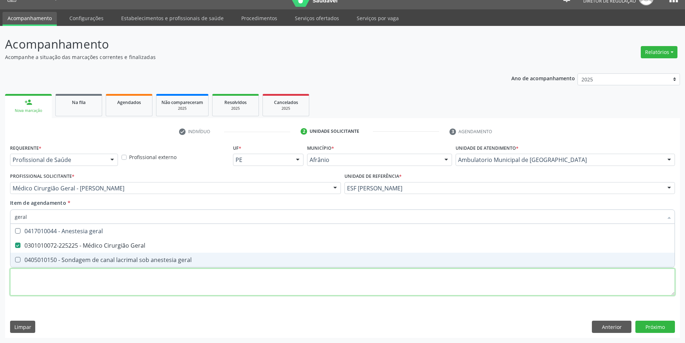
click at [108, 274] on div "Requerente * Profissional de Saúde Profissional de Saúde Paciente Nenhum result…" at bounding box center [342, 223] width 665 height 163
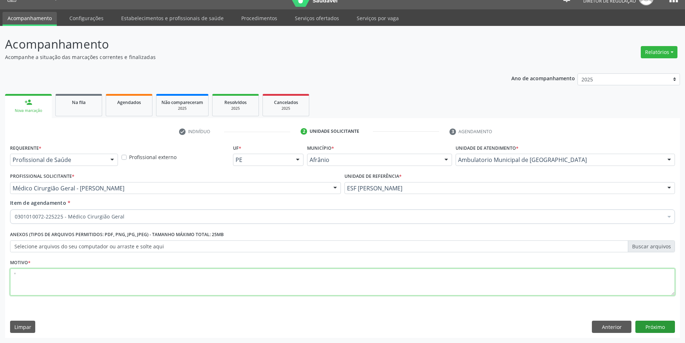
type textarea "'"
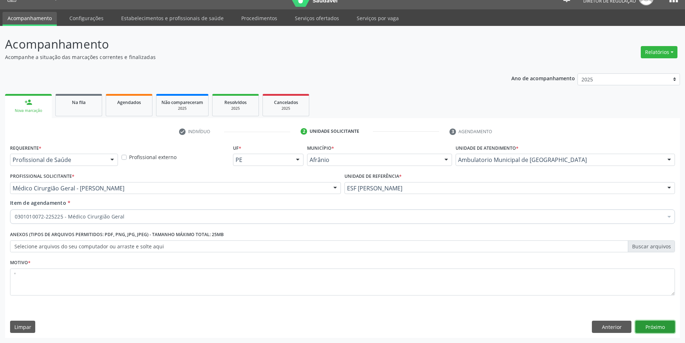
click at [651, 323] on button "Próximo" at bounding box center [655, 326] width 40 height 12
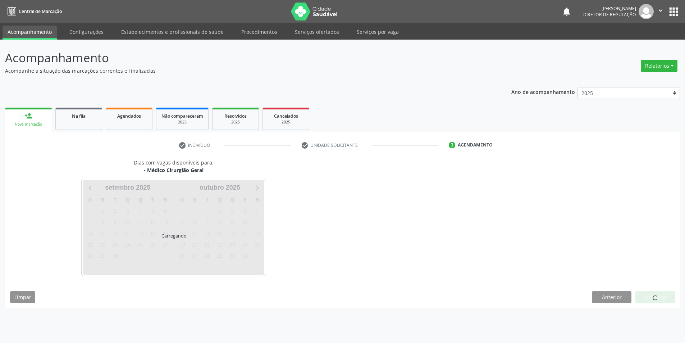
scroll to position [0, 0]
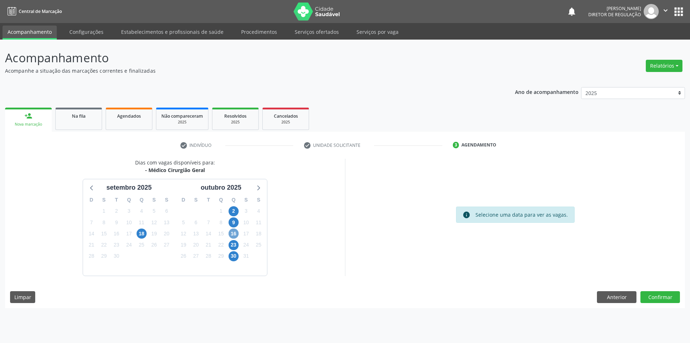
click at [234, 236] on span "16" at bounding box center [234, 233] width 10 height 10
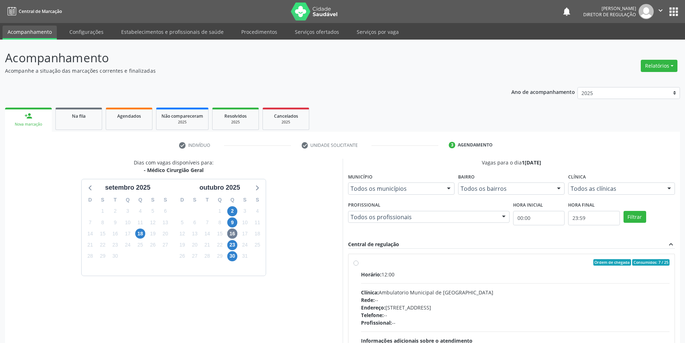
click at [362, 276] on span "Horário:" at bounding box center [371, 274] width 20 height 7
click at [358, 265] on input "Ordem de chegada Consumidos: 7 / 25 Horário: 12:00 Clínica: Ambulatorio Municip…" at bounding box center [355, 262] width 5 height 6
radio input "true"
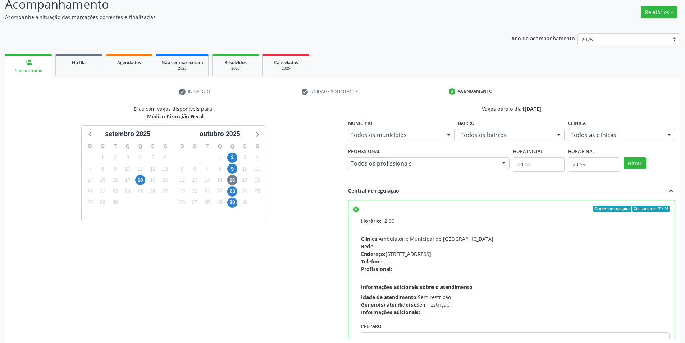
scroll to position [87, 0]
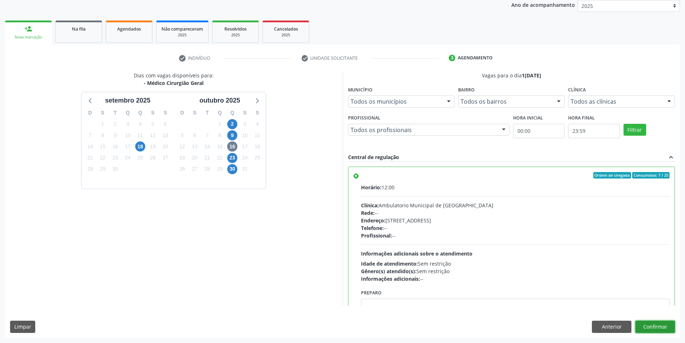
click at [652, 324] on button "Confirmar" at bounding box center [655, 326] width 40 height 12
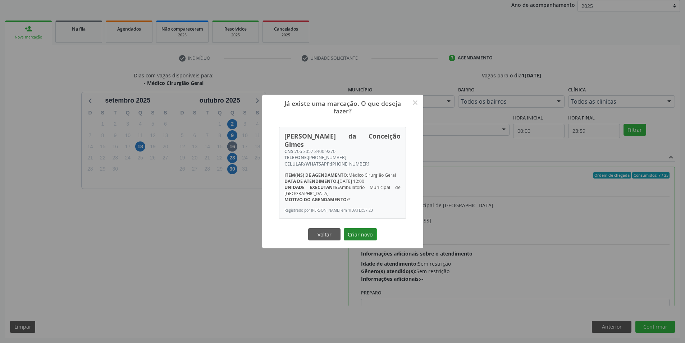
click at [364, 238] on button "Criar novo" at bounding box center [360, 234] width 33 height 12
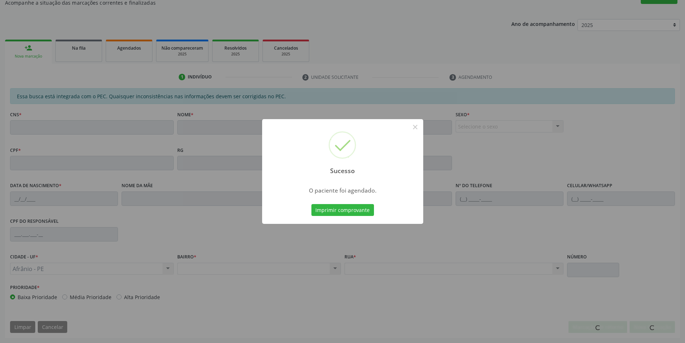
scroll to position [68, 0]
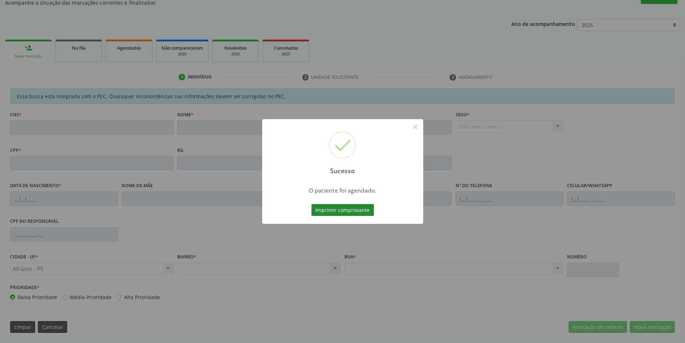
click at [358, 213] on button "Imprimir comprovante" at bounding box center [342, 210] width 63 height 12
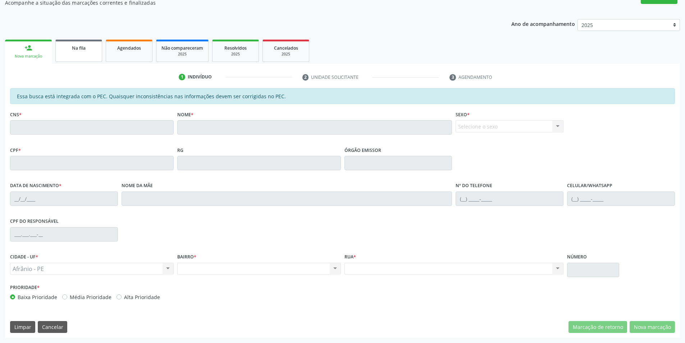
click at [78, 53] on link "Na fila" at bounding box center [78, 51] width 47 height 22
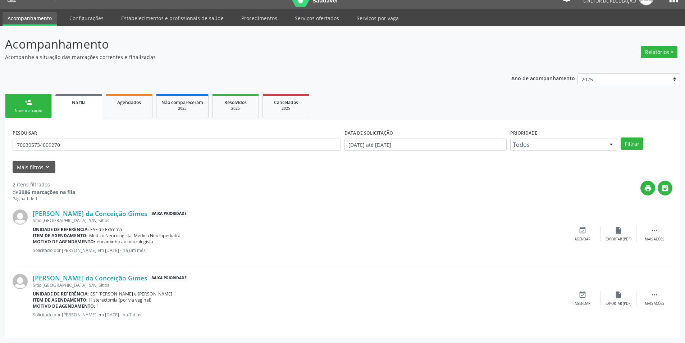
scroll to position [0, 0]
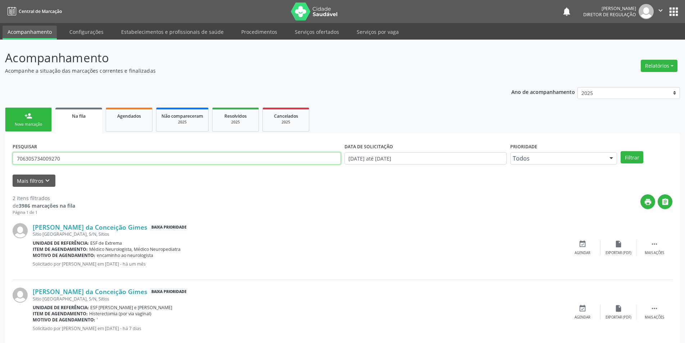
drag, startPoint x: 92, startPoint y: 160, endPoint x: 3, endPoint y: 144, distance: 90.6
click at [0, 146] on div "Acompanhamento Acompanhe a situação das marcações correntes e finalizadas Relat…" at bounding box center [342, 198] width 685 height 317
type input "706800787723726"
click at [635, 160] on button "Filtrar" at bounding box center [632, 157] width 23 height 12
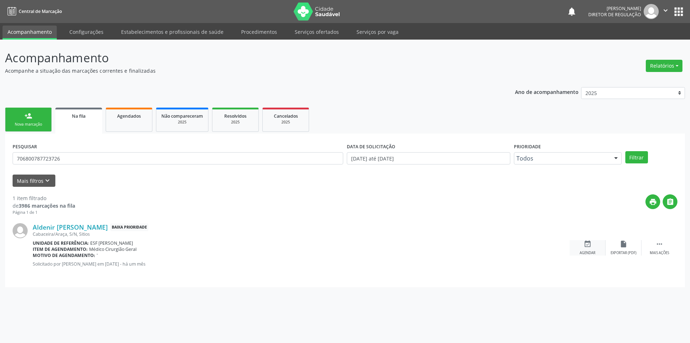
click at [594, 245] on div "event_available Agendar" at bounding box center [588, 247] width 36 height 15
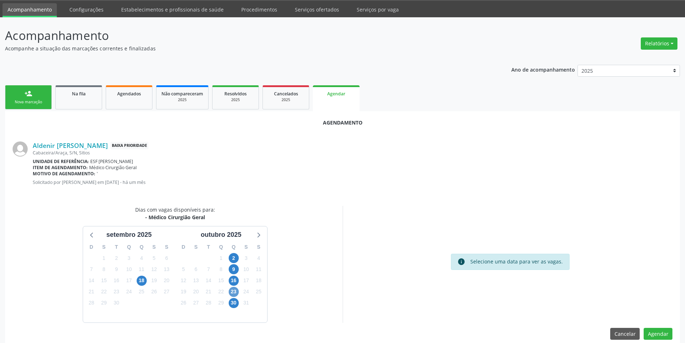
scroll to position [32, 0]
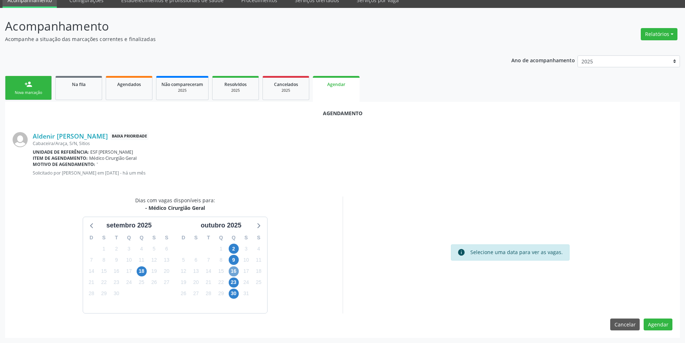
click at [235, 275] on span "16" at bounding box center [234, 271] width 10 height 10
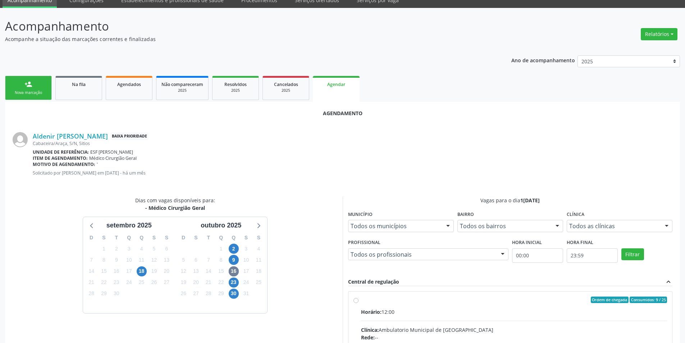
click at [383, 300] on div "Ordem de chegada Consumidos: 9 / 25" at bounding box center [514, 299] width 306 height 6
click at [358, 300] on input "Ordem de chegada Consumidos: 9 / 25 Horário: 12:00 Clínica: Ambulatorio Municip…" at bounding box center [355, 299] width 5 height 6
radio input "true"
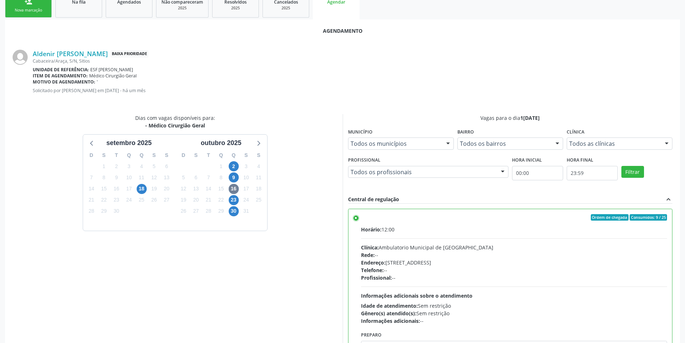
scroll to position [148, 0]
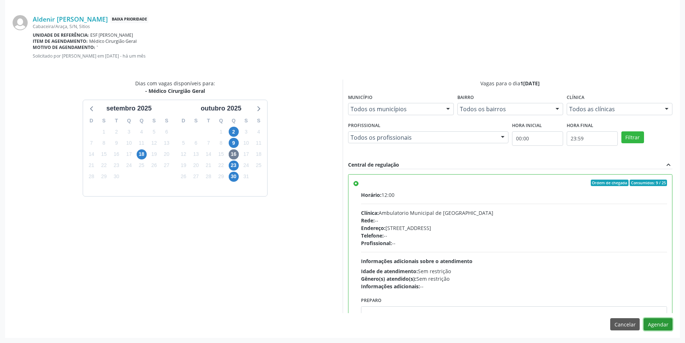
click at [664, 322] on button "Agendar" at bounding box center [658, 324] width 29 height 12
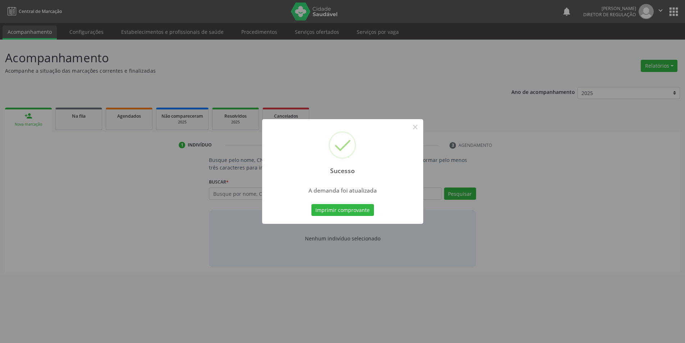
scroll to position [0, 0]
click at [342, 206] on button "Imprimir comprovante" at bounding box center [345, 210] width 63 height 12
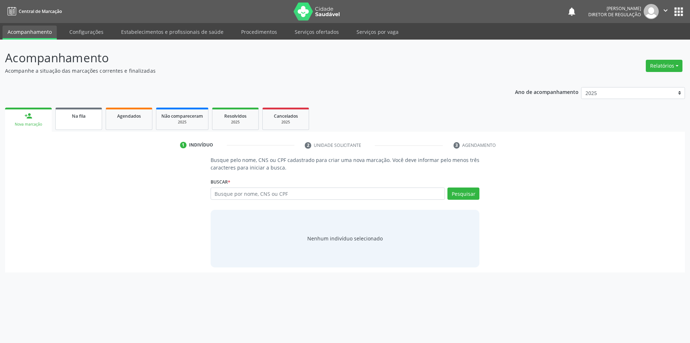
click at [69, 122] on link "Na fila" at bounding box center [78, 119] width 47 height 22
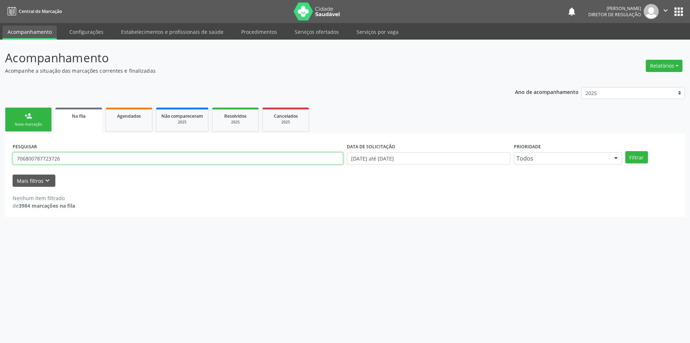
drag, startPoint x: 149, startPoint y: 160, endPoint x: 0, endPoint y: 152, distance: 149.1
click at [0, 152] on div "Acompanhamento Acompanhe a situação das marcações correntes e finalizadas Relat…" at bounding box center [345, 191] width 690 height 303
type input "706403334578690"
click at [633, 155] on button "Filtrar" at bounding box center [637, 157] width 23 height 12
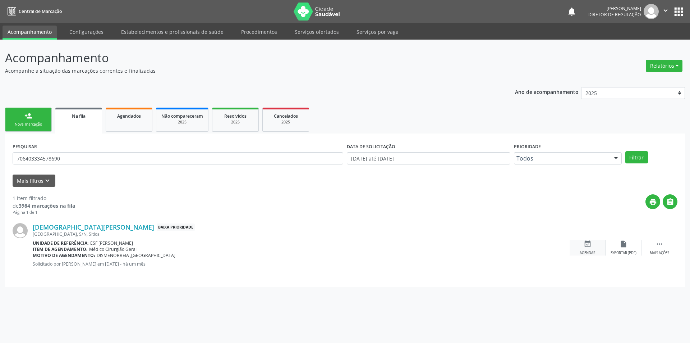
click at [603, 244] on div "event_available Agendar" at bounding box center [588, 247] width 36 height 15
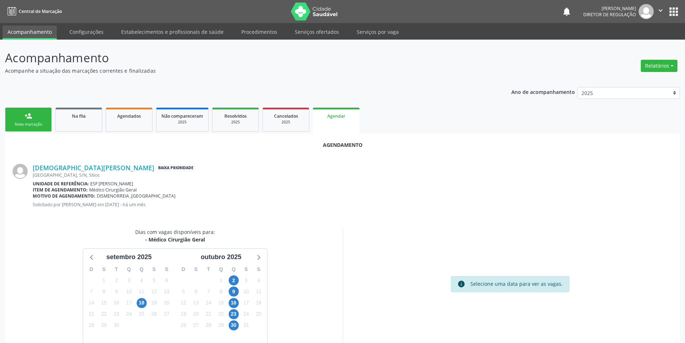
click at [236, 308] on div "23" at bounding box center [234, 313] width 10 height 11
click at [235, 302] on span "16" at bounding box center [234, 303] width 10 height 10
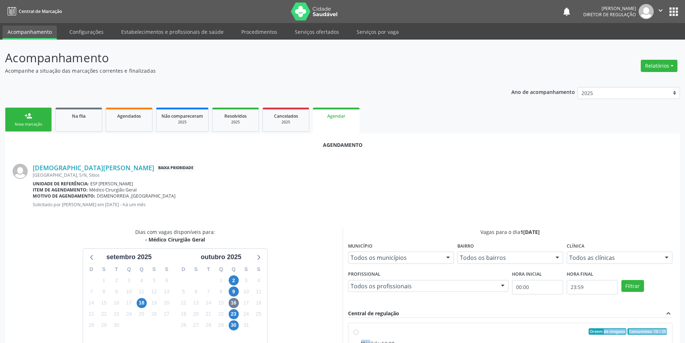
radio input "true"
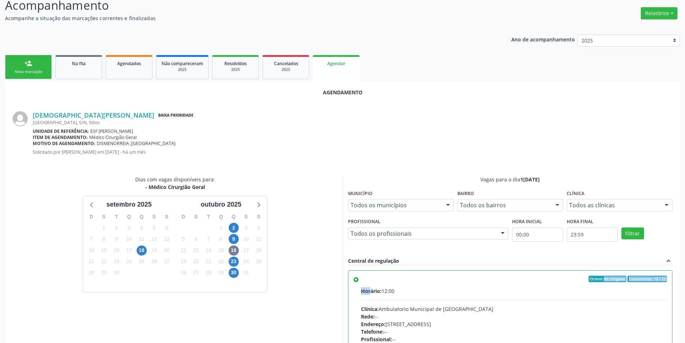
scroll to position [148, 0]
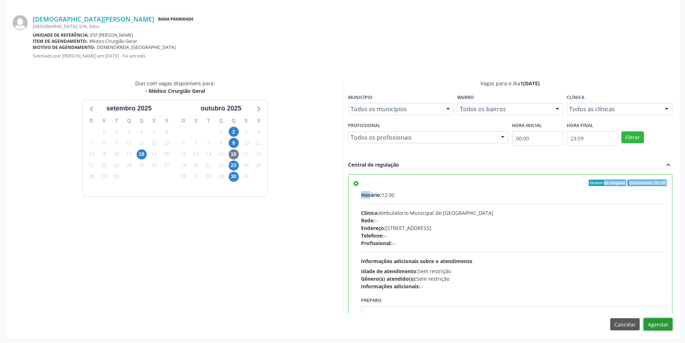
click at [659, 325] on button "Agendar" at bounding box center [658, 324] width 29 height 12
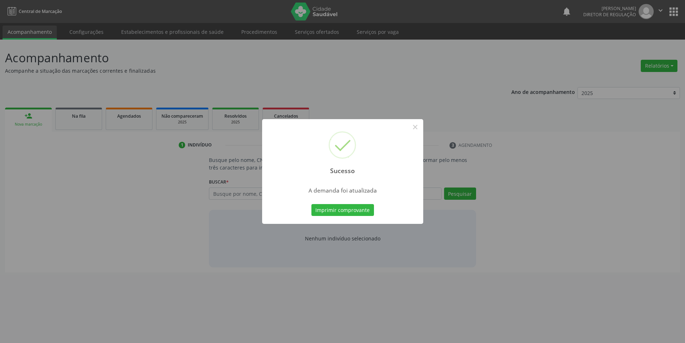
scroll to position [0, 0]
click at [325, 213] on button "Imprimir comprovante" at bounding box center [345, 210] width 63 height 12
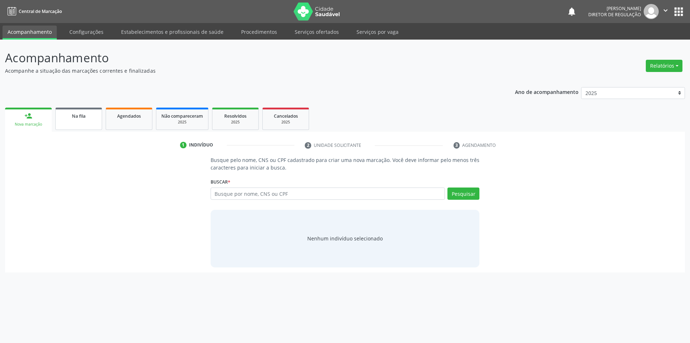
click at [77, 119] on div "Na fila" at bounding box center [79, 116] width 36 height 8
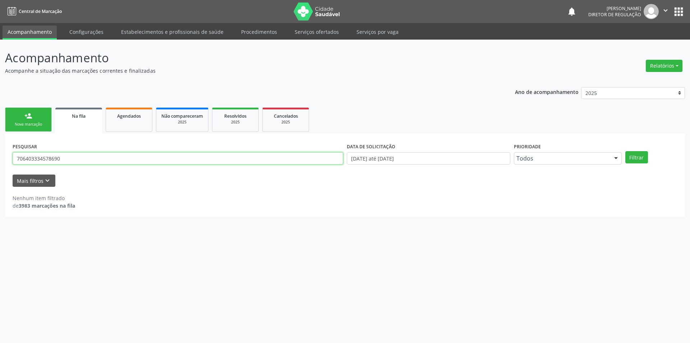
drag, startPoint x: 87, startPoint y: 163, endPoint x: 0, endPoint y: 145, distance: 89.1
click at [0, 145] on div "Acompanhamento Acompanhe a situação das marcações correntes e finalizadas Relat…" at bounding box center [345, 191] width 690 height 303
type input "700004063789505"
click at [644, 159] on button "Filtrar" at bounding box center [637, 157] width 23 height 12
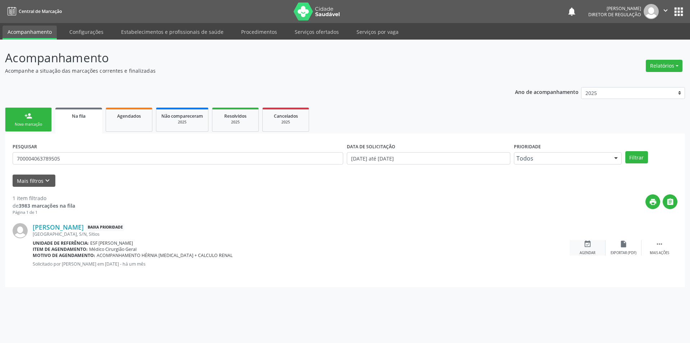
click at [591, 244] on icon "event_available" at bounding box center [588, 244] width 8 height 8
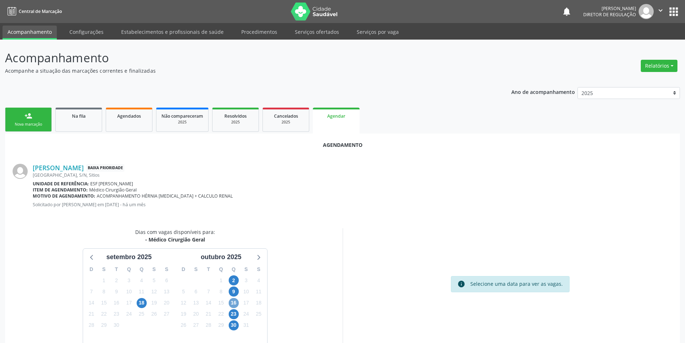
click at [233, 301] on span "16" at bounding box center [234, 303] width 10 height 10
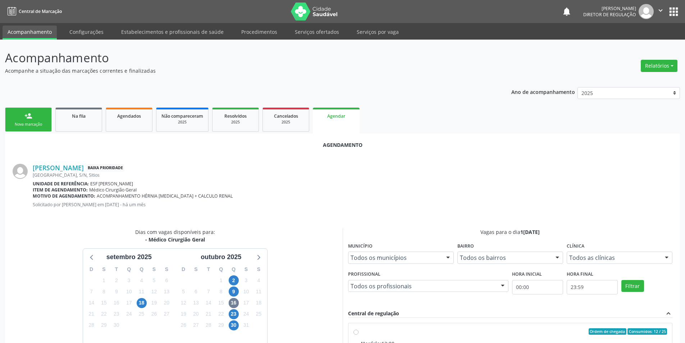
click at [368, 315] on div "Central de regulação" at bounding box center [373, 313] width 51 height 8
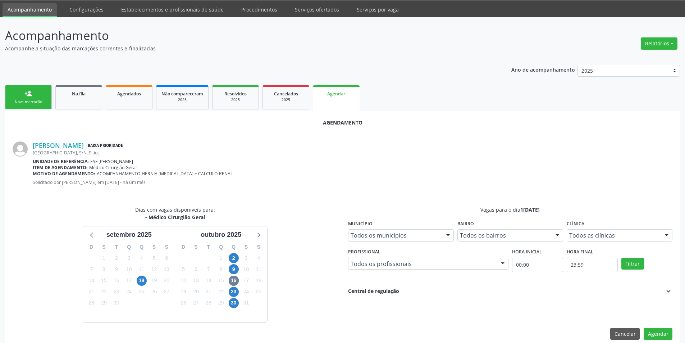
scroll to position [32, 0]
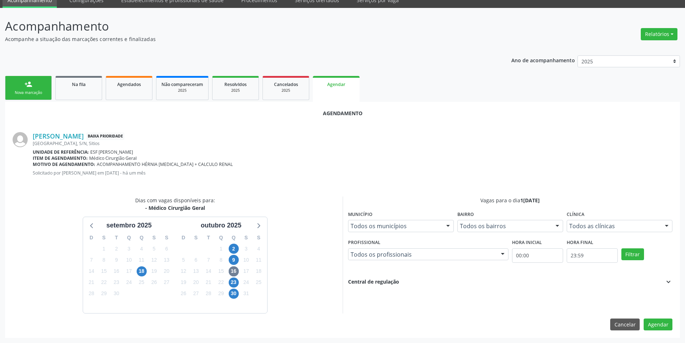
click at [395, 287] on div "Vagas para o dia 16/10/2025 Município Todos os municípios Todos os municípios A…" at bounding box center [510, 254] width 335 height 117
click at [391, 283] on div "Central de regulação" at bounding box center [373, 282] width 51 height 8
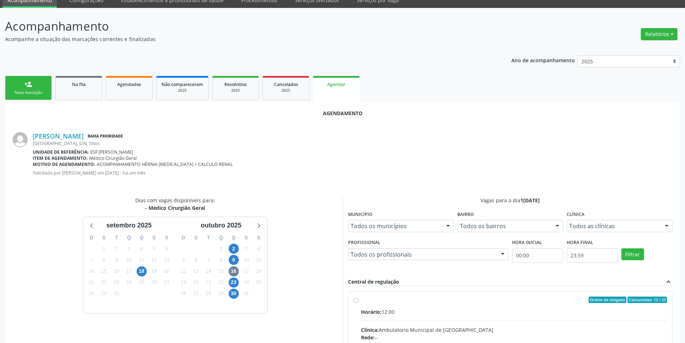
click at [358, 303] on input "Ordem de chegada Consumidos: 12 / 25 Horário: 12:00 Clínica: Ambulatorio Munici…" at bounding box center [355, 299] width 5 height 6
radio input "true"
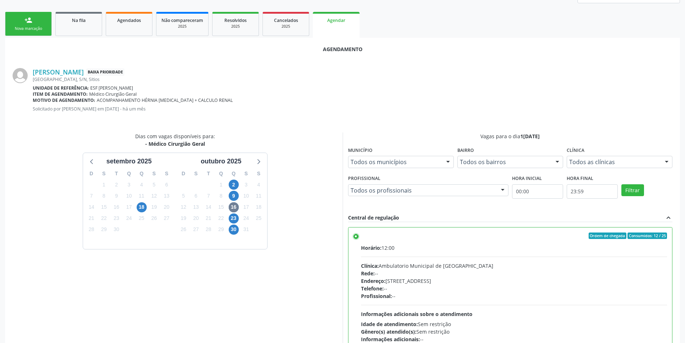
scroll to position [148, 0]
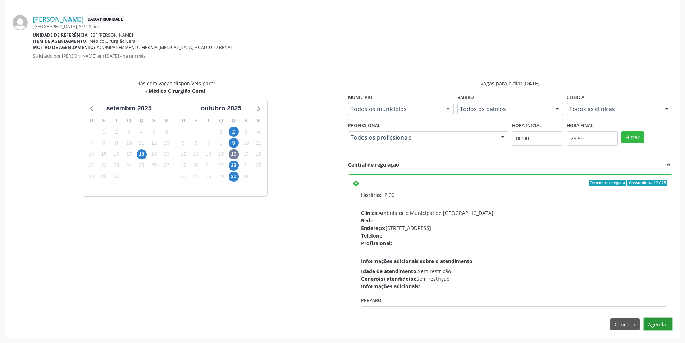
click at [661, 329] on button "Agendar" at bounding box center [658, 324] width 29 height 12
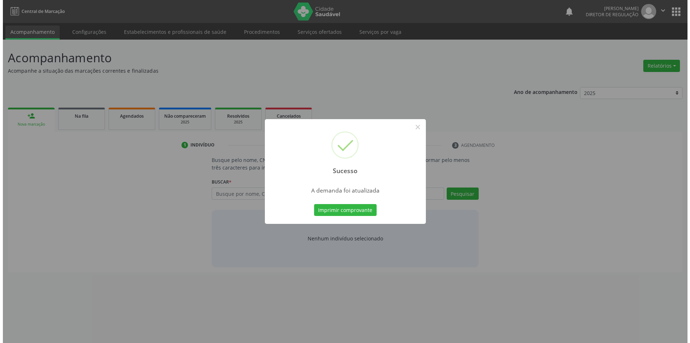
scroll to position [0, 0]
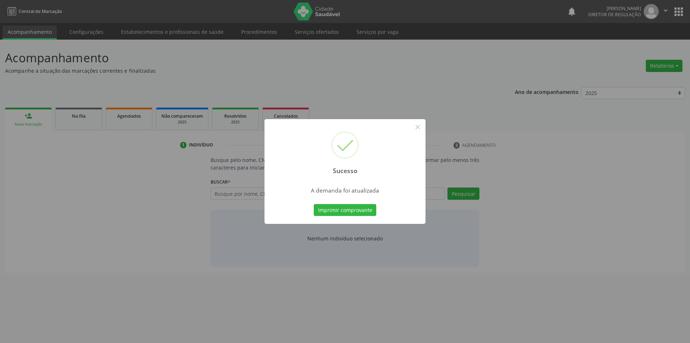
click at [342, 198] on div "Sucesso × A demanda foi atualizada Imprimir comprovante Cancel" at bounding box center [345, 171] width 161 height 105
click at [342, 208] on button "Imprimir comprovante" at bounding box center [345, 210] width 63 height 12
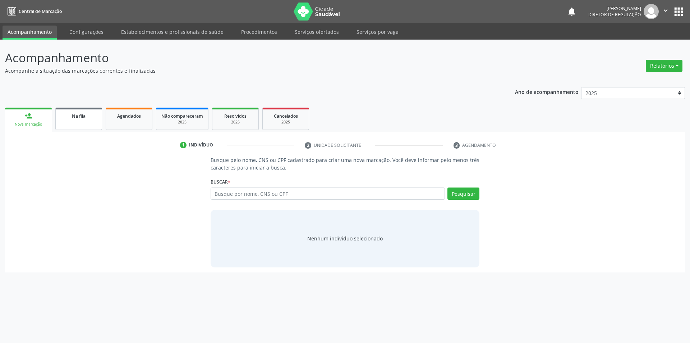
click at [72, 123] on link "Na fila" at bounding box center [78, 119] width 47 height 22
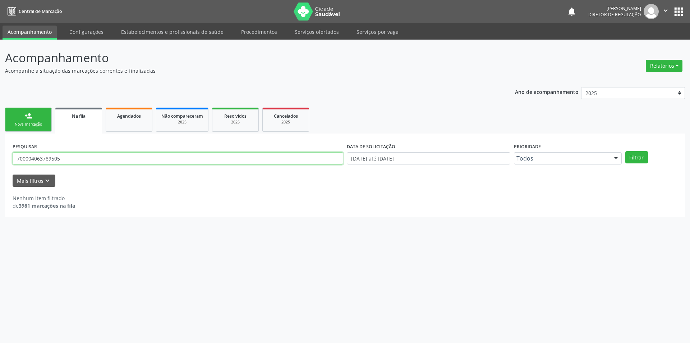
drag, startPoint x: 124, startPoint y: 155, endPoint x: 54, endPoint y: 132, distance: 73.6
click at [0, 159] on div "Acompanhamento Acompanhe a situação das marcações correntes e finalizadas Relat…" at bounding box center [345, 191] width 690 height 303
type input "705003243436554"
click at [626, 160] on button "Filtrar" at bounding box center [637, 157] width 23 height 12
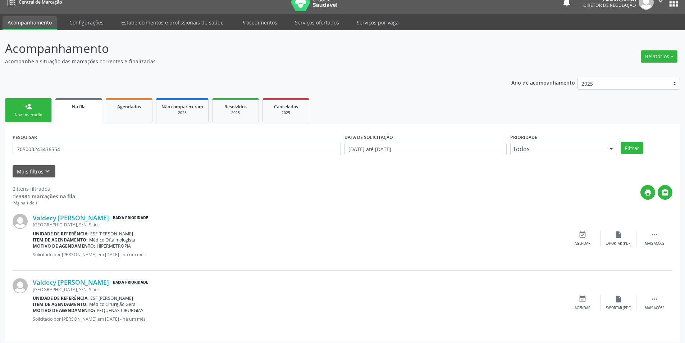
scroll to position [14, 0]
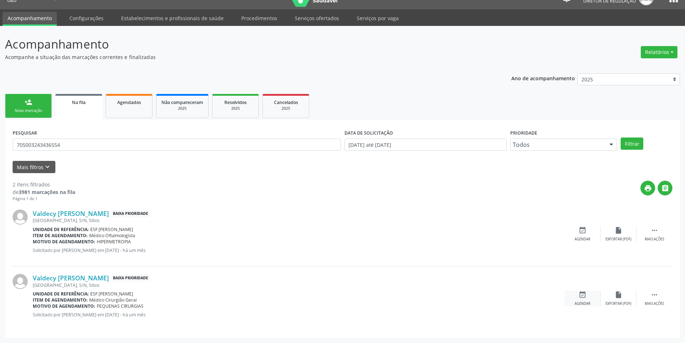
click at [583, 297] on icon "event_available" at bounding box center [583, 295] width 8 height 8
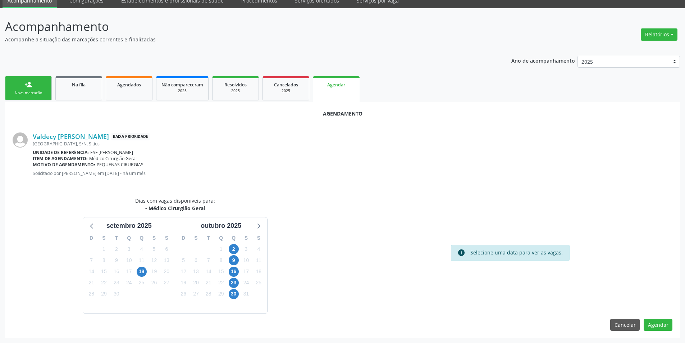
scroll to position [32, 0]
click at [232, 270] on span "16" at bounding box center [234, 271] width 10 height 10
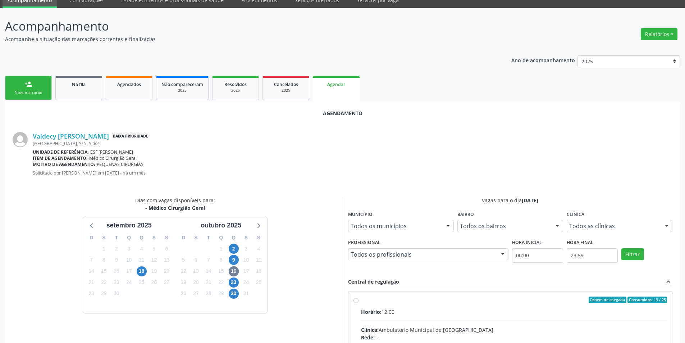
click at [381, 311] on span "Horário:" at bounding box center [371, 311] width 20 height 7
click at [358, 303] on input "Ordem de chegada Consumidos: 13 / 25 Horário: 12:00 Clínica: Ambulatorio Munici…" at bounding box center [355, 299] width 5 height 6
radio input "true"
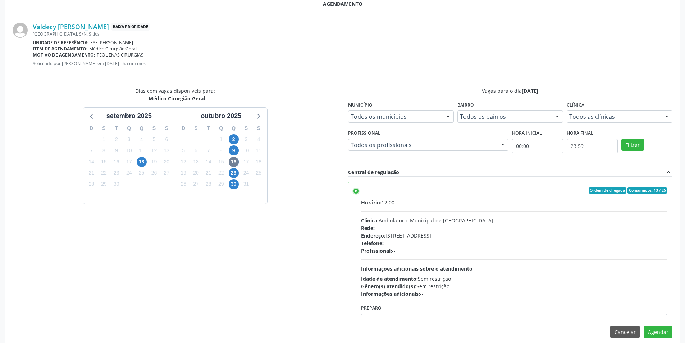
scroll to position [148, 0]
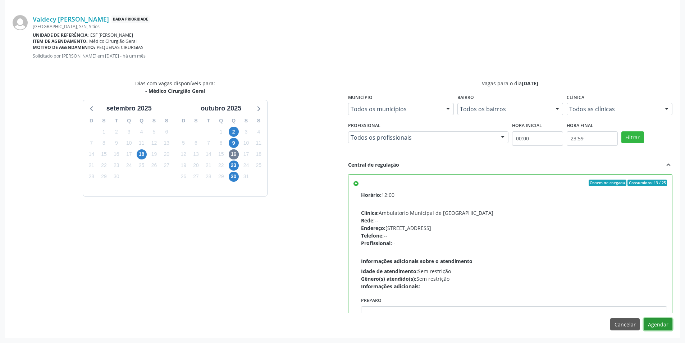
click at [662, 320] on button "Agendar" at bounding box center [658, 324] width 29 height 12
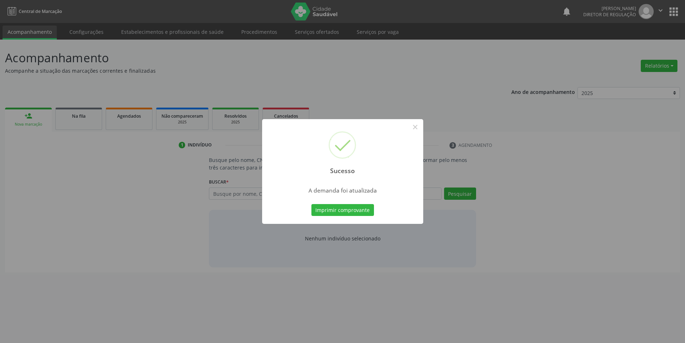
click at [346, 208] on div "Sucesso × A demanda foi atualizada Imprimir comprovante Cancel" at bounding box center [342, 171] width 161 height 105
click at [346, 208] on button "Imprimir comprovante" at bounding box center [345, 210] width 63 height 12
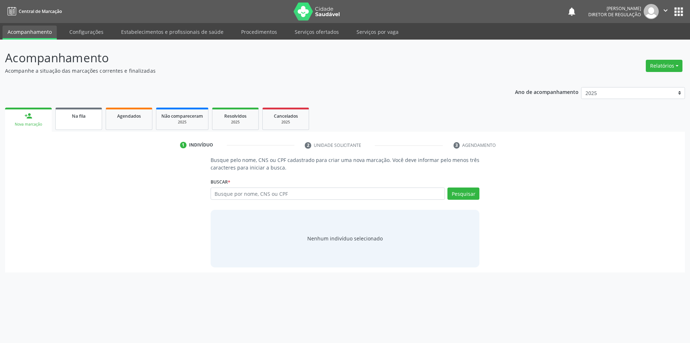
click at [82, 120] on link "Na fila" at bounding box center [78, 119] width 47 height 22
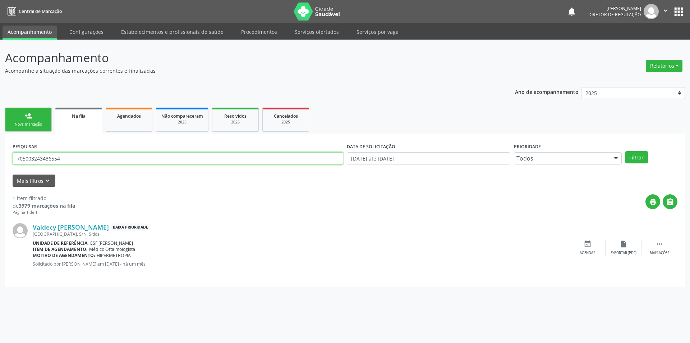
drag, startPoint x: 96, startPoint y: 156, endPoint x: 85, endPoint y: 146, distance: 14.0
click at [0, 156] on div "Acompanhamento Acompanhe a situação das marcações correntes e finalizadas Relat…" at bounding box center [345, 191] width 690 height 303
type input "706809136396830"
click at [638, 156] on button "Filtrar" at bounding box center [637, 157] width 23 height 12
click at [590, 245] on icon "event_available" at bounding box center [588, 244] width 8 height 8
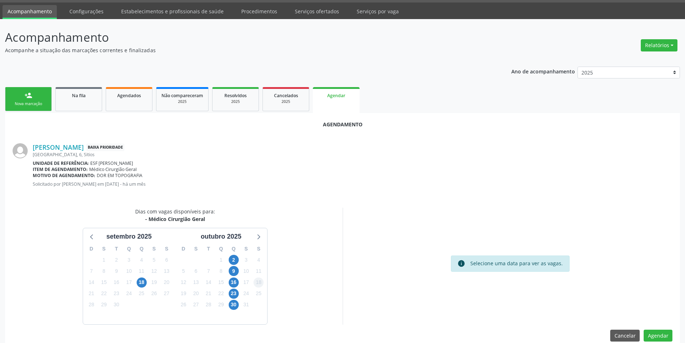
scroll to position [32, 0]
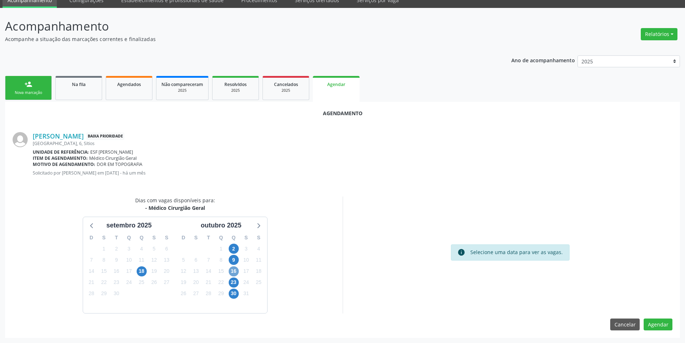
click at [238, 270] on span "16" at bounding box center [234, 271] width 10 height 10
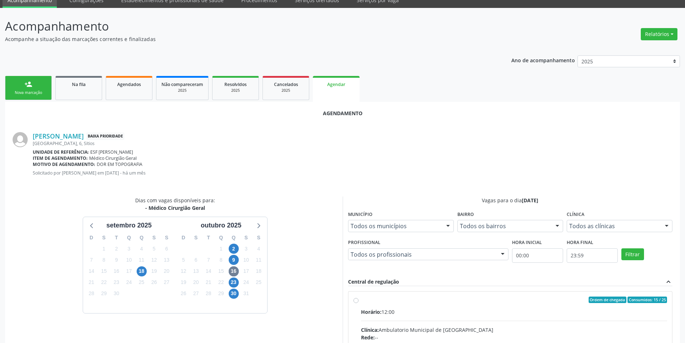
click at [362, 300] on div "Ordem de chegada Consumidos: 15 / 25" at bounding box center [514, 299] width 306 height 6
click at [358, 300] on input "Ordem de chegada Consumidos: 15 / 25 Horário: 12:00 Clínica: Ambulatorio Munici…" at bounding box center [355, 299] width 5 height 6
radio input "true"
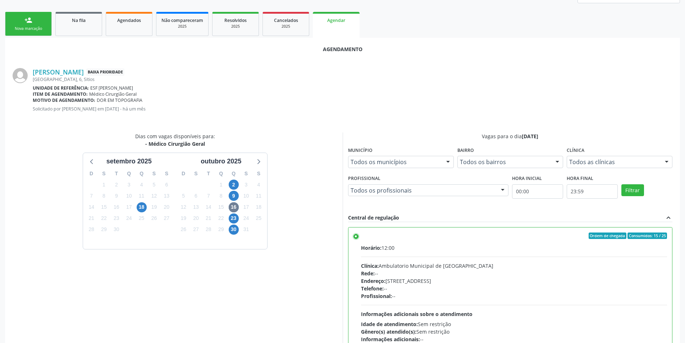
scroll to position [148, 0]
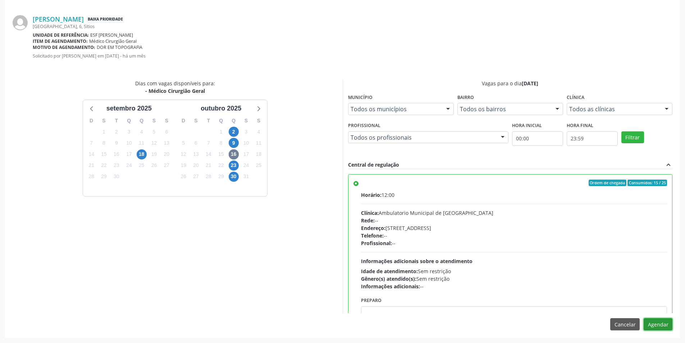
click at [661, 320] on button "Agendar" at bounding box center [658, 324] width 29 height 12
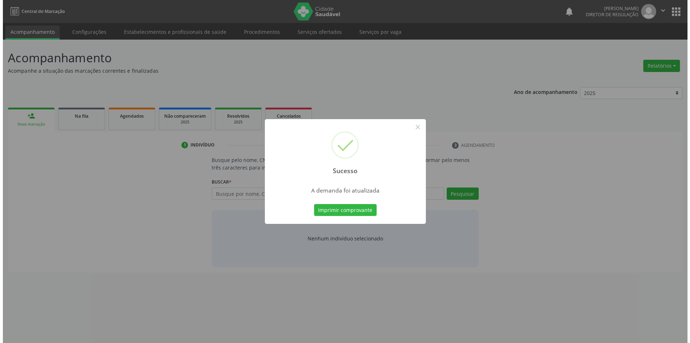
scroll to position [0, 0]
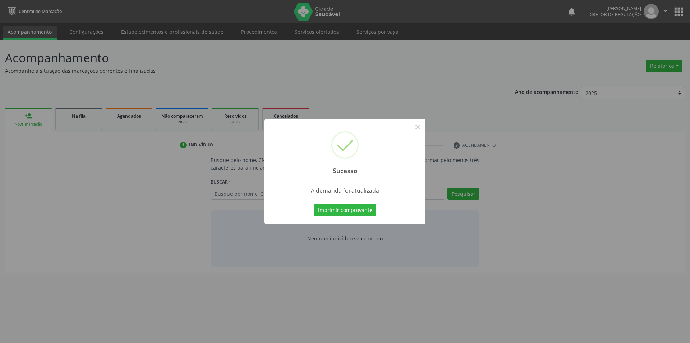
click at [348, 216] on div "Imprimir comprovante Cancel" at bounding box center [345, 209] width 66 height 15
click at [349, 214] on button "Imprimir comprovante" at bounding box center [345, 210] width 63 height 12
